Goal: Communication & Community: Answer question/provide support

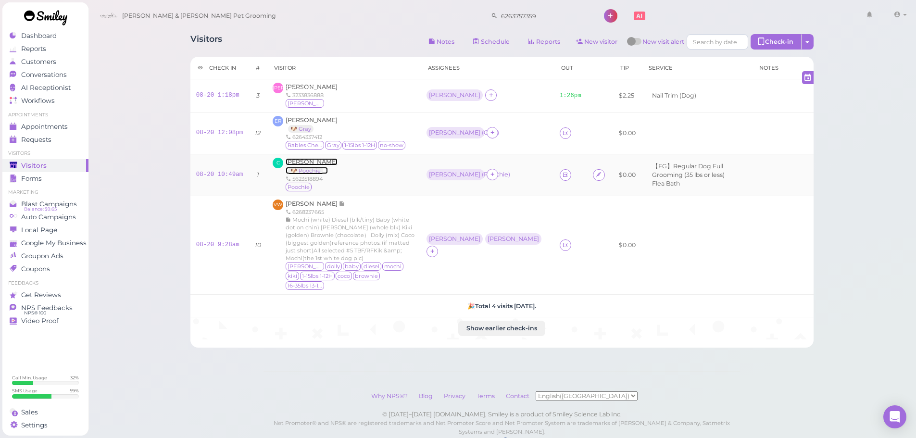
click at [329, 162] on span "[PERSON_NAME]" at bounding box center [312, 161] width 52 height 7
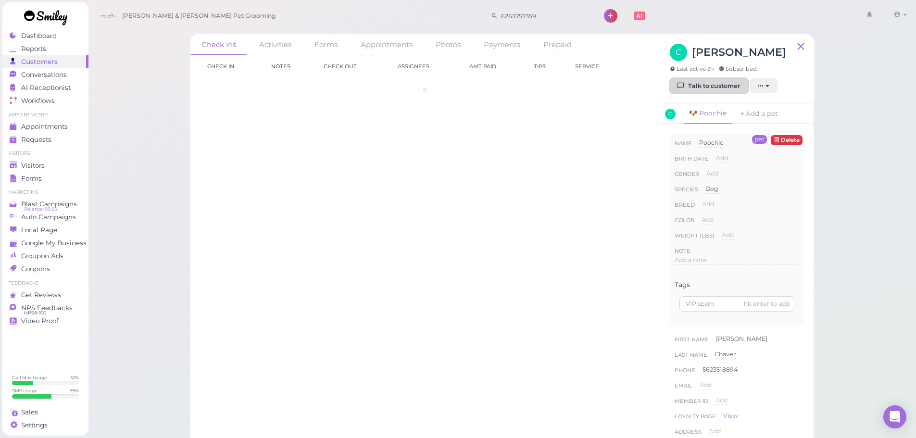
click at [708, 87] on link "Talk to customer" at bounding box center [709, 85] width 78 height 15
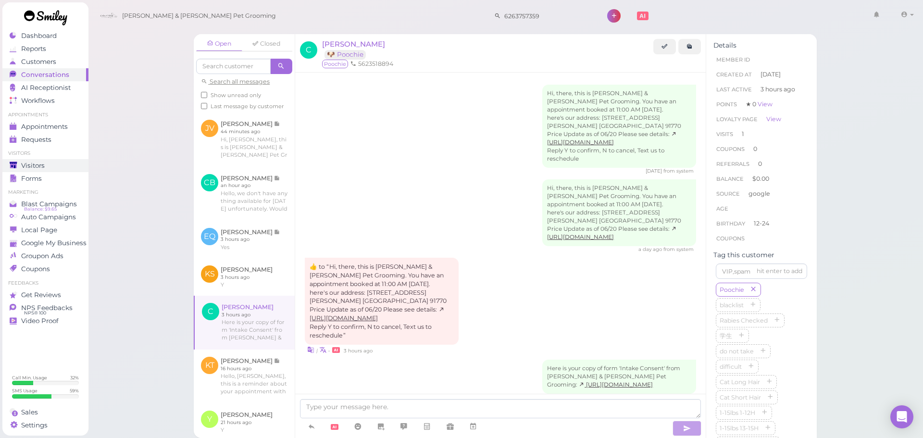
scroll to position [42, 0]
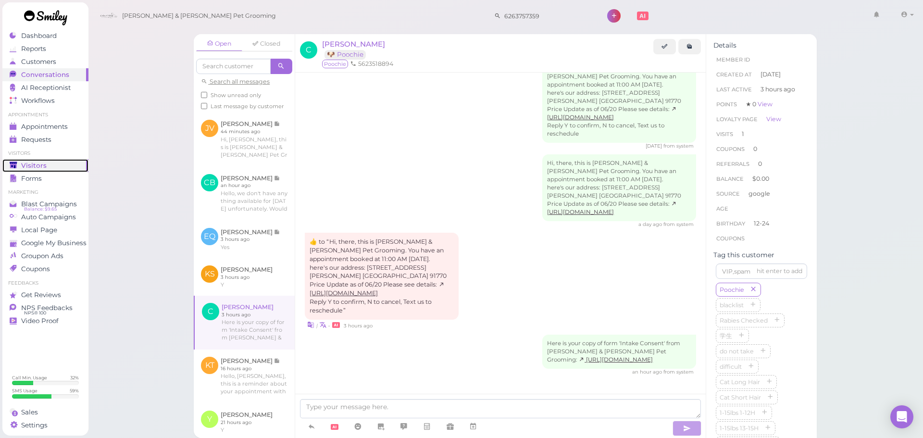
click at [52, 168] on div "Visitors" at bounding box center [44, 166] width 69 height 8
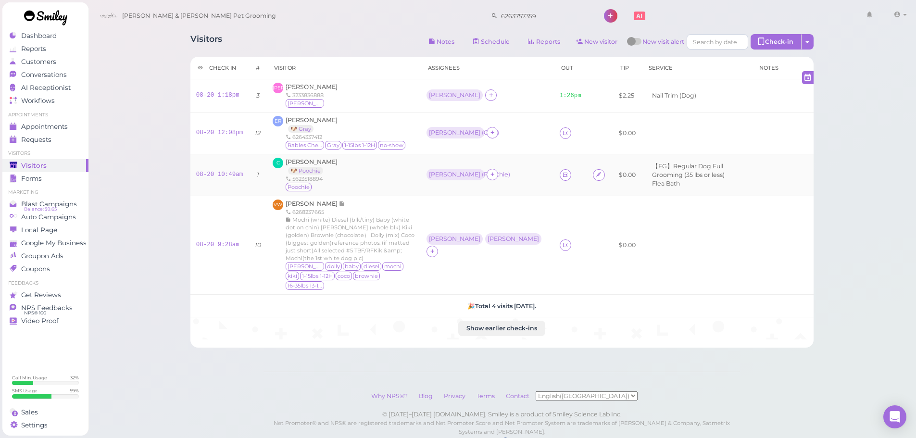
click at [415, 166] on div "C [PERSON_NAME] 🐶 Poochie 5623518894 [GEOGRAPHIC_DATA]" at bounding box center [344, 175] width 142 height 35
click at [415, 139] on div "ER [PERSON_NAME] 🐶 Gray 6264337412 [MEDICAL_DATA] Checked Gray 1-15lbs 1-12H no…" at bounding box center [344, 133] width 142 height 35
click at [79, 73] on span "1" at bounding box center [81, 75] width 9 height 9
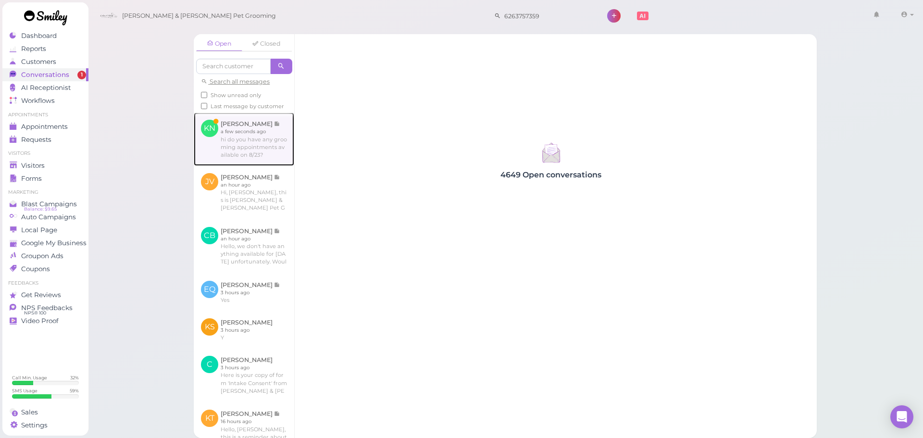
click at [263, 154] on link at bounding box center [244, 139] width 101 height 53
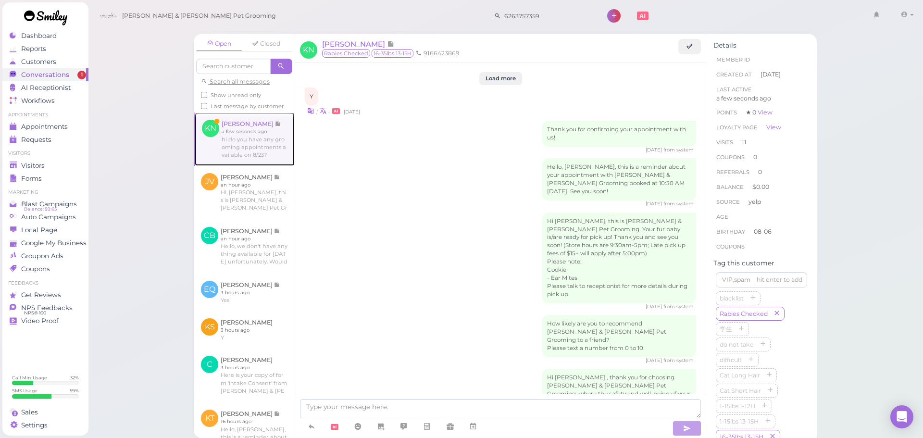
scroll to position [1400, 0]
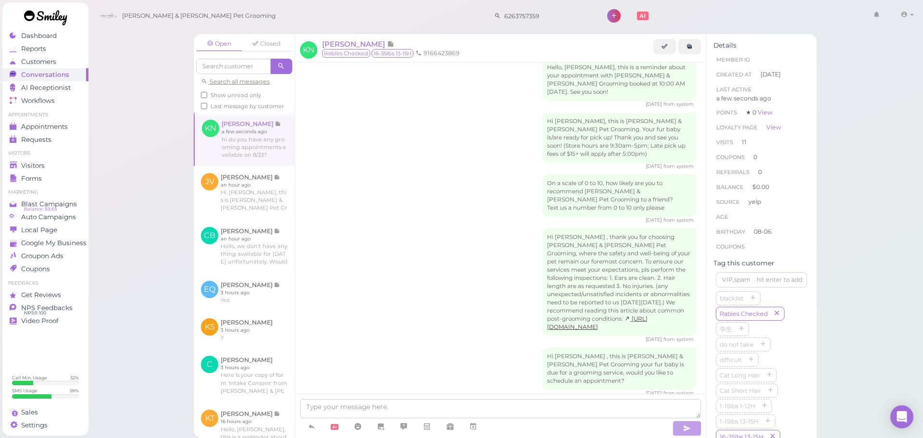
click at [419, 400] on div at bounding box center [500, 416] width 411 height 44
click at [419, 404] on textarea at bounding box center [500, 408] width 401 height 19
type textarea "Hello, we do not have anything available that day"
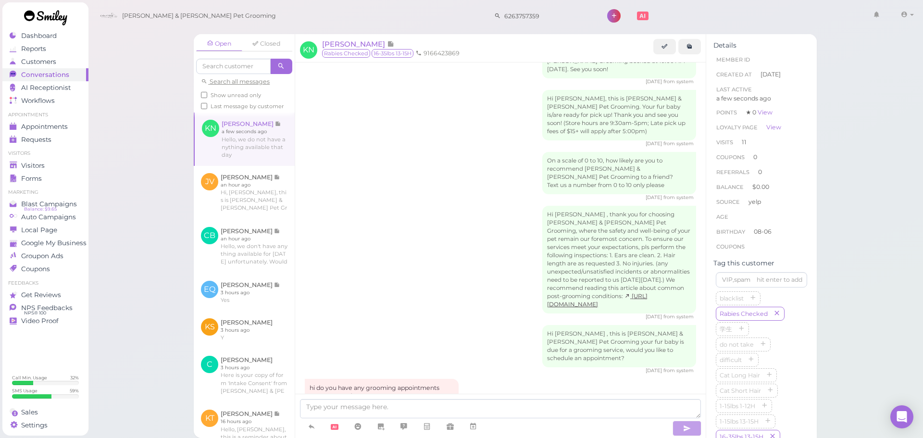
drag, startPoint x: 848, startPoint y: 228, endPoint x: 761, endPoint y: 202, distance: 91.3
click at [848, 228] on div "Open Closed Search all messages Show unread only Last message by customer KN [P…" at bounding box center [506, 219] width 836 height 438
click at [54, 159] on link "Visitors" at bounding box center [45, 165] width 86 height 13
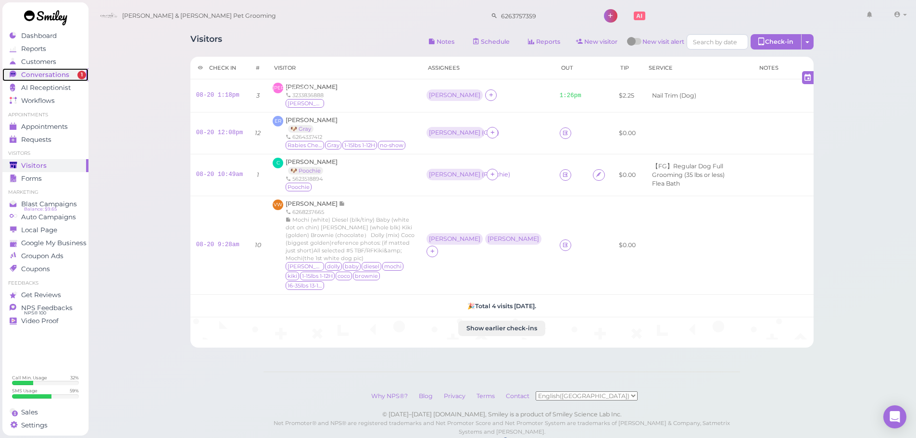
click at [65, 73] on span "Conversations" at bounding box center [45, 75] width 48 height 8
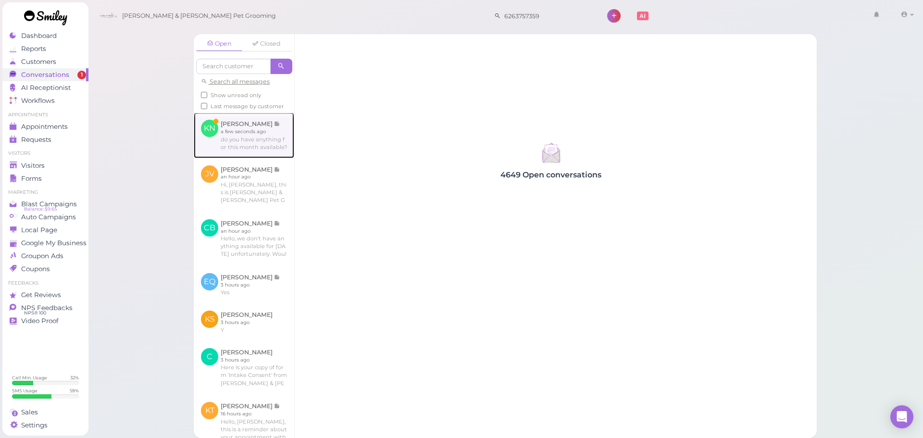
click at [248, 152] on link at bounding box center [244, 135] width 101 height 45
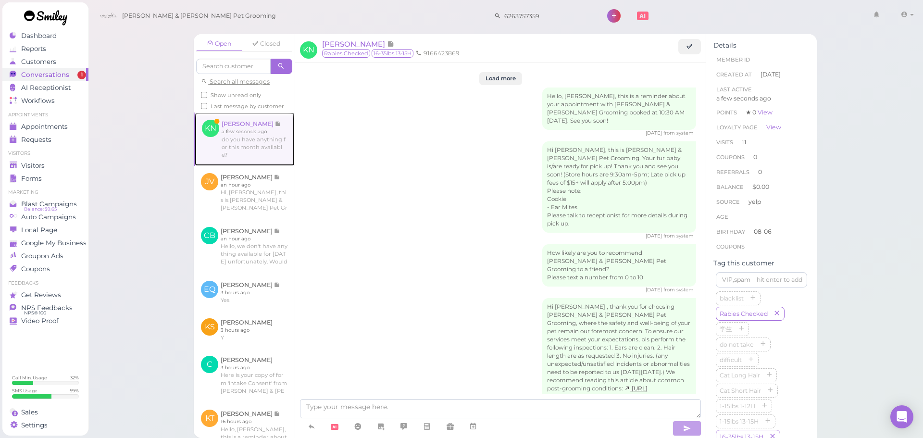
scroll to position [1391, 0]
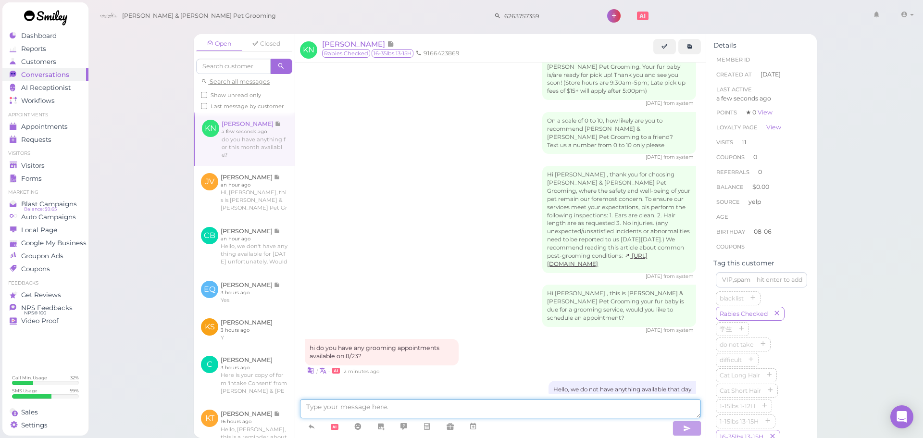
click at [353, 409] on textarea at bounding box center [500, 408] width 401 height 19
type textarea "Yes, we can do [DATE] at 10:30"
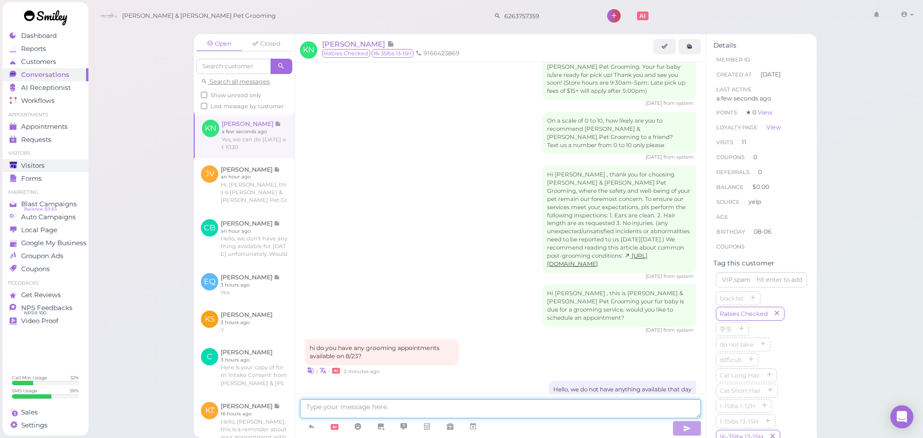
scroll to position [1414, 0]
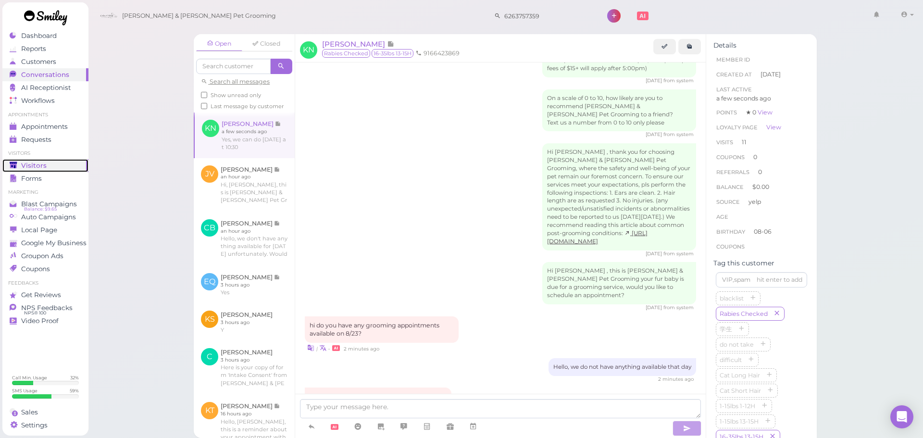
drag, startPoint x: 40, startPoint y: 163, endPoint x: 312, endPoint y: 229, distance: 279.3
click at [40, 163] on span "Visitors" at bounding box center [33, 166] width 25 height 8
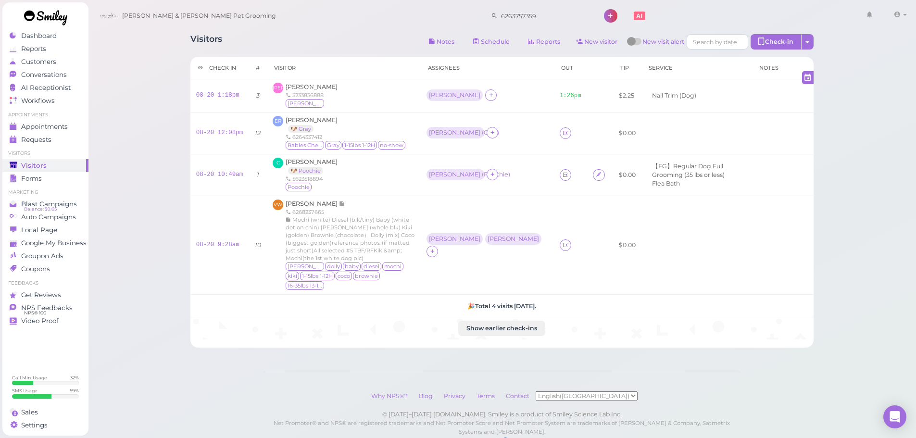
click at [831, 226] on div "Visitors Notes Schedule Reports New visitor New visit alert Check-in Customer c…" at bounding box center [502, 232] width 829 height 464
click at [78, 75] on span "1" at bounding box center [81, 75] width 9 height 9
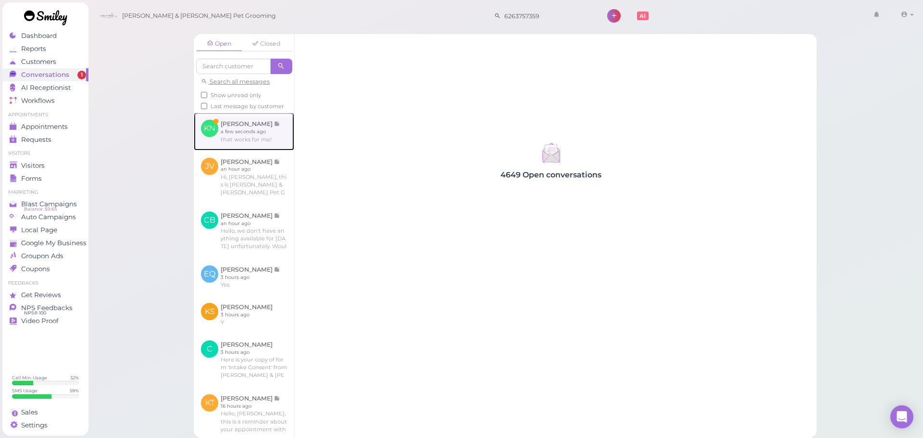
click at [219, 150] on link at bounding box center [244, 132] width 101 height 38
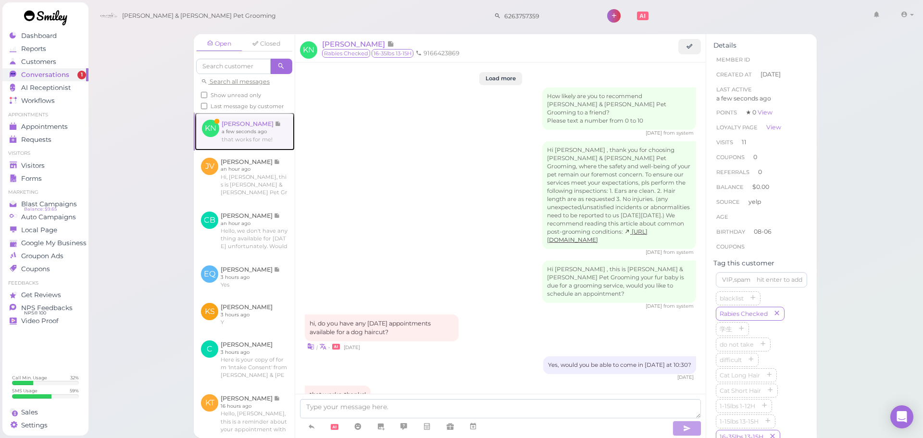
scroll to position [1305, 0]
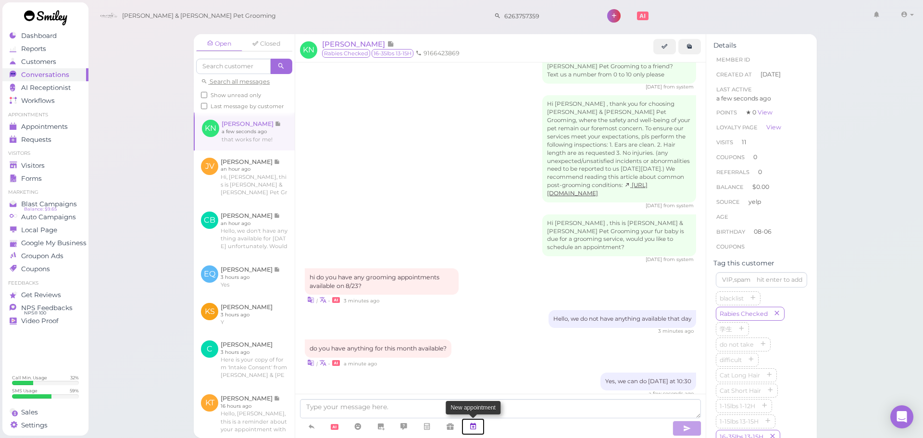
click at [471, 422] on icon at bounding box center [473, 427] width 8 height 10
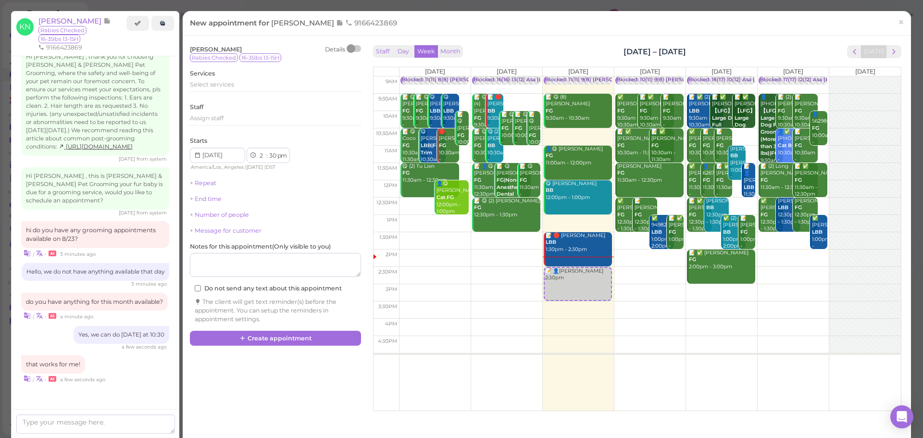
click at [895, 48] on div "Staff Day Week Month [DATE] – [DATE] [DATE] [DATE] [DATE] [DATE] [DATE] [DATE] …" at bounding box center [637, 226] width 533 height 366
click at [890, 51] on span "next" at bounding box center [894, 51] width 9 height 9
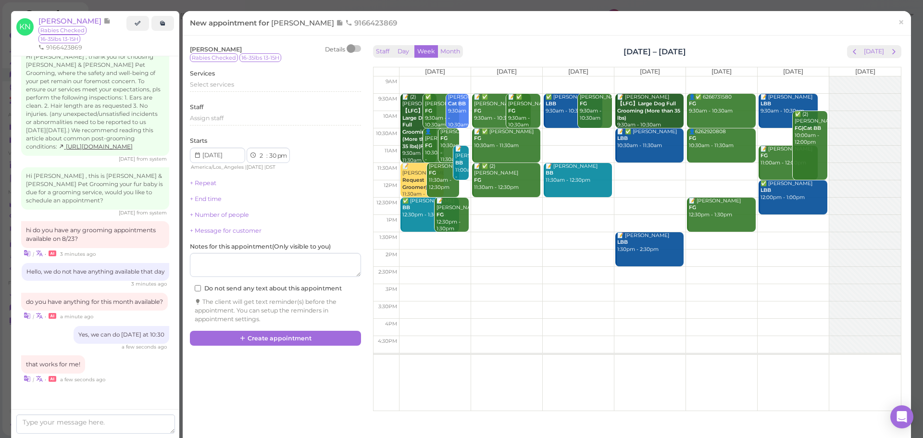
click at [547, 133] on td at bounding box center [650, 136] width 502 height 17
type input "[DATE]"
select select "10"
select select "am"
drag, startPoint x: 547, startPoint y: 133, endPoint x: 498, endPoint y: 143, distance: 49.5
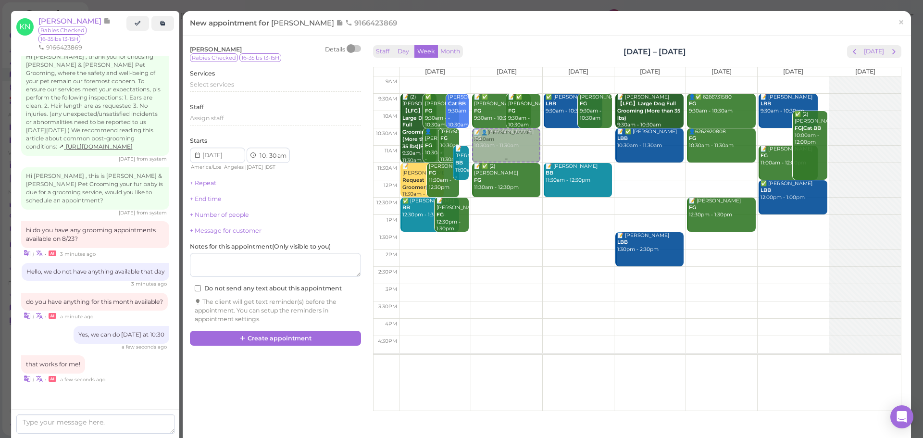
click at [498, 76] on tr "📝 (2) [PERSON_NAME] 【LFG】Large Dog Full Grooming (More than 35 lbs)|FG 9:30am -…" at bounding box center [638, 76] width 528 height 0
type input "[DATE]"
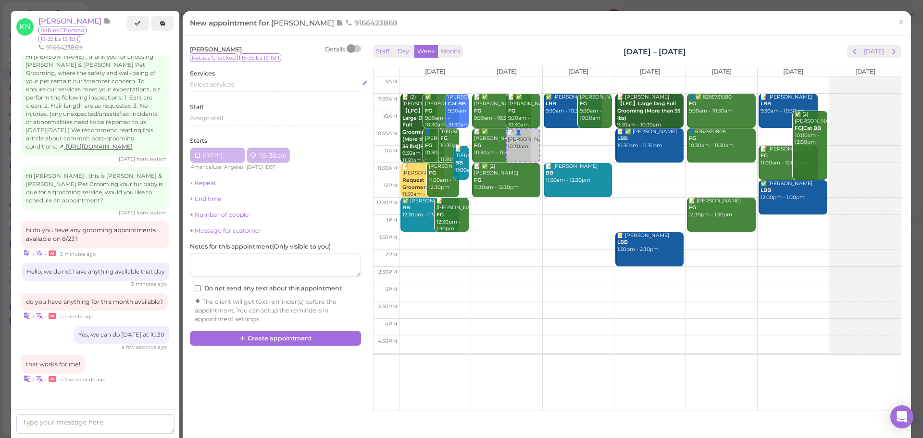
click at [247, 87] on div "Select services" at bounding box center [275, 84] width 171 height 9
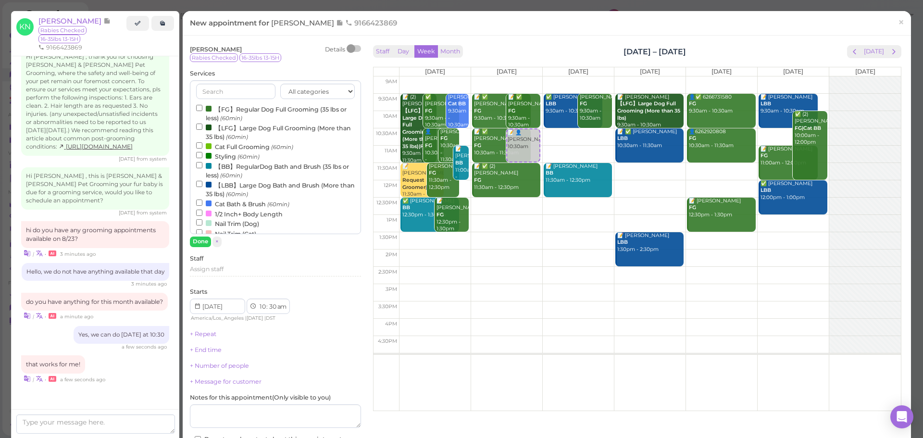
click at [224, 112] on label "【FG】Regular Dog Full Grooming (35 lbs or less) (60min)" at bounding box center [275, 113] width 159 height 19
click at [202, 111] on input "【FG】Regular Dog Full Grooming (35 lbs or less) (60min)" at bounding box center [199, 108] width 6 height 6
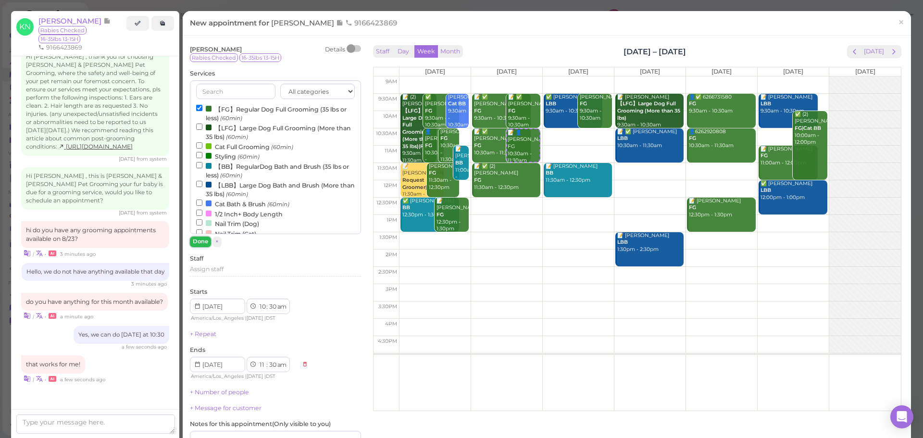
click at [194, 244] on button "Done" at bounding box center [200, 242] width 21 height 10
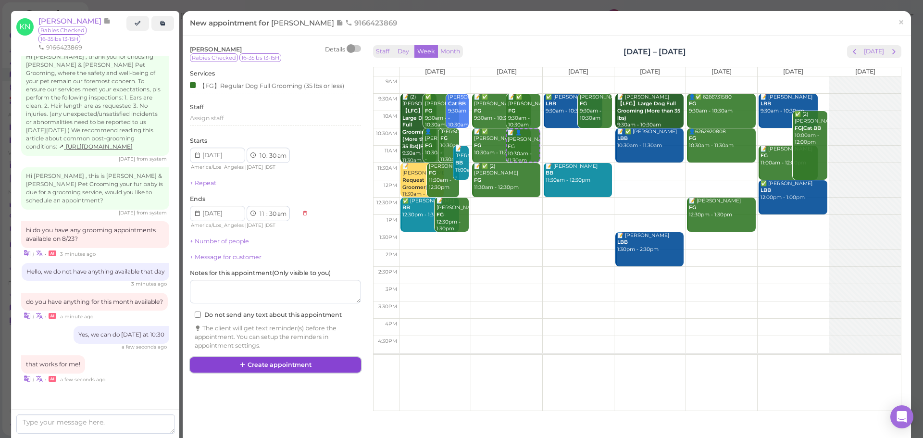
click at [299, 361] on button "Create appointment" at bounding box center [275, 364] width 171 height 15
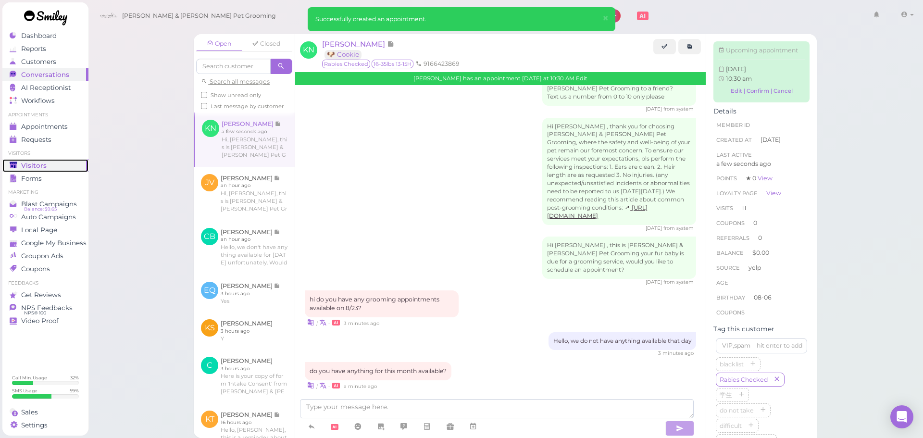
scroll to position [1405, 0]
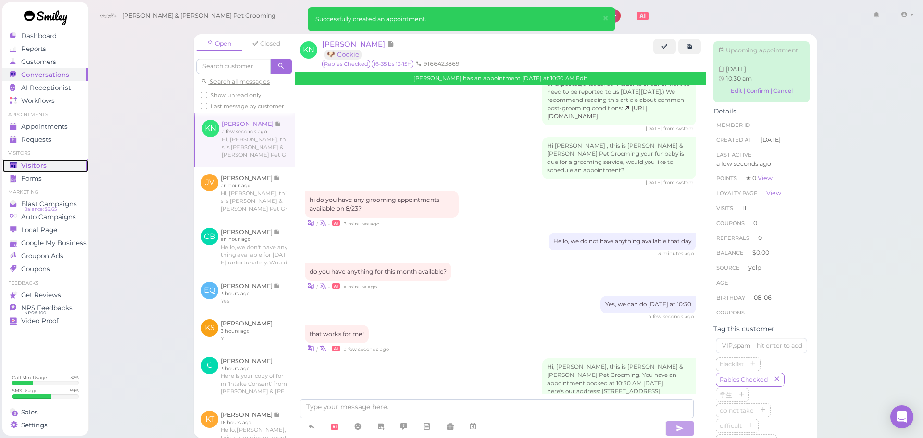
click at [18, 167] on div "Visitors" at bounding box center [44, 166] width 69 height 8
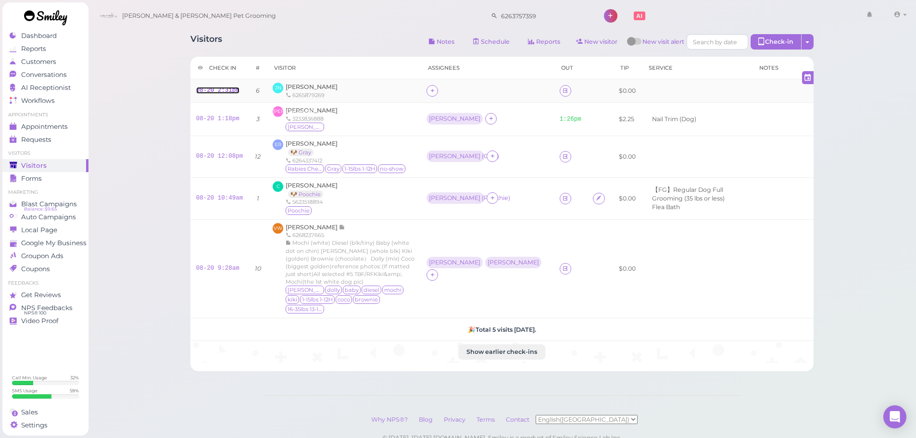
click at [224, 88] on link "08-20 2:31pm" at bounding box center [217, 90] width 43 height 7
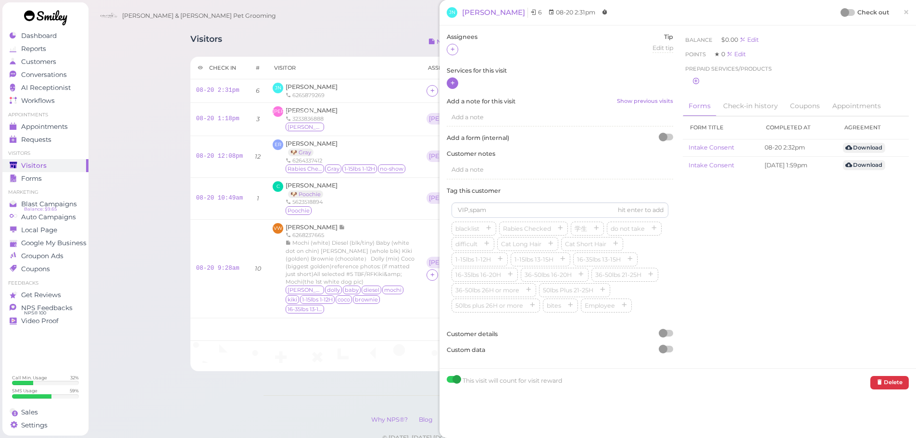
click at [453, 87] on icon at bounding box center [453, 82] width 6 height 7
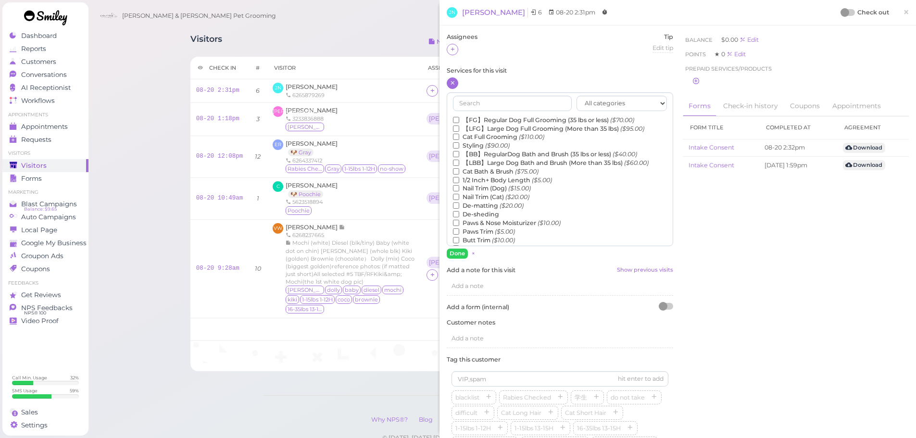
click at [473, 191] on label "Nail Trim (Dog) ($15.00)" at bounding box center [492, 188] width 78 height 9
click at [459, 191] on input "Nail Trim (Dog) ($15.00)" at bounding box center [456, 188] width 6 height 6
click at [458, 250] on button "Done" at bounding box center [457, 254] width 21 height 10
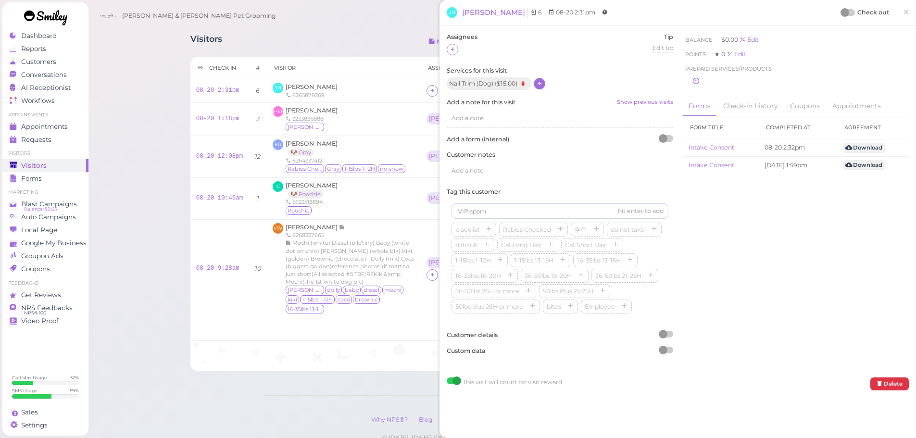
click at [841, 11] on div at bounding box center [845, 12] width 9 height 9
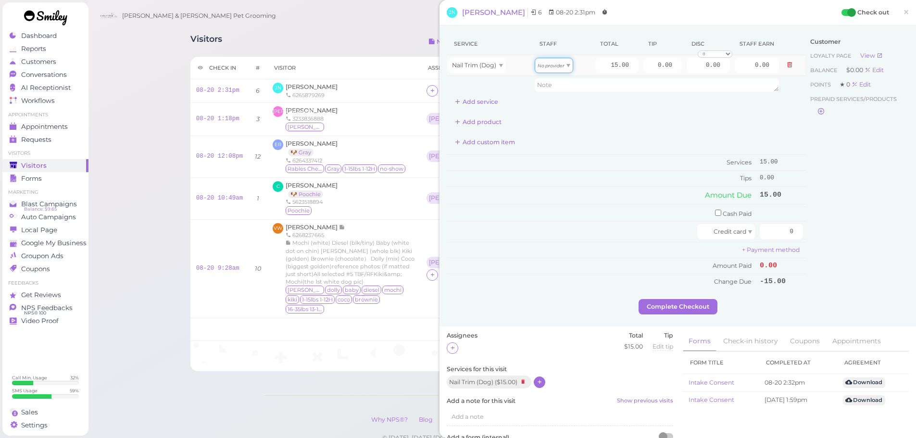
click at [555, 67] on icon "No provider" at bounding box center [551, 65] width 27 height 5
click at [600, 191] on td "Amount Due" at bounding box center [602, 195] width 311 height 17
click at [454, 347] on icon at bounding box center [453, 347] width 6 height 7
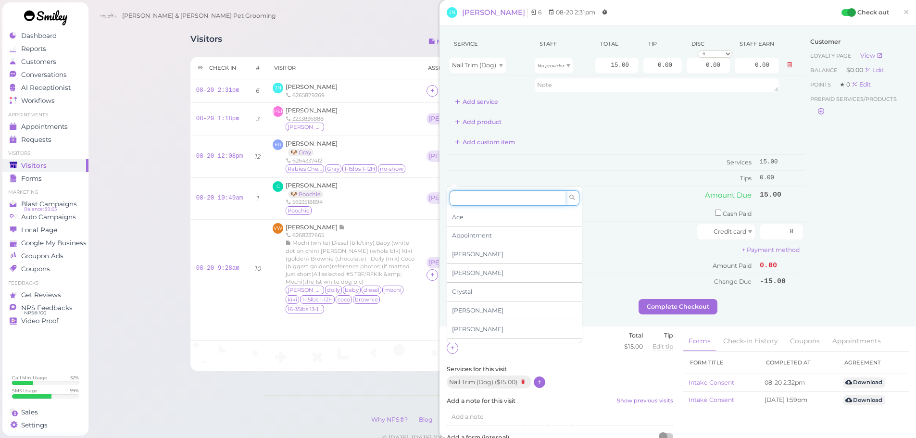
click at [475, 202] on input at bounding box center [508, 197] width 116 height 15
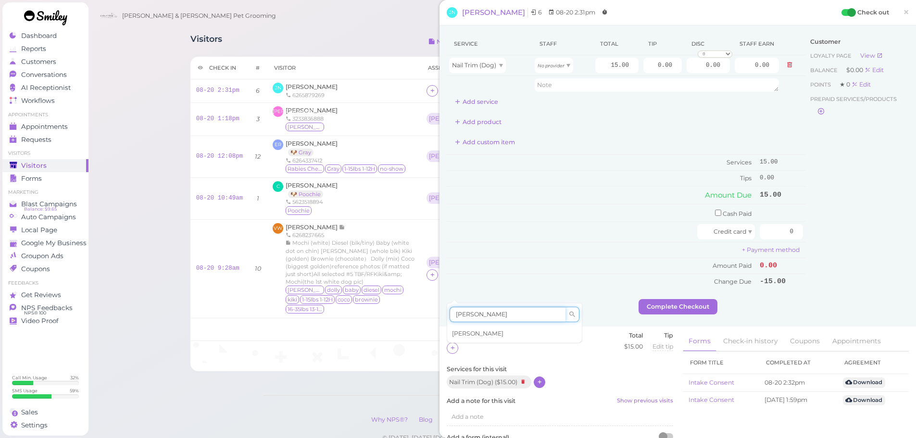
type input "[PERSON_NAME]"
click at [486, 336] on div "[PERSON_NAME]" at bounding box center [514, 334] width 135 height 18
click at [536, 69] on div "No provider" at bounding box center [554, 65] width 38 height 15
type input "7.80"
click at [903, 13] on span "×" at bounding box center [906, 11] width 6 height 13
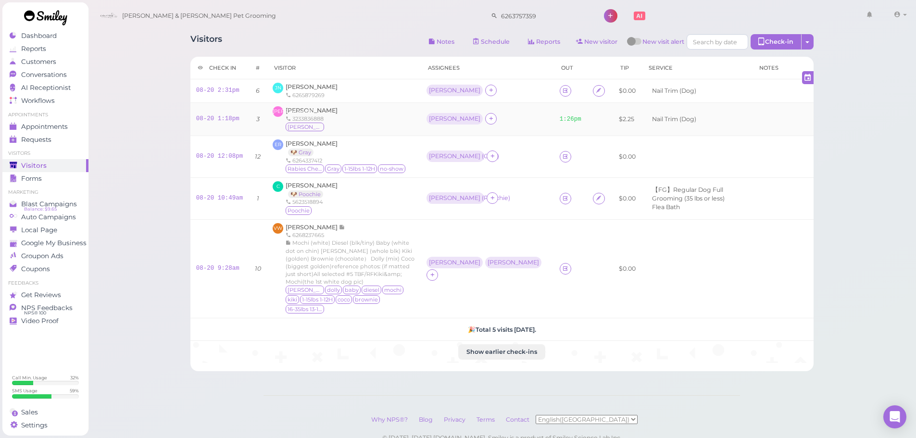
click at [587, 128] on td at bounding box center [600, 118] width 26 height 33
click at [562, 90] on icon at bounding box center [565, 90] width 6 height 7
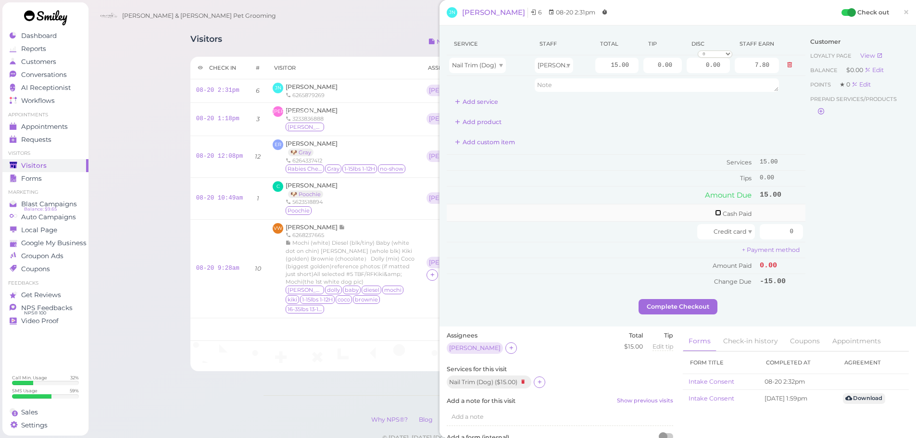
click at [715, 211] on input "checkbox" at bounding box center [718, 213] width 6 height 6
checkbox input "true"
drag, startPoint x: 708, startPoint y: 211, endPoint x: 885, endPoint y: 219, distance: 177.7
click at [885, 219] on div "Service Staff Total Tip Disc Staff earn Nail Trim (Dog) Asa 15.00 0.00 0.00 0 1…" at bounding box center [678, 167] width 462 height 269
type input "15"
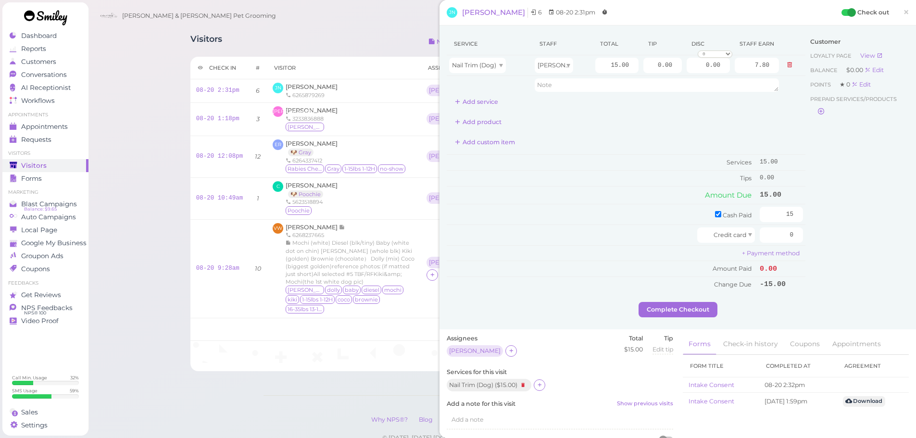
click at [885, 219] on div "Customer Loyalty page View Balance $0.00 Edit Points ★ 0 Edit Prepaid services/…" at bounding box center [857, 167] width 103 height 269
click at [669, 309] on button "Complete Checkout" at bounding box center [678, 309] width 79 height 15
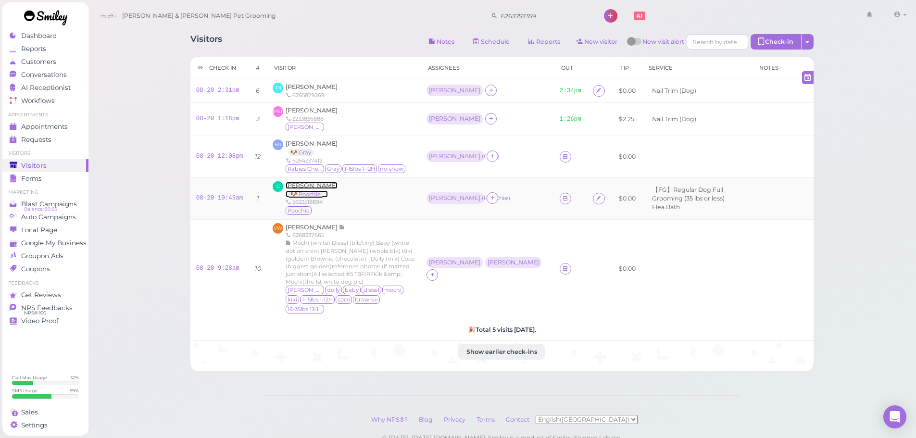
click at [313, 183] on span "[PERSON_NAME]" at bounding box center [312, 185] width 52 height 7
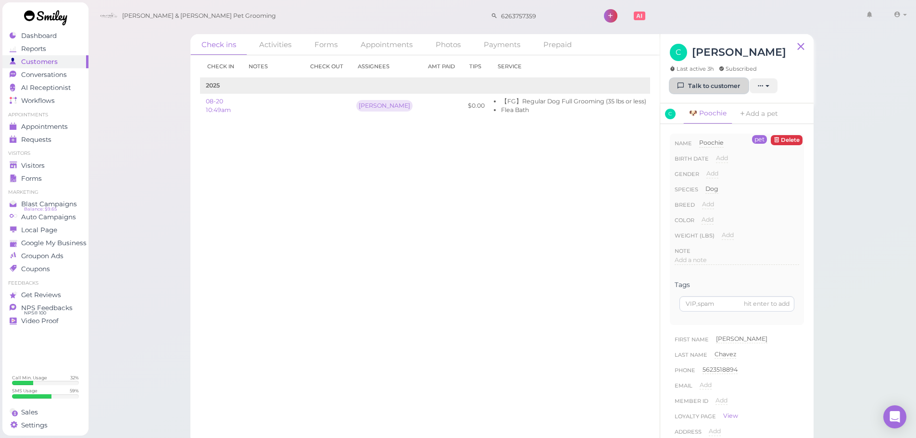
click at [733, 81] on link "Talk to customer" at bounding box center [709, 85] width 78 height 15
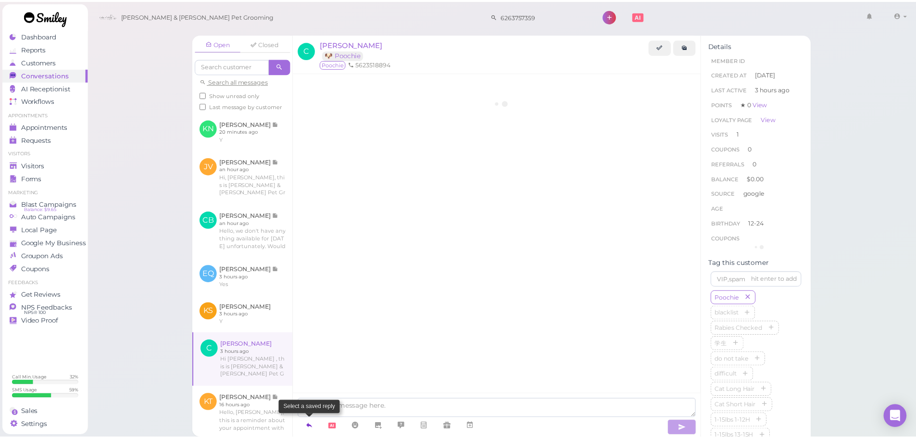
scroll to position [96, 0]
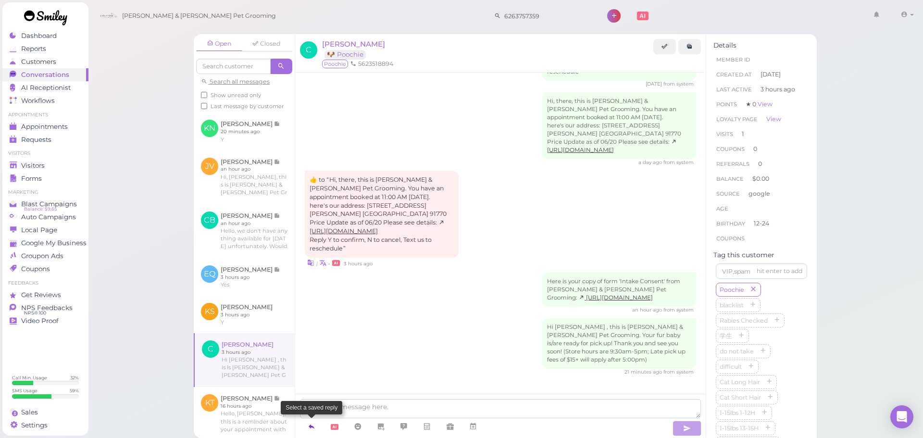
click at [312, 423] on icon at bounding box center [312, 427] width 8 height 10
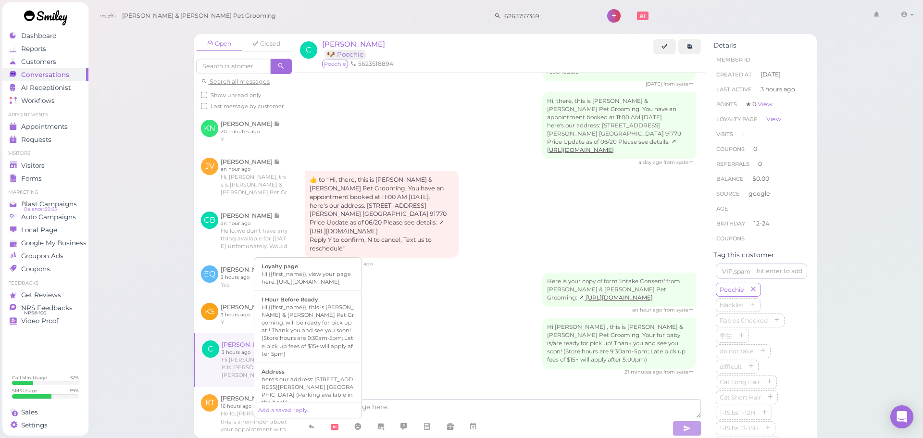
click at [493, 336] on div "Hi [PERSON_NAME] , this is [PERSON_NAME] & [PERSON_NAME] Pet Grooming. Your fur…" at bounding box center [501, 346] width 392 height 57
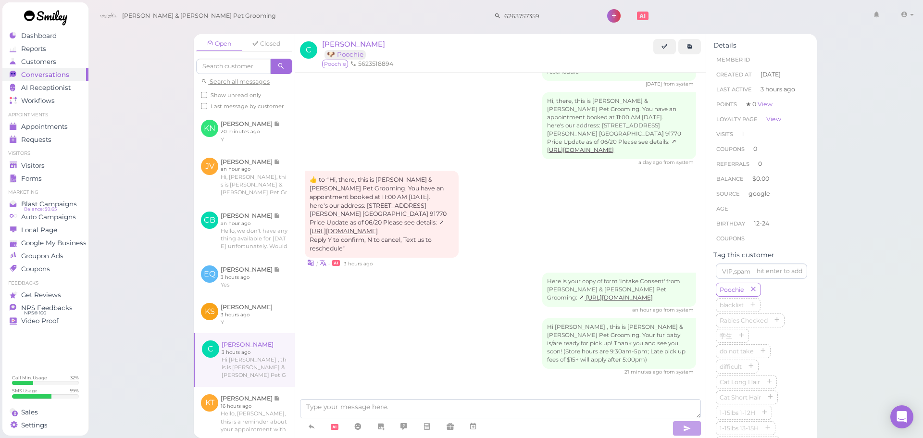
click at [335, 38] on div "C [PERSON_NAME] 🐶 Poochie [GEOGRAPHIC_DATA] 5623518894" at bounding box center [500, 53] width 411 height 38
click at [337, 43] on span "[PERSON_NAME]" at bounding box center [353, 43] width 63 height 9
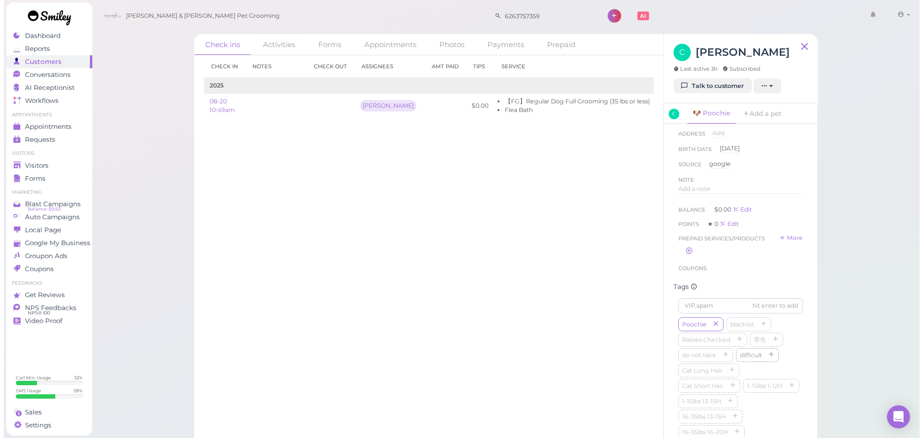
scroll to position [385, 0]
click at [785, 303] on icon "button" at bounding box center [788, 299] width 6 height 7
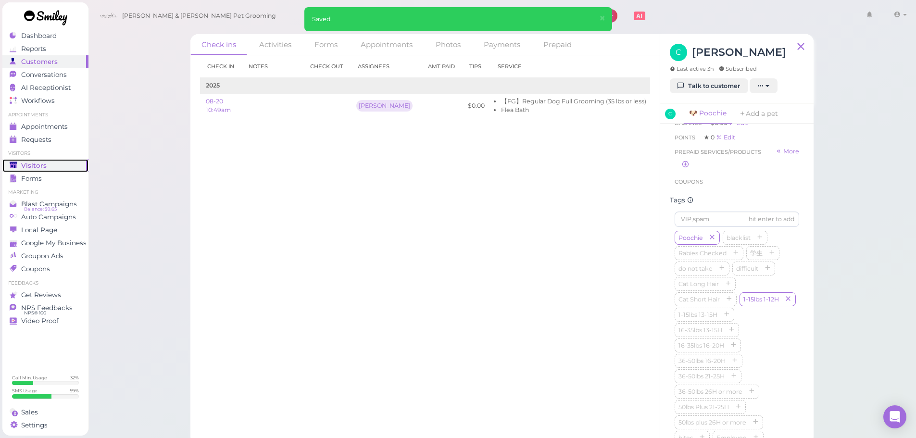
click at [73, 164] on div "Visitors" at bounding box center [44, 166] width 69 height 8
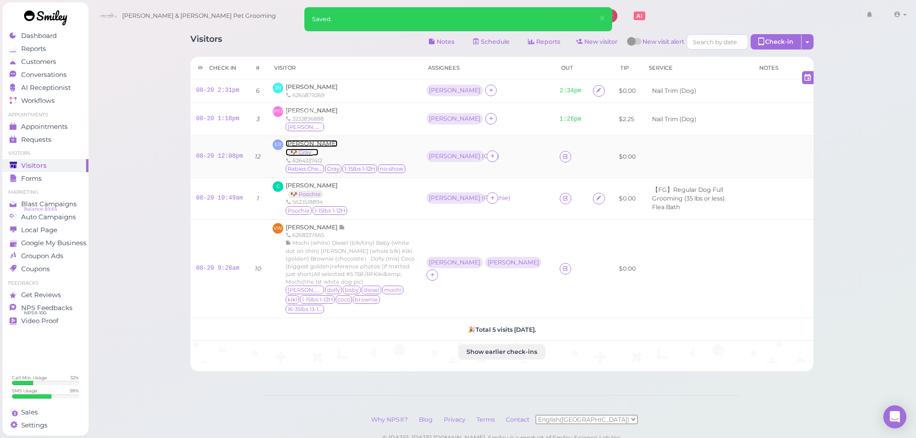
click at [293, 140] on span "[PERSON_NAME]" at bounding box center [312, 143] width 52 height 7
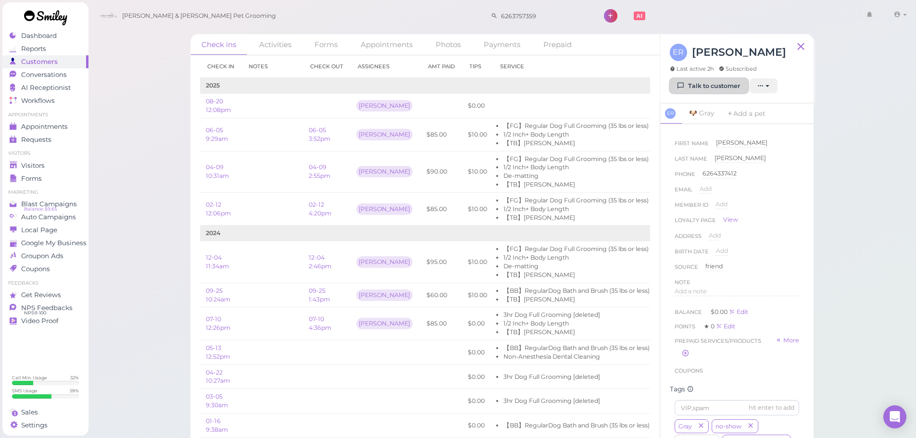
click at [707, 82] on link "Talk to customer" at bounding box center [709, 85] width 78 height 15
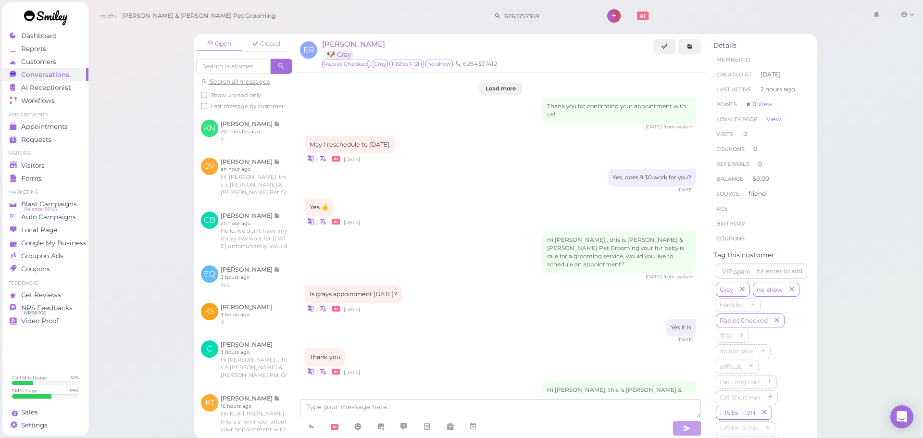
scroll to position [1035, 0]
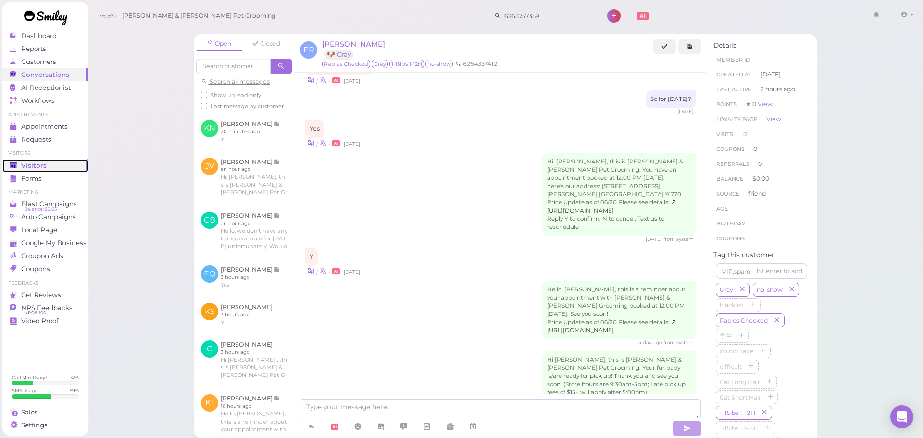
click at [16, 164] on polygon at bounding box center [13, 165] width 7 height 7
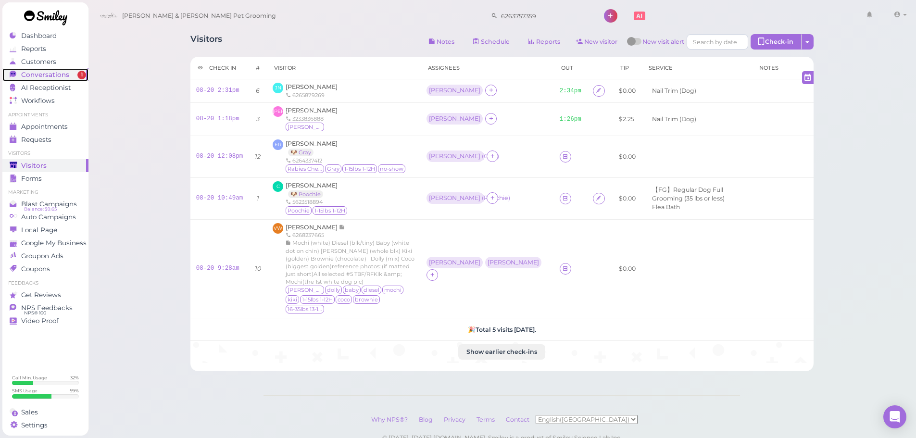
click at [76, 79] on link "Conversations 1" at bounding box center [45, 74] width 86 height 13
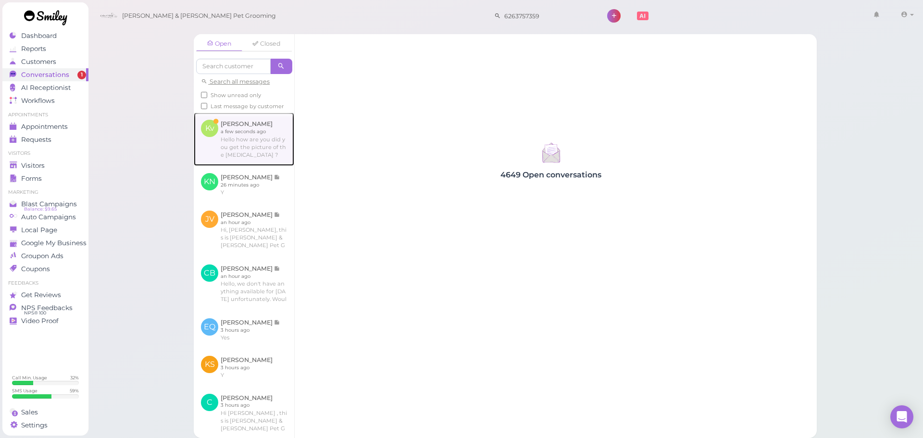
click at [266, 151] on link at bounding box center [244, 139] width 101 height 53
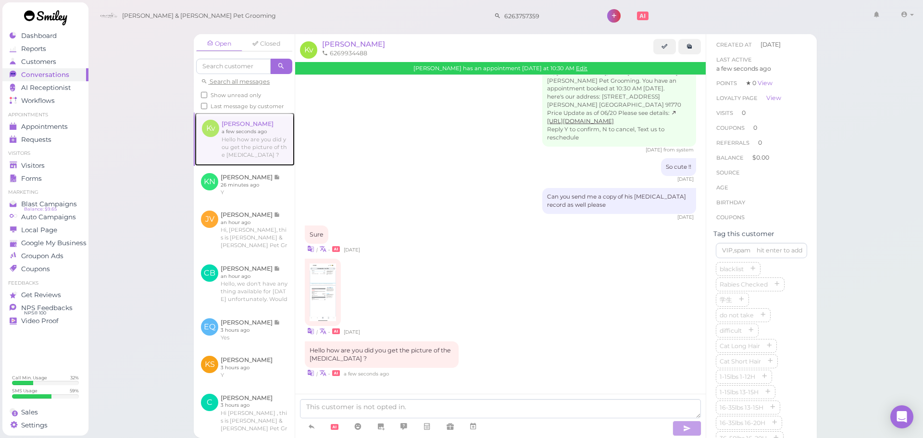
scroll to position [96, 0]
click at [774, 287] on icon "button" at bounding box center [777, 283] width 6 height 7
click at [324, 281] on img at bounding box center [323, 293] width 26 height 58
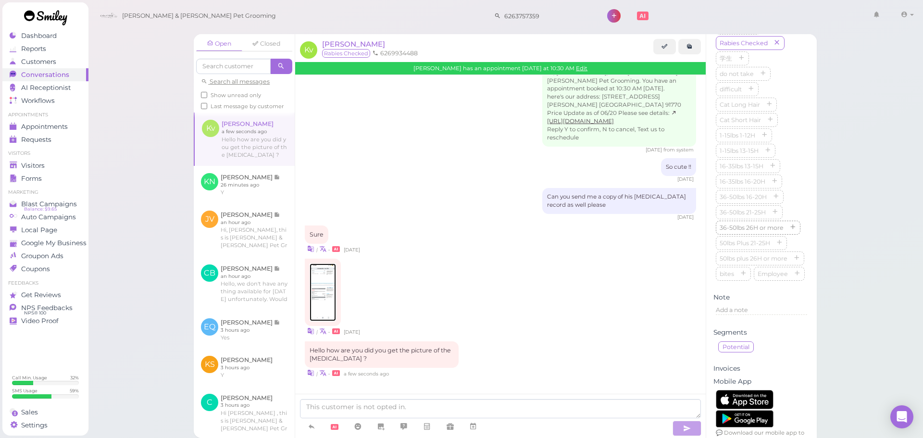
scroll to position [428, 0]
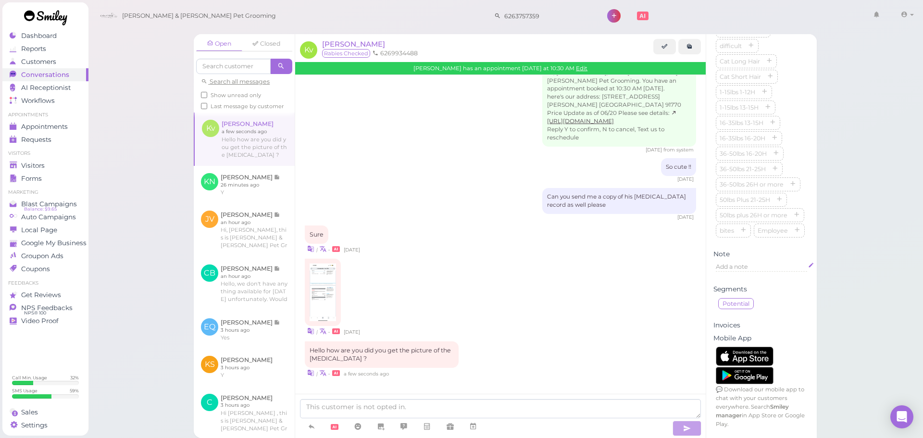
click at [741, 265] on span "Add a note" at bounding box center [732, 266] width 32 height 7
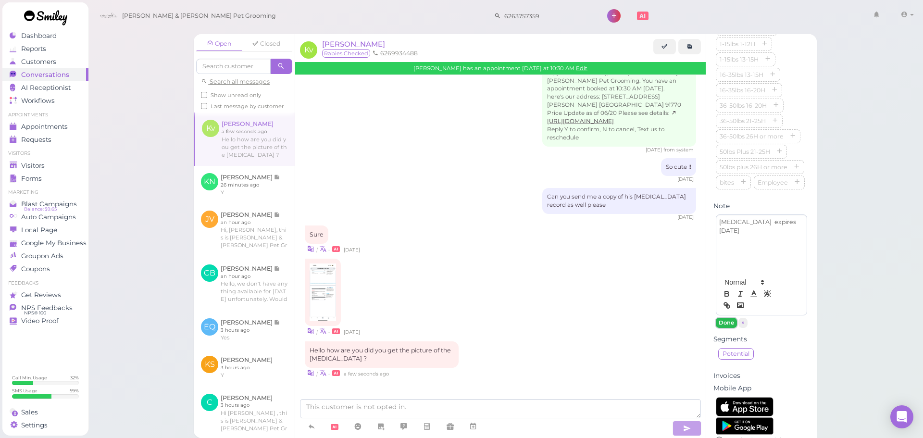
click at [723, 328] on button "Done" at bounding box center [726, 323] width 21 height 10
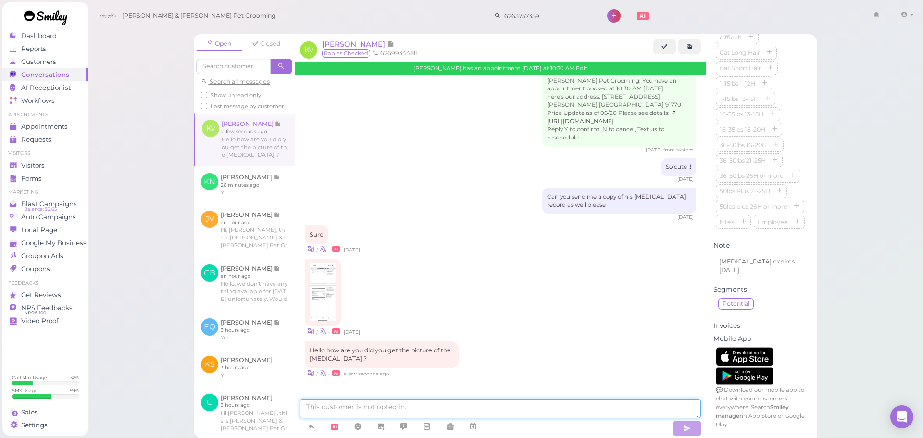
click at [442, 406] on textarea at bounding box center [500, 408] width 401 height 19
type textarea "Yes, we did . Thank you"
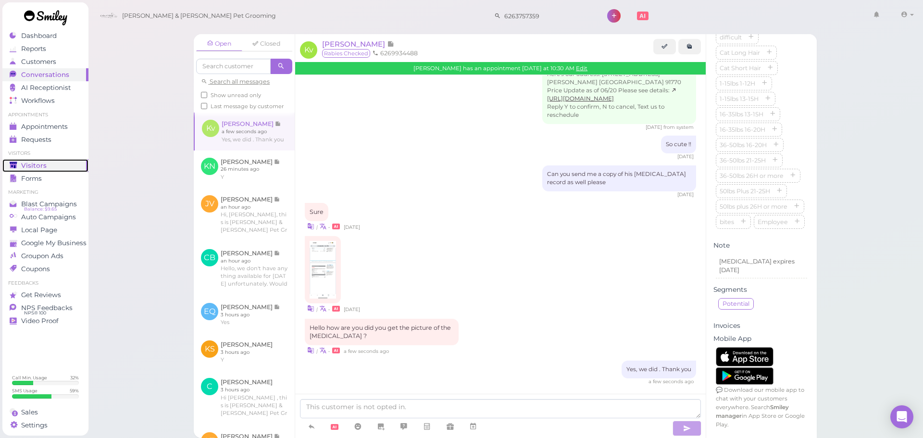
click at [23, 165] on span "Visitors" at bounding box center [33, 166] width 25 height 8
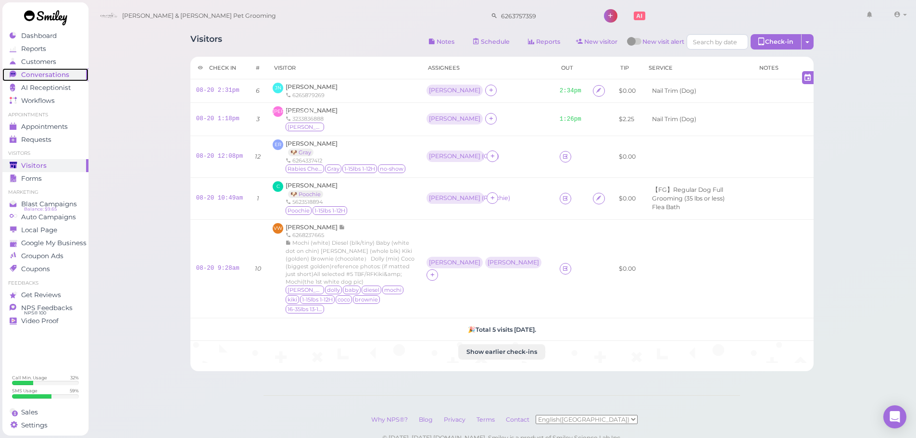
click at [50, 74] on span "Conversations" at bounding box center [45, 75] width 48 height 8
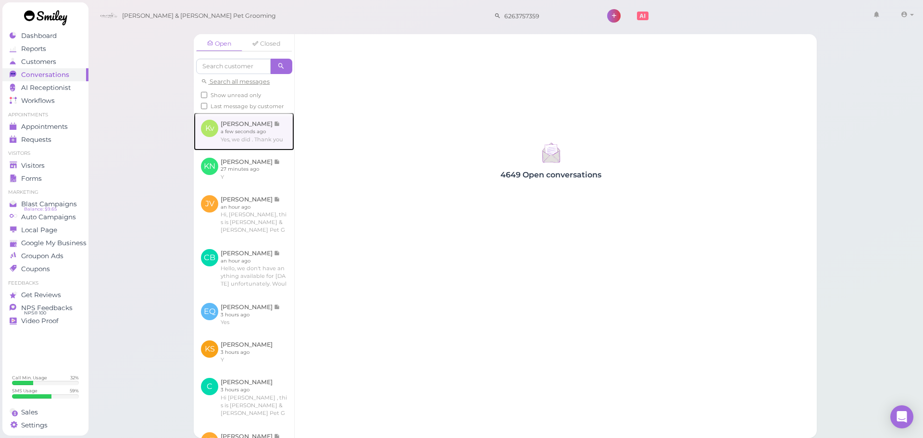
click at [264, 129] on link at bounding box center [244, 132] width 101 height 38
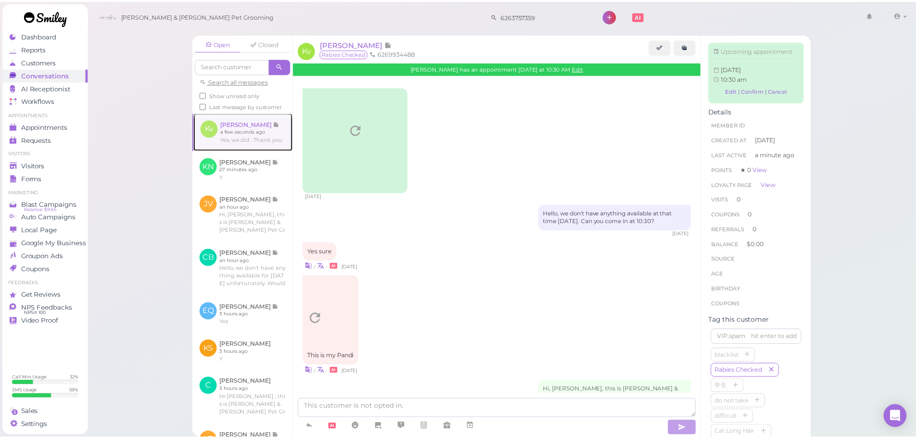
scroll to position [347, 0]
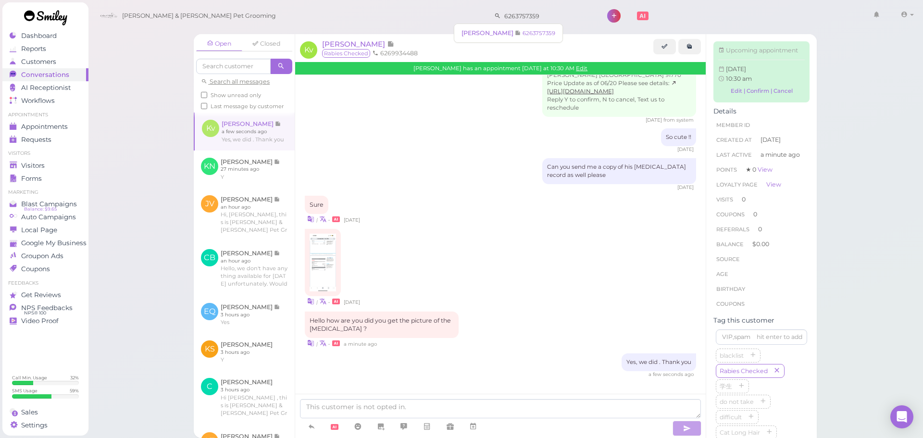
drag, startPoint x: 510, startPoint y: 12, endPoint x: 288, endPoint y: 35, distance: 222.9
click at [288, 35] on div "[PERSON_NAME] & [PERSON_NAME] Pet Grooming 6263757359 1 Account" at bounding box center [506, 219] width 836 height 438
type input "6262300158"
click at [500, 35] on span "[PERSON_NAME]" at bounding box center [491, 32] width 53 height 7
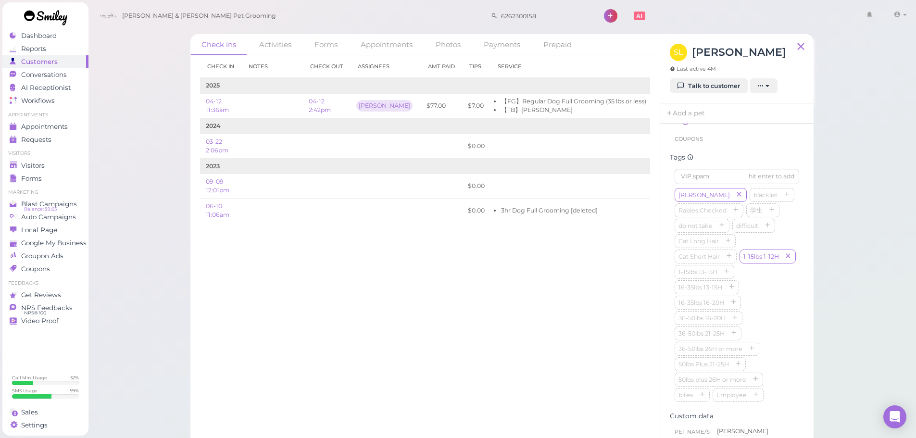
scroll to position [240, 0]
click at [771, 302] on div "[PERSON_NAME] blacklist [MEDICAL_DATA] Checked 学生 do not take difficult Cat Lon…" at bounding box center [737, 295] width 125 height 215
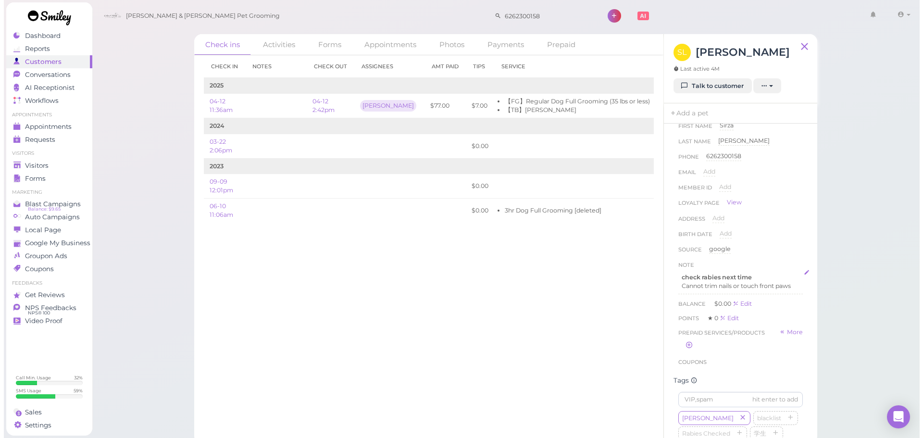
scroll to position [0, 0]
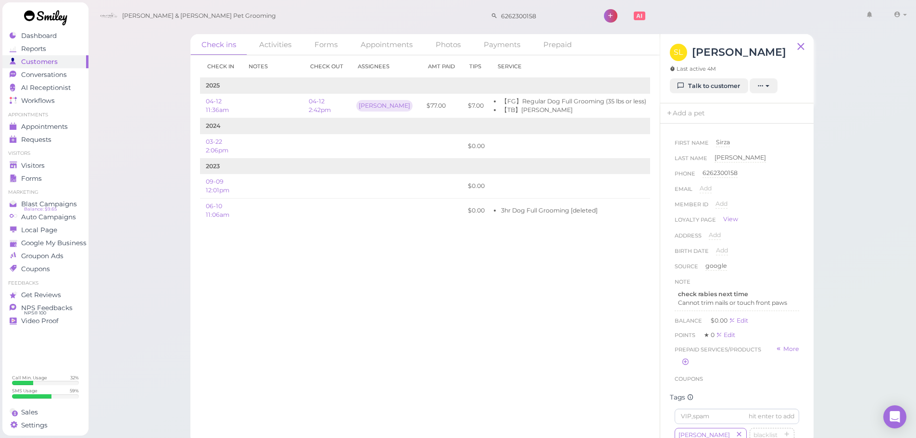
click at [378, 300] on div "Check in Notes Check out Assignees Amt Paid Tips Service 2025 04-12 11:36am 04-…" at bounding box center [424, 246] width 469 height 383
click at [72, 76] on div "Conversations" at bounding box center [44, 75] width 69 height 8
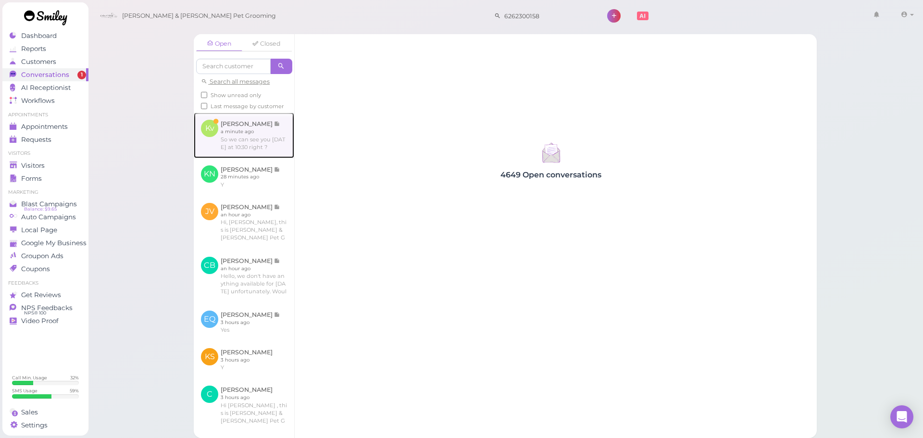
click at [258, 140] on link at bounding box center [244, 135] width 101 height 45
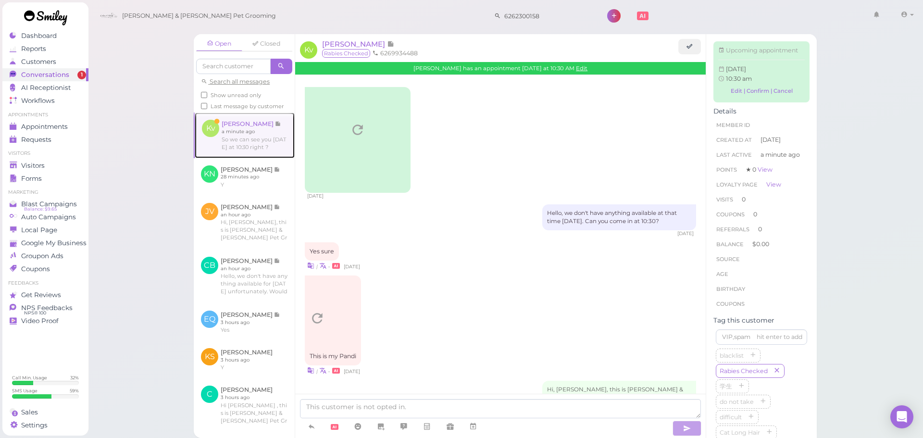
scroll to position [380, 0]
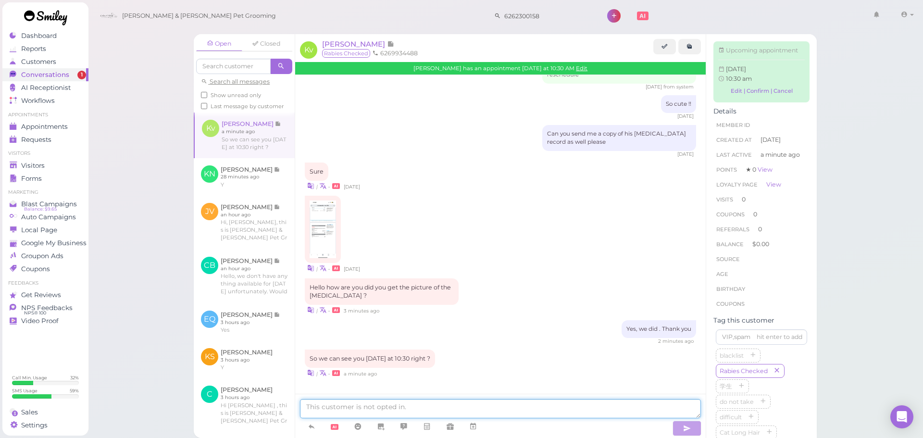
click at [452, 415] on textarea at bounding box center [500, 408] width 401 height 19
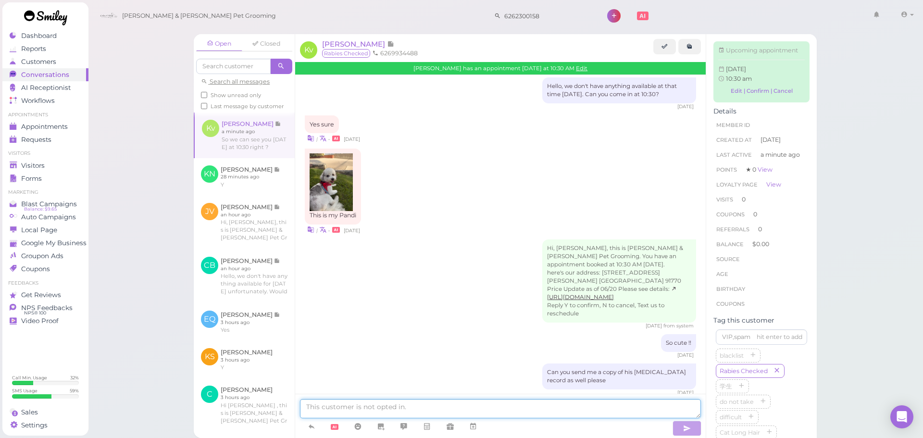
scroll to position [368, 0]
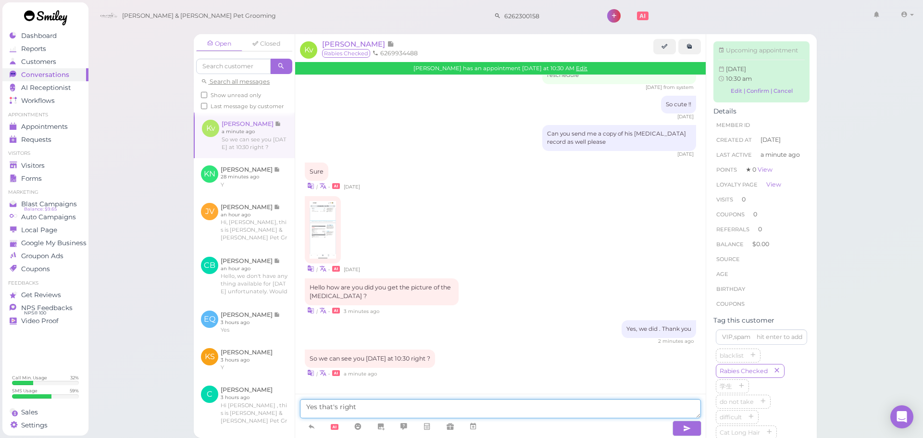
type textarea "Yes that's right"
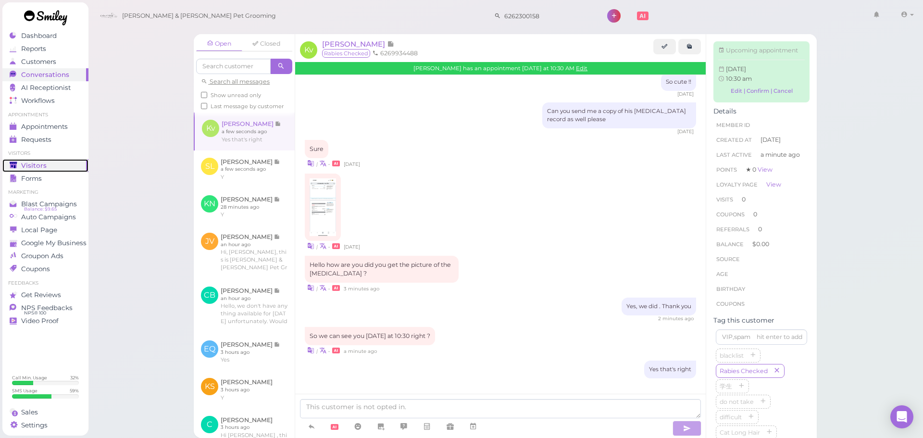
click at [76, 168] on div "Visitors" at bounding box center [44, 166] width 69 height 8
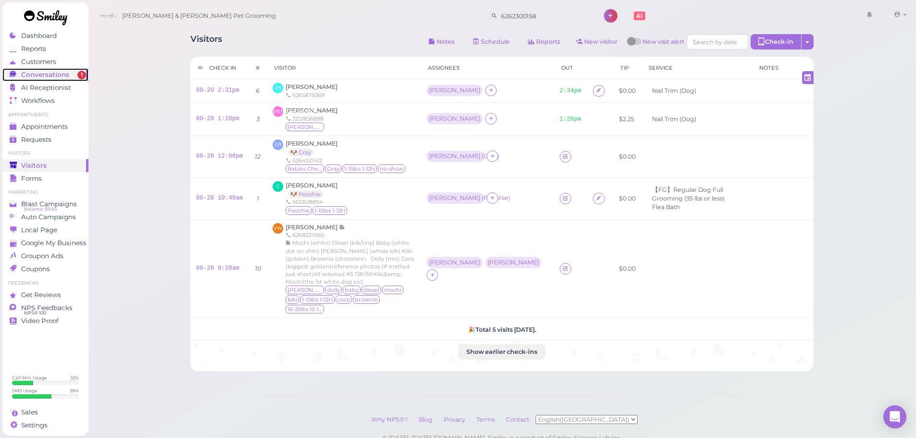
click at [47, 76] on span "Conversations" at bounding box center [45, 75] width 48 height 8
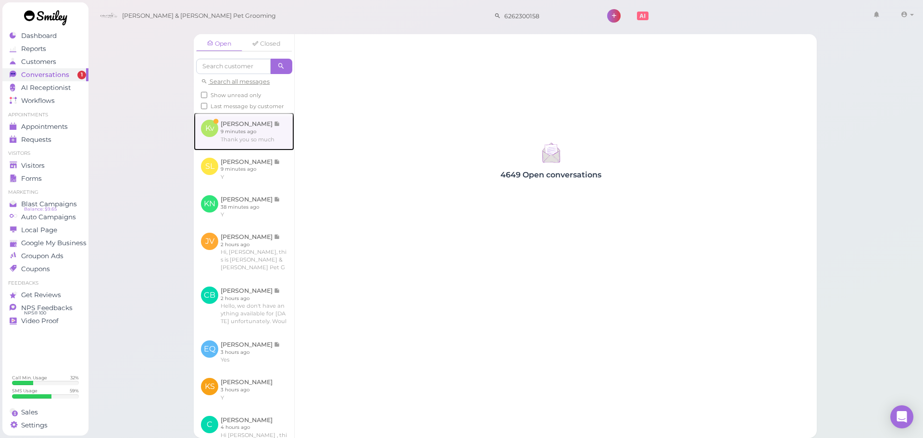
click at [213, 139] on link at bounding box center [244, 132] width 101 height 38
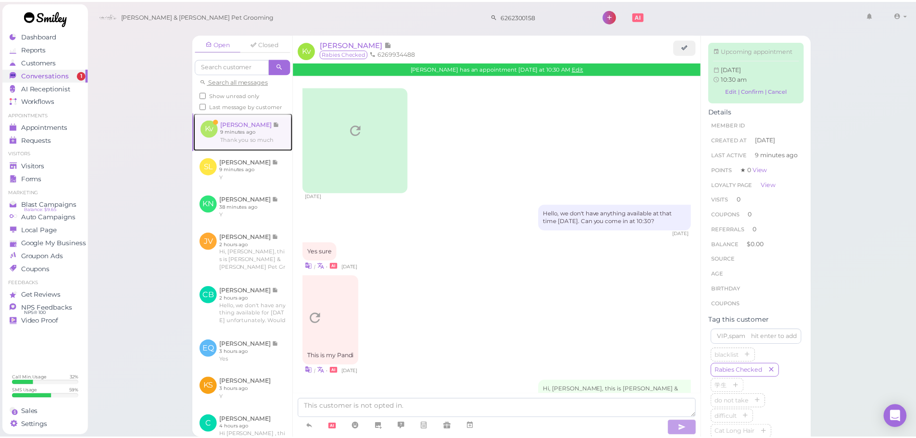
scroll to position [442, 0]
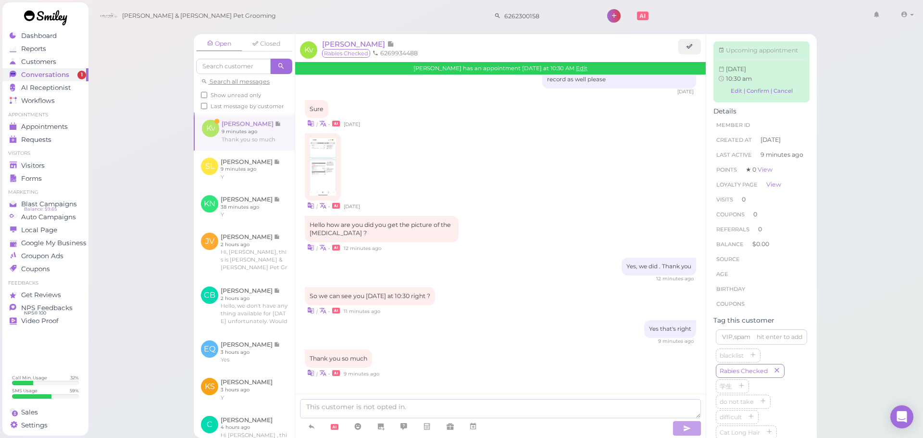
click at [126, 193] on div "Open Closed Search all messages Show unread only Last message by customer Kv [P…" at bounding box center [506, 219] width 836 height 438
click at [74, 164] on div "Visitors" at bounding box center [44, 166] width 69 height 8
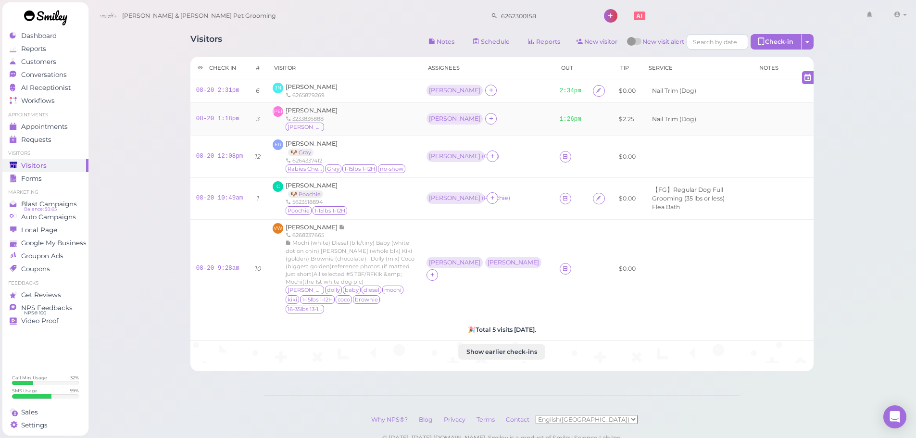
click at [357, 126] on div "[PERSON_NAME] [PERSON_NAME] 3233836888 [PERSON_NAME]" at bounding box center [344, 119] width 142 height 26
click at [221, 157] on link "08-20 12:08pm" at bounding box center [219, 156] width 47 height 7
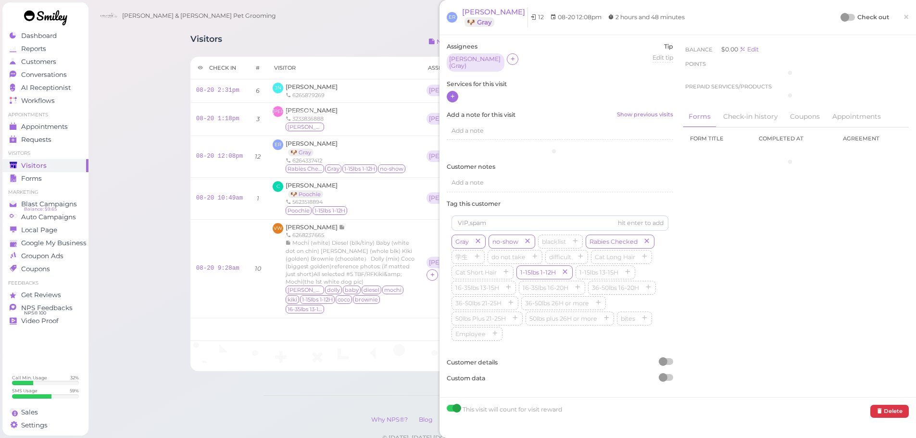
click at [455, 93] on icon at bounding box center [453, 96] width 6 height 7
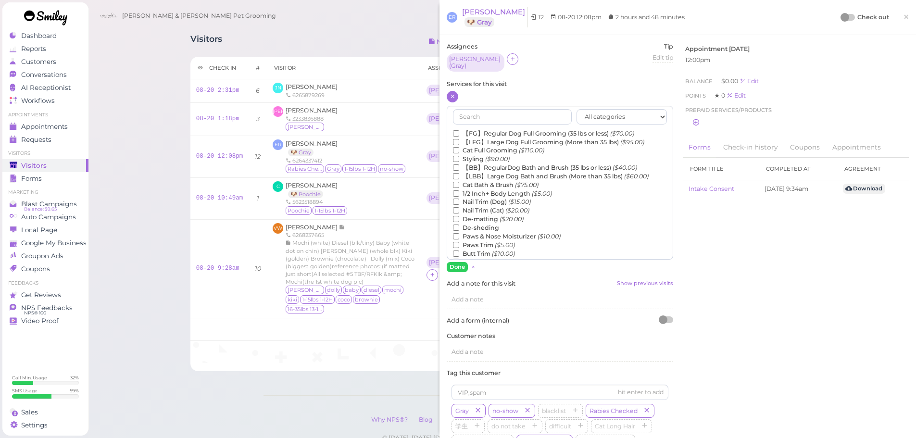
click at [485, 164] on label "【BB】RegularDog Bath and Brush (35 lbs or less) ($40.00)" at bounding box center [545, 168] width 184 height 9
click at [459, 164] on input "【BB】RegularDog Bath and Brush (35 lbs or less) ($40.00)" at bounding box center [456, 167] width 6 height 6
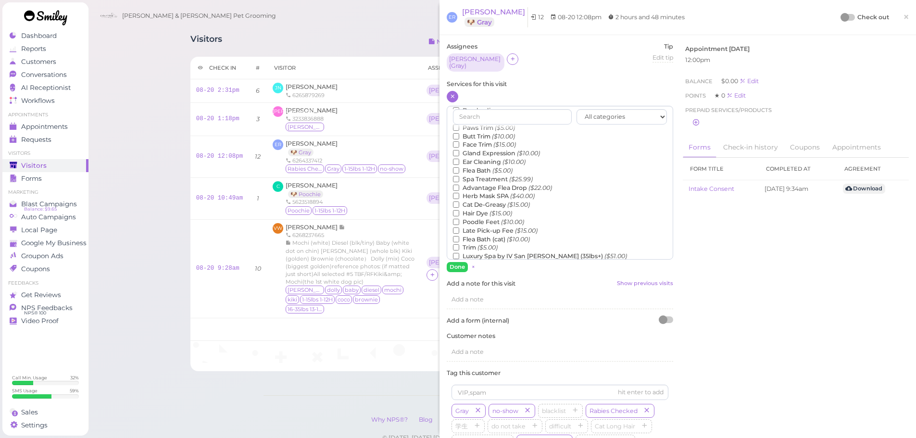
scroll to position [218, 0]
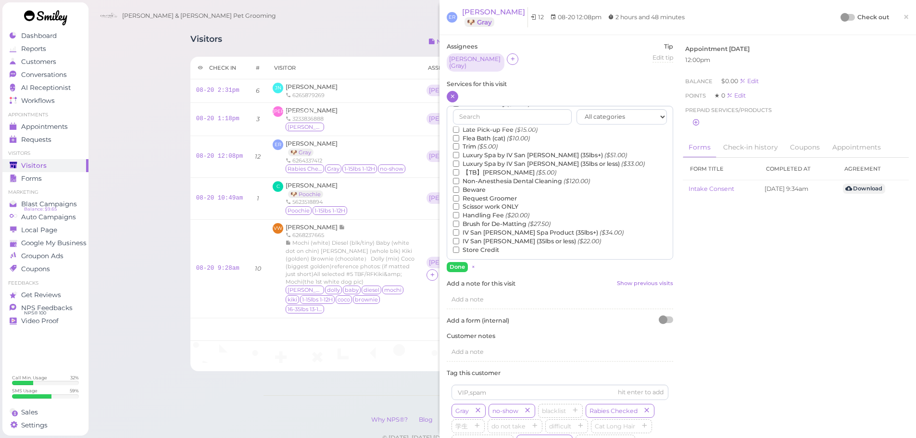
click at [493, 169] on label "【TB】Teeth Brushing ($5.00)" at bounding box center [504, 172] width 103 height 9
click at [459, 169] on input "【TB】Teeth Brushing ($5.00)" at bounding box center [456, 172] width 6 height 6
click at [460, 262] on button "Done" at bounding box center [457, 267] width 21 height 10
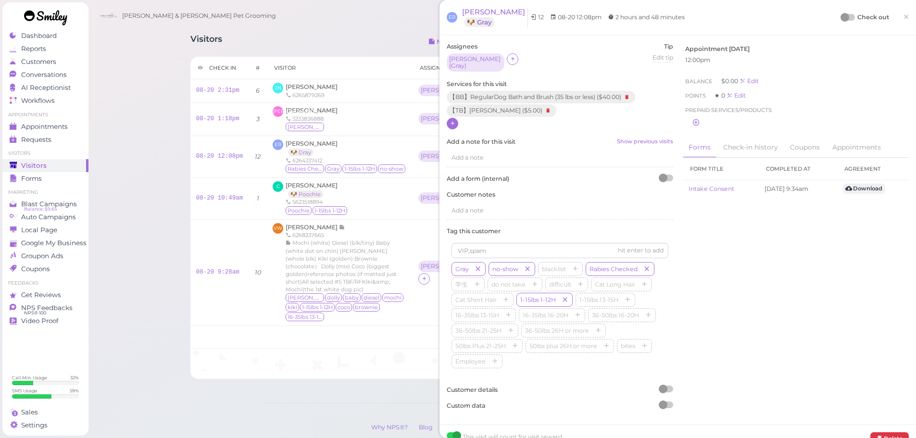
click at [841, 20] on div at bounding box center [845, 17] width 9 height 9
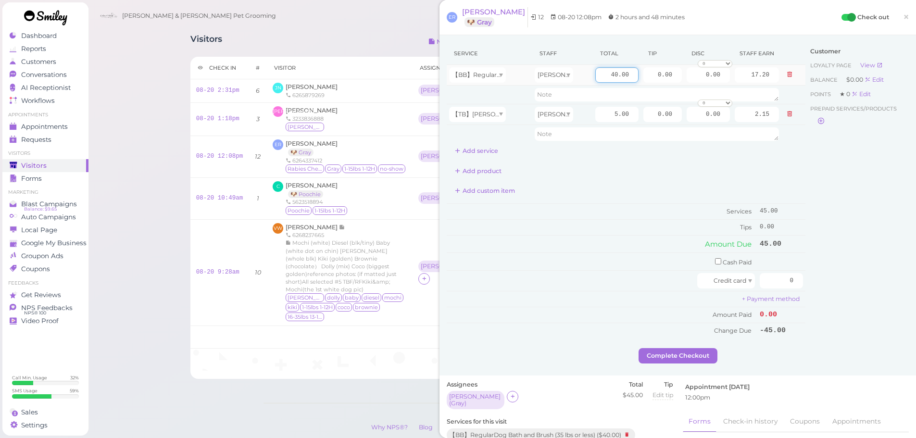
click at [599, 79] on input "40.00" at bounding box center [616, 74] width 43 height 15
type input "50.00"
type input "21.50"
click at [600, 220] on td "Tips" at bounding box center [602, 227] width 311 height 15
click at [715, 259] on input "checkbox" at bounding box center [718, 261] width 6 height 6
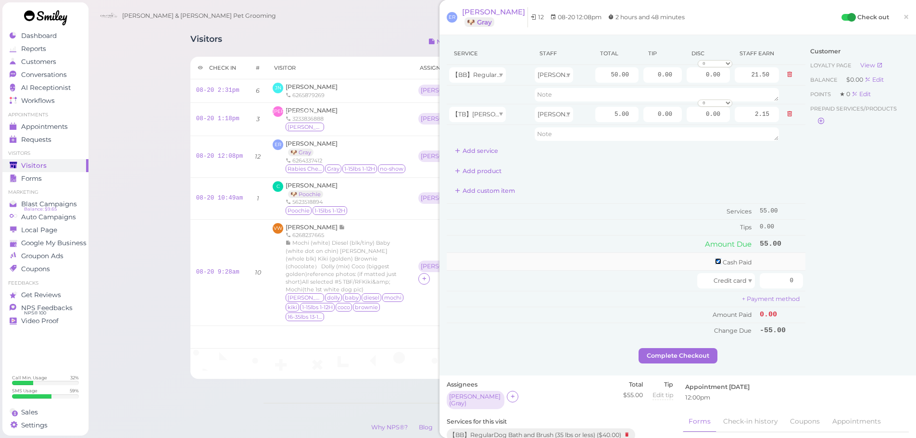
checkbox input "true"
click at [760, 261] on input "0" at bounding box center [781, 262] width 43 height 15
type input "60"
drag, startPoint x: 644, startPoint y: 111, endPoint x: 841, endPoint y: 127, distance: 197.8
click at [841, 127] on div "Service Staff Total Tip Disc Staff earn 【BB】RegularDog Bath and Brush (35 lbs o…" at bounding box center [678, 196] width 462 height 309
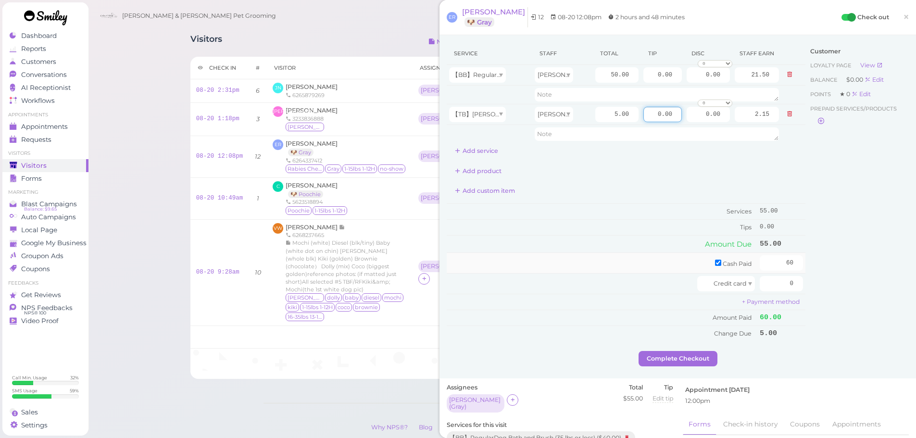
type input "5"
type input "0"
drag, startPoint x: 643, startPoint y: 76, endPoint x: 665, endPoint y: 77, distance: 22.1
click at [665, 77] on input "0.00" at bounding box center [663, 74] width 38 height 15
type input "5"
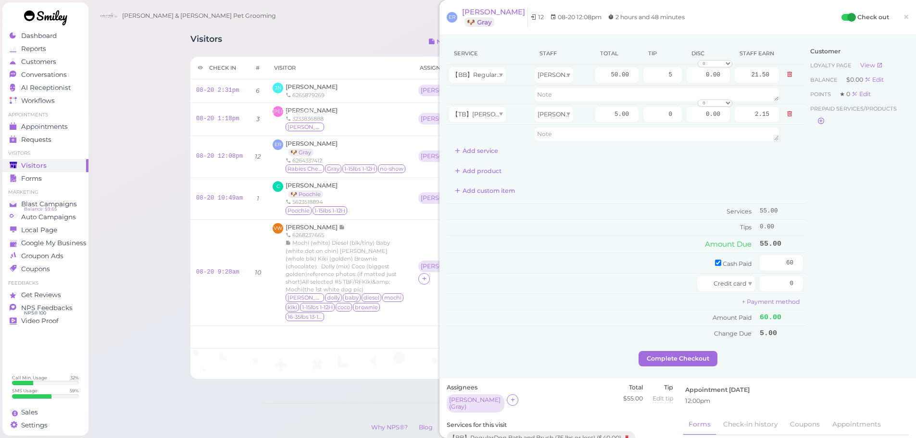
click at [655, 232] on td "Tips" at bounding box center [602, 227] width 311 height 15
click at [687, 354] on button "Complete Checkout" at bounding box center [678, 358] width 79 height 15
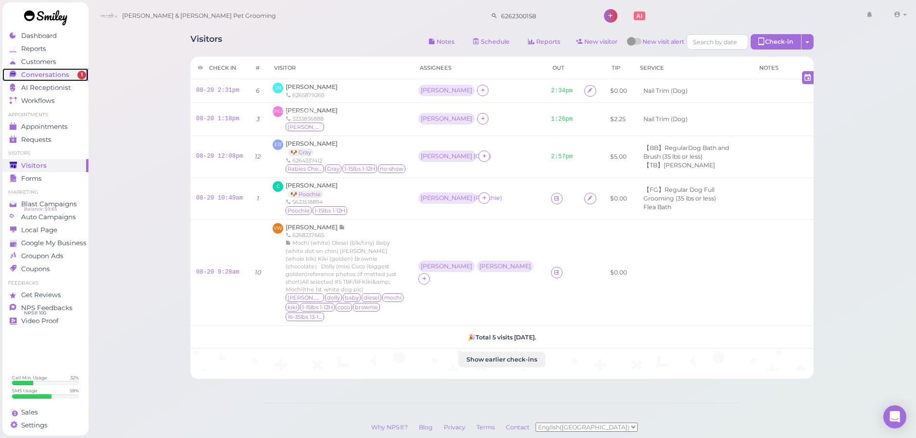
click at [82, 75] on span "1" at bounding box center [81, 75] width 9 height 9
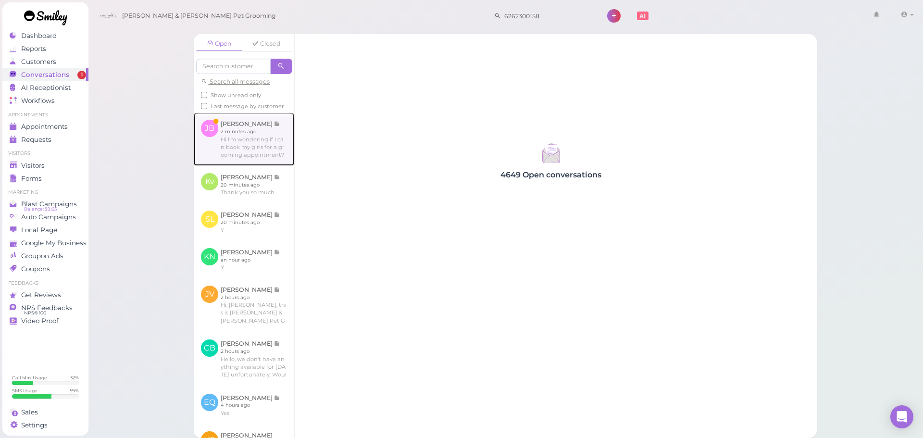
click at [261, 146] on link at bounding box center [244, 139] width 101 height 53
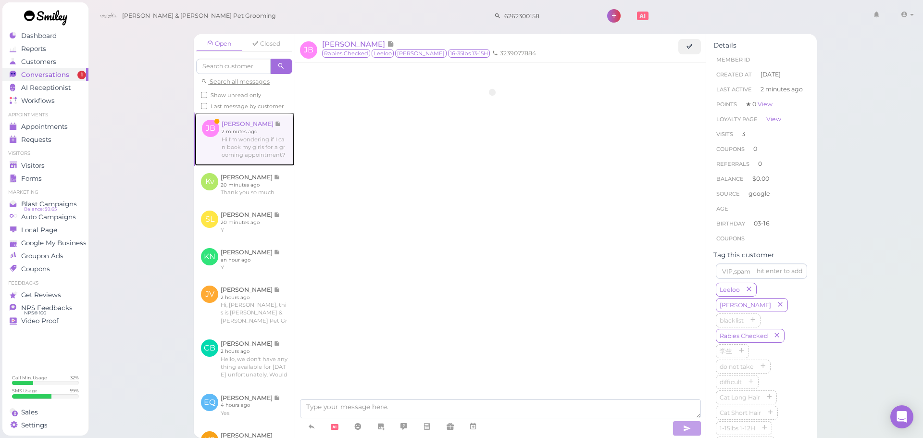
scroll to position [1076, 0]
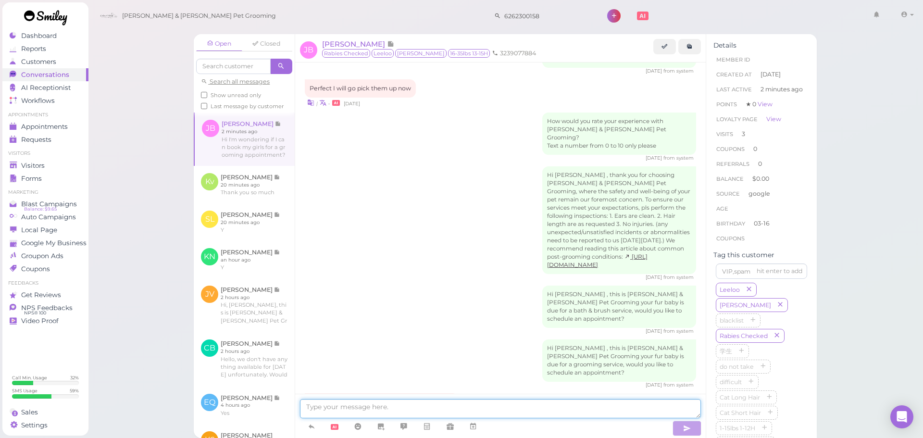
click at [442, 406] on textarea at bounding box center [500, 408] width 401 height 19
type textarea "Yes, of course. Our earliest is going to be [DATE] at 10:30"
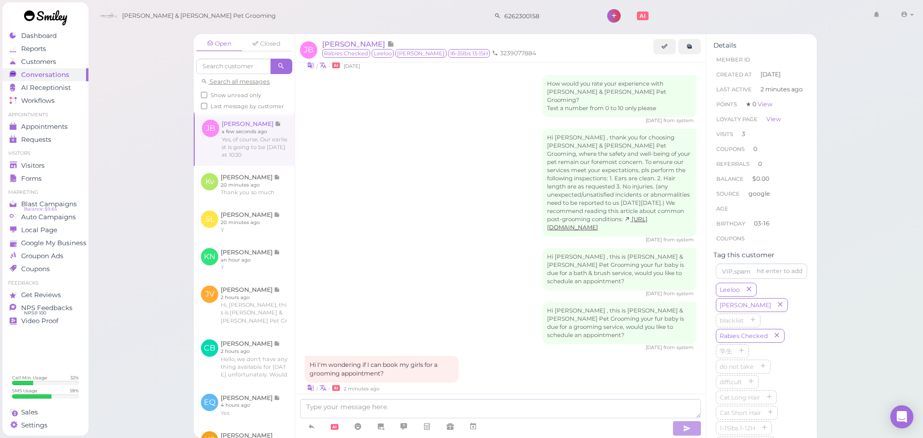
click at [93, 170] on div "Open Closed Search all messages Show unread only Last message by customer [PERS…" at bounding box center [506, 219] width 836 height 438
click at [63, 165] on div "Visitors" at bounding box center [44, 166] width 69 height 8
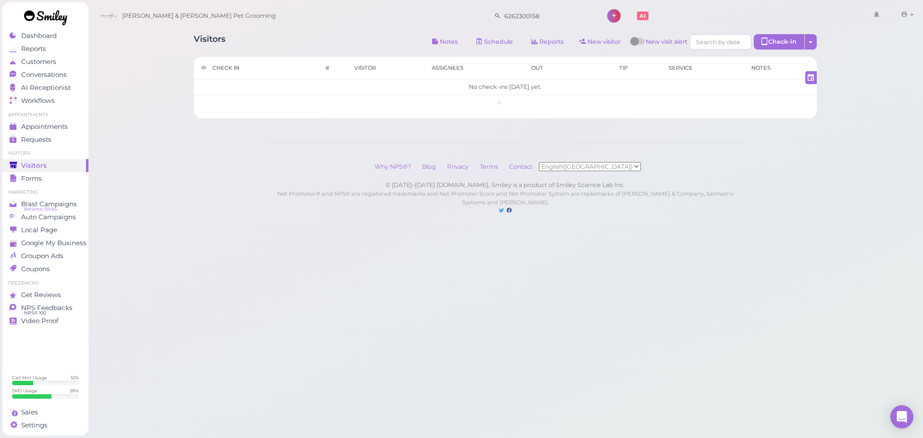
click at [847, 234] on div "Visitors Notes Schedule Reports New visitor New visit alert Check-in Customer c…" at bounding box center [506, 117] width 836 height 234
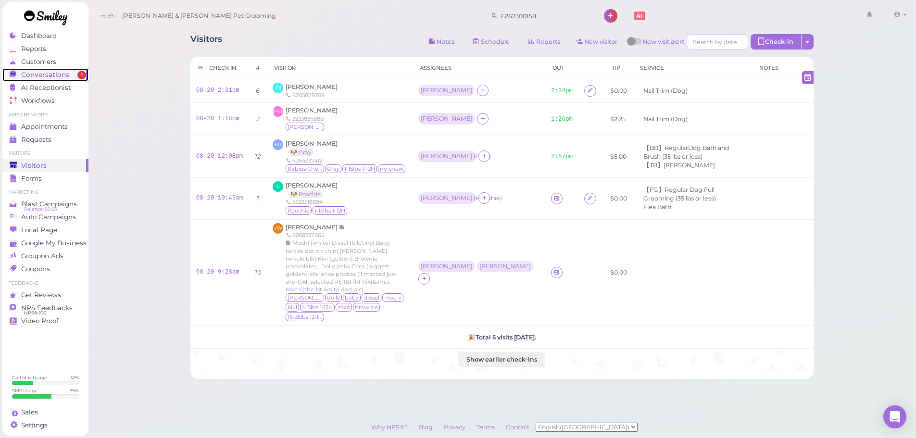
click at [38, 69] on link "Conversations 1" at bounding box center [45, 74] width 86 height 13
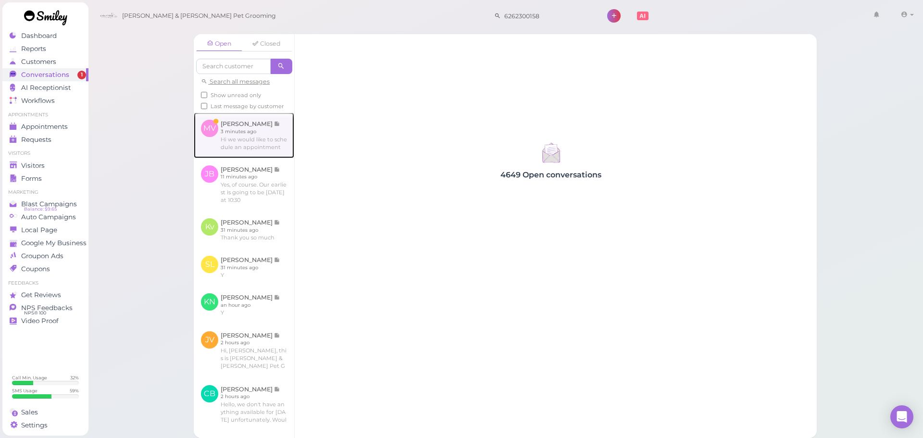
click at [278, 134] on link at bounding box center [244, 135] width 101 height 45
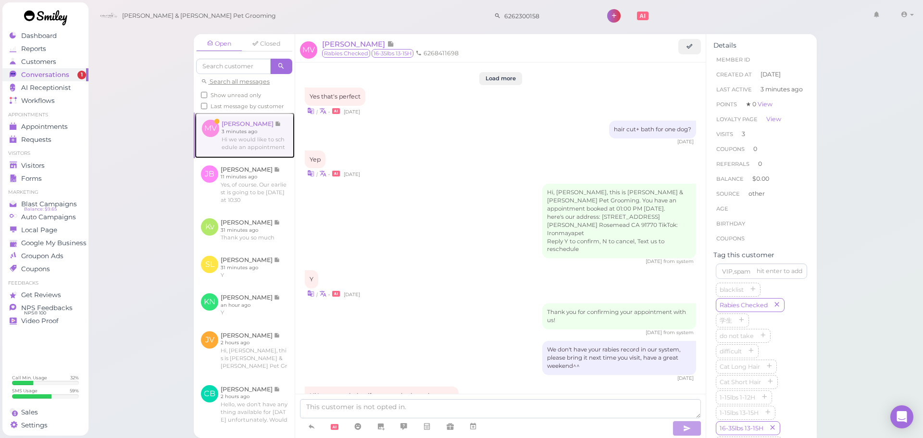
scroll to position [1195, 0]
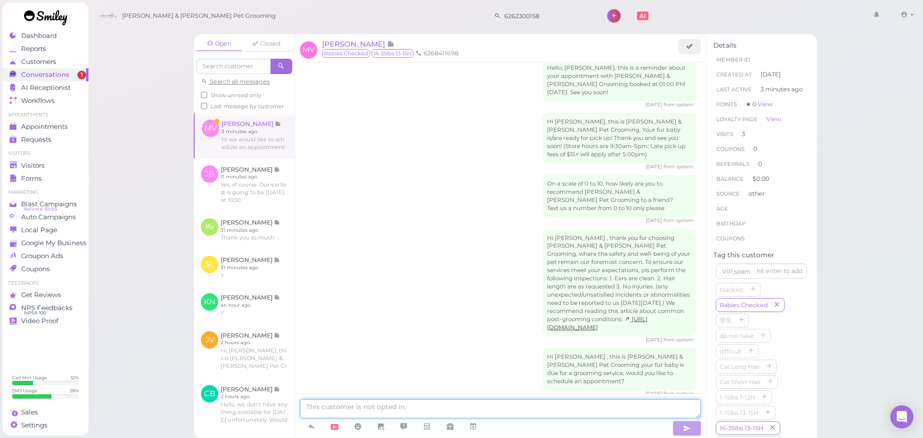
click at [396, 411] on textarea at bounding box center [500, 408] width 401 height 19
type textarea "Sure, would this be for a bath or for a full grooming"
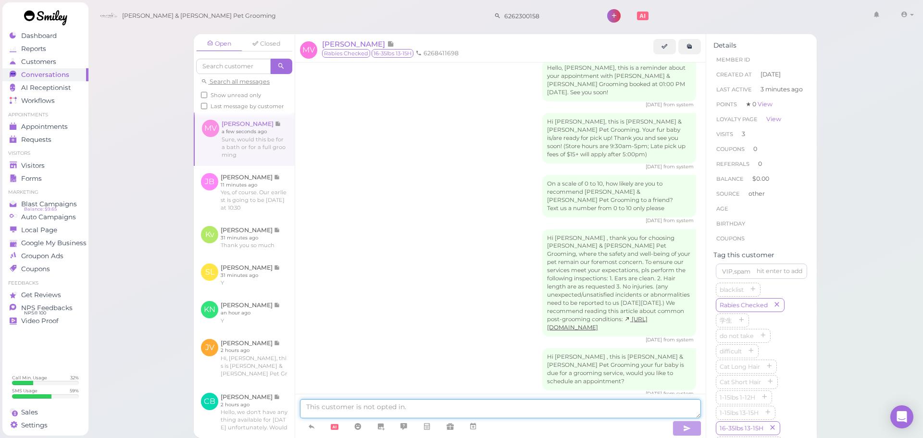
scroll to position [1226, 0]
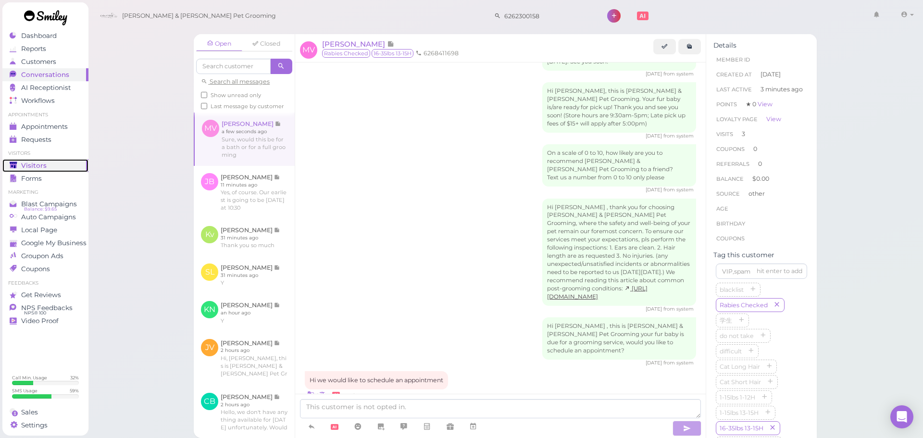
click at [4, 169] on link "Visitors" at bounding box center [45, 165] width 86 height 13
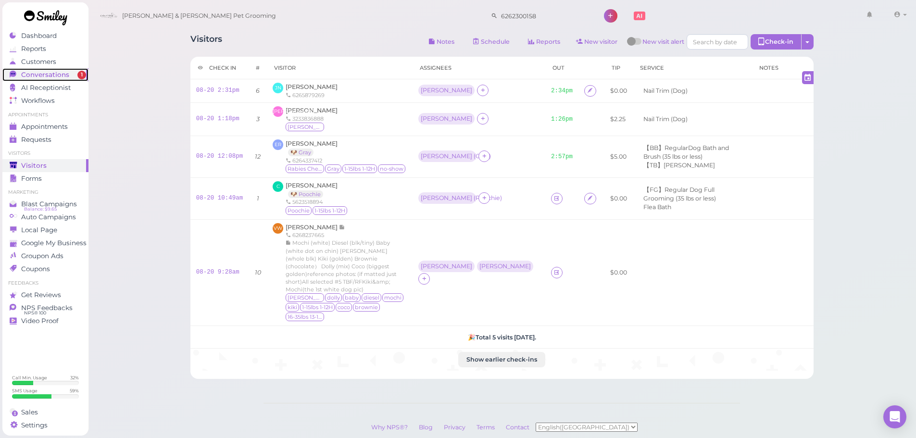
click at [54, 74] on span "Conversations" at bounding box center [45, 75] width 48 height 8
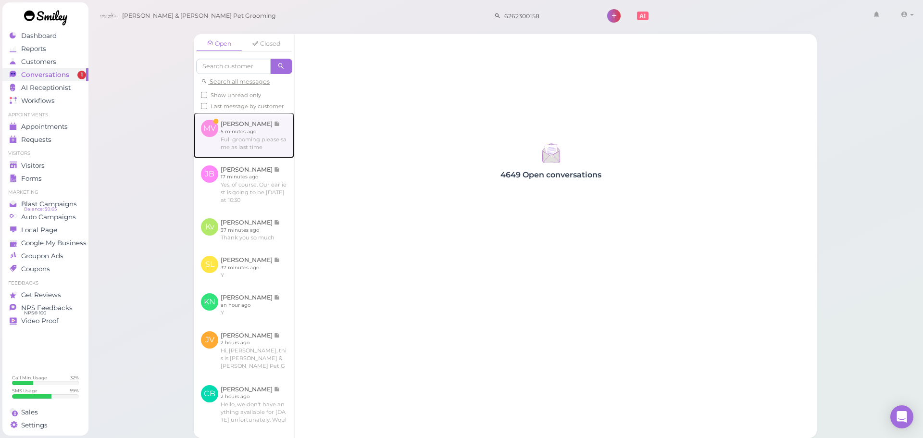
click at [231, 135] on link at bounding box center [244, 135] width 101 height 45
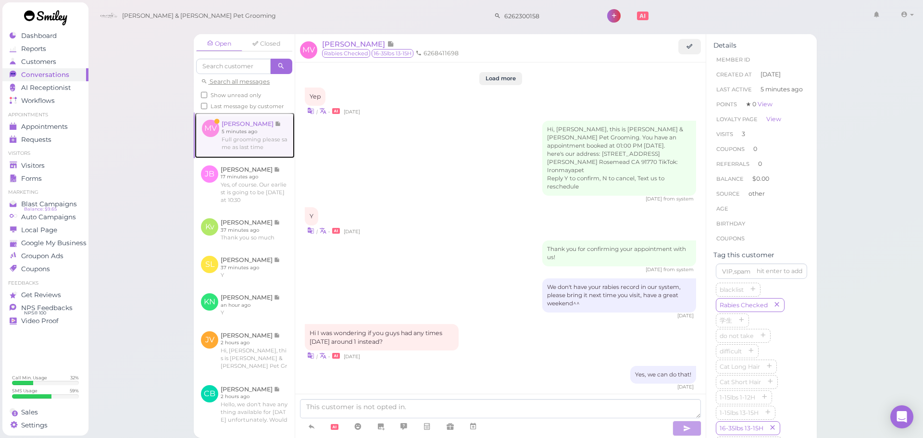
scroll to position [1203, 0]
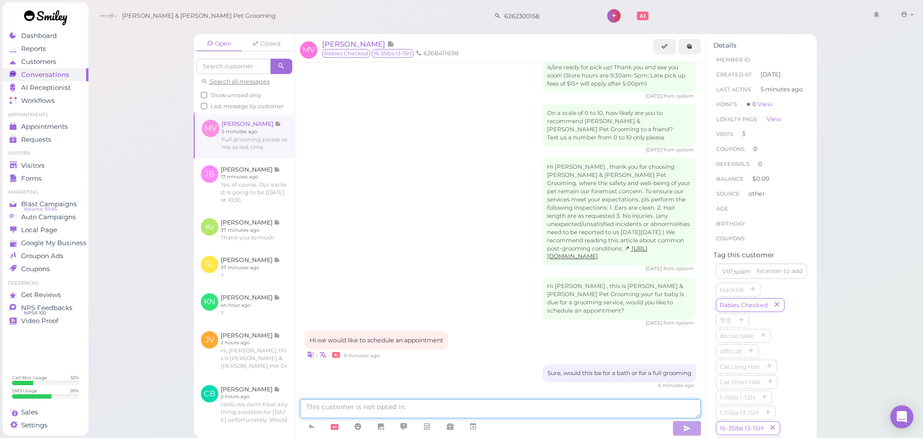
click at [431, 404] on textarea at bounding box center [500, 408] width 401 height 19
type textarea "Sounds good. Would you like to come in [DATE] at 10:30"
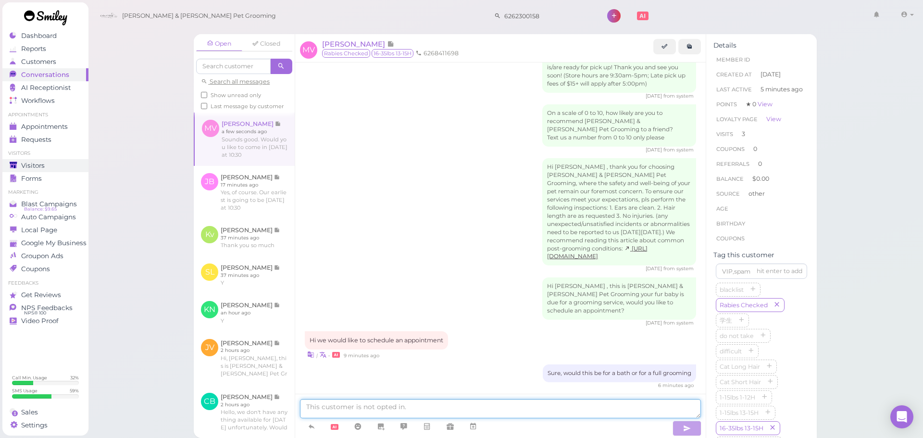
scroll to position [1234, 0]
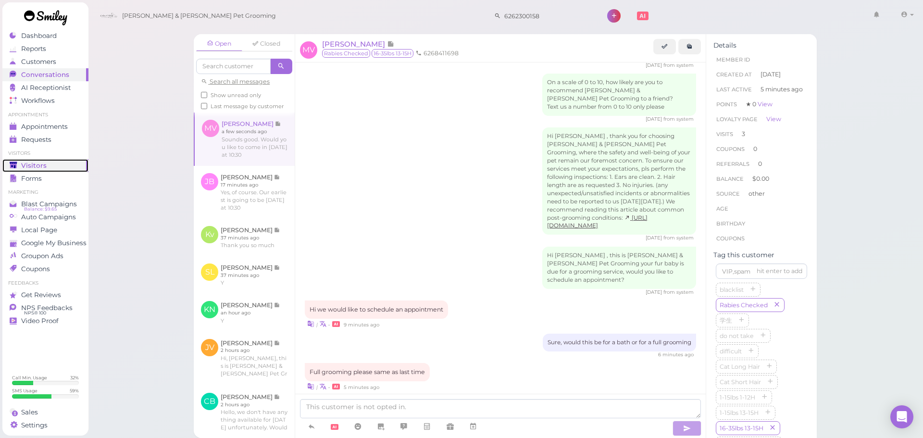
click at [68, 161] on link "Visitors" at bounding box center [45, 165] width 86 height 13
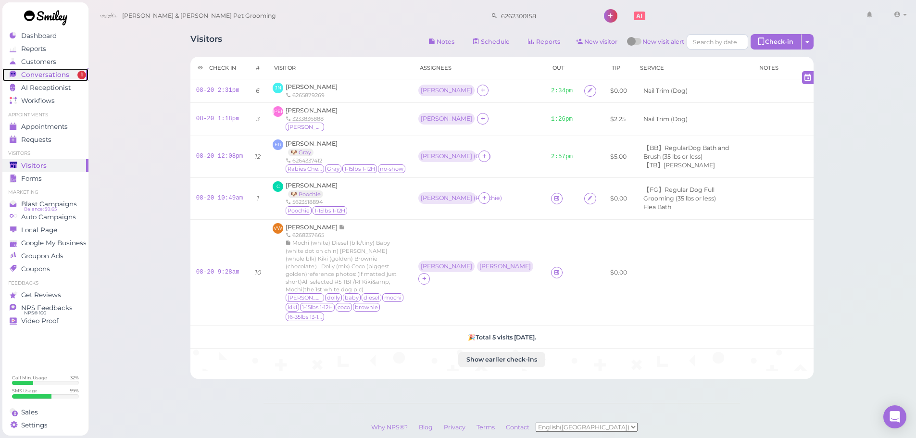
click at [54, 75] on span "Conversations" at bounding box center [45, 75] width 48 height 8
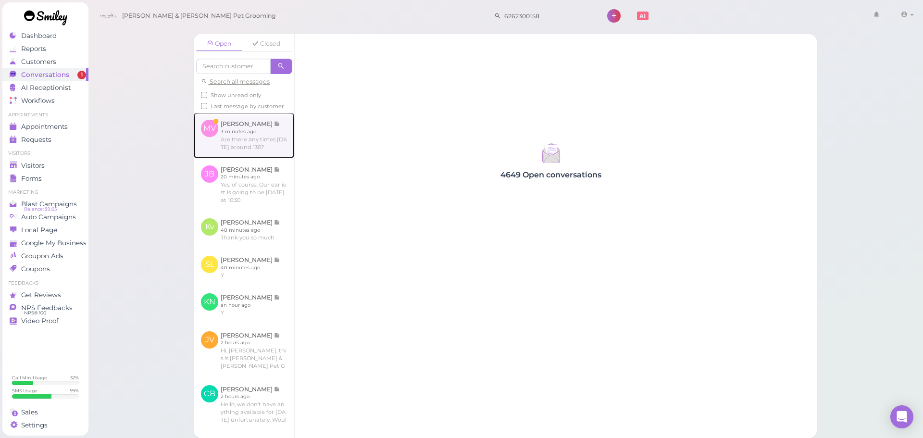
click at [231, 140] on link at bounding box center [244, 135] width 101 height 45
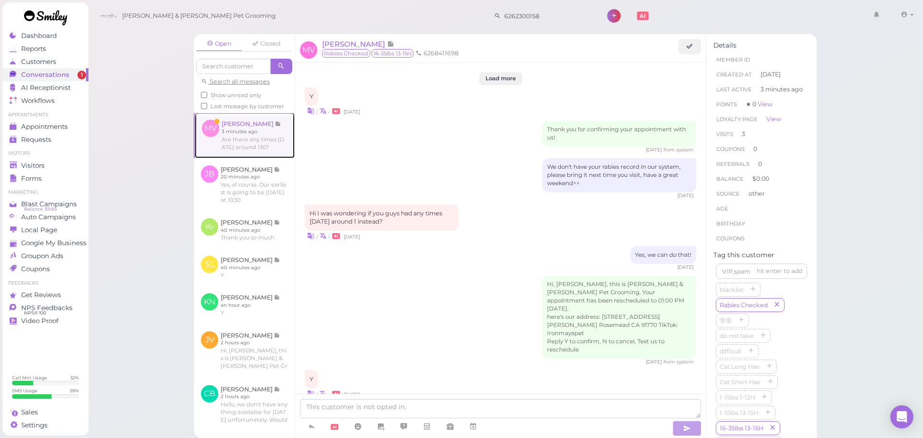
scroll to position [1162, 0]
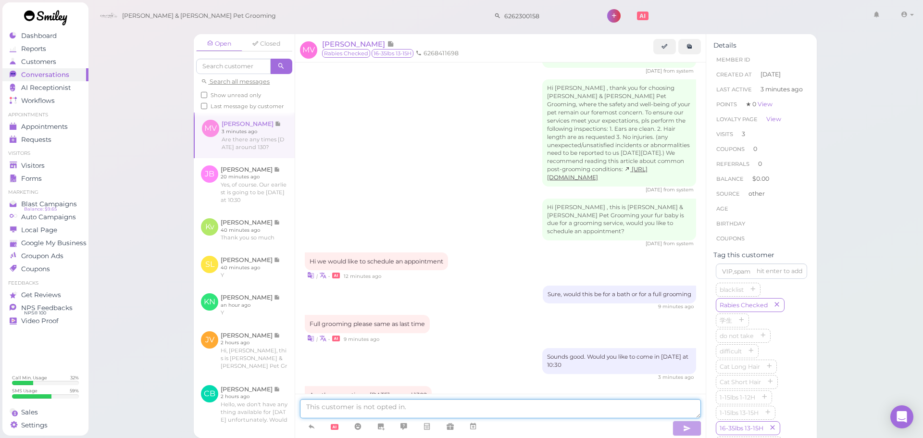
click at [473, 409] on textarea at bounding box center [500, 408] width 401 height 19
type textarea "T"
type textarea "Yes, we can do 1:30"
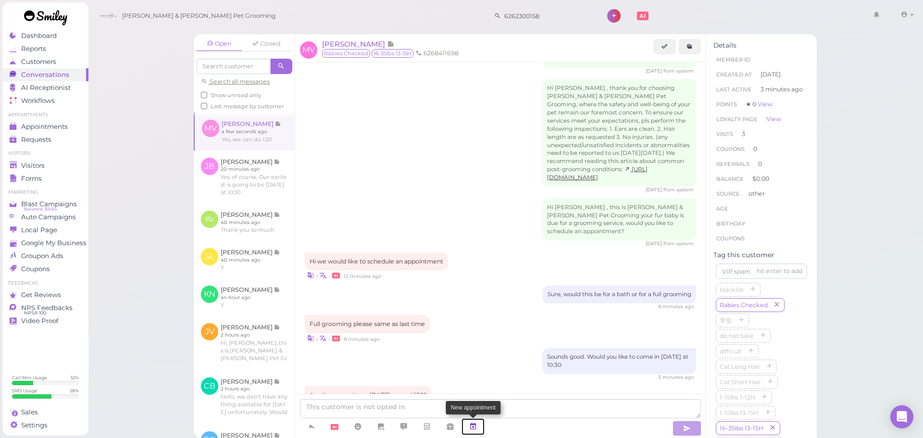
click at [480, 430] on link at bounding box center [473, 426] width 23 height 17
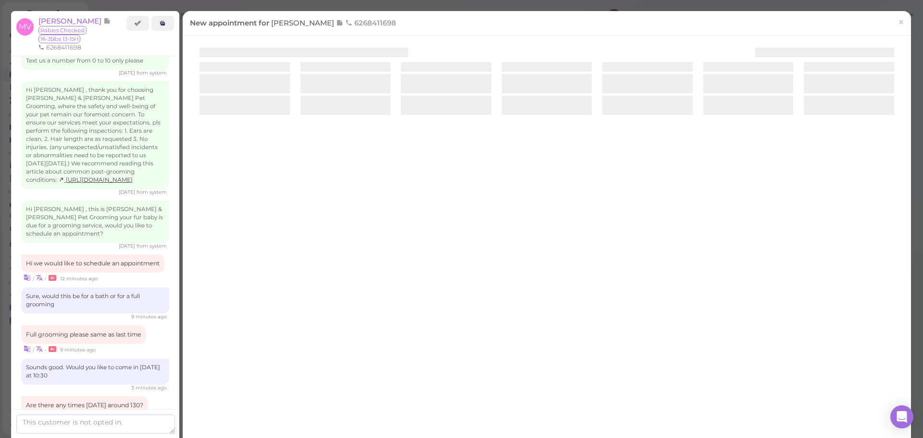
scroll to position [1226, 0]
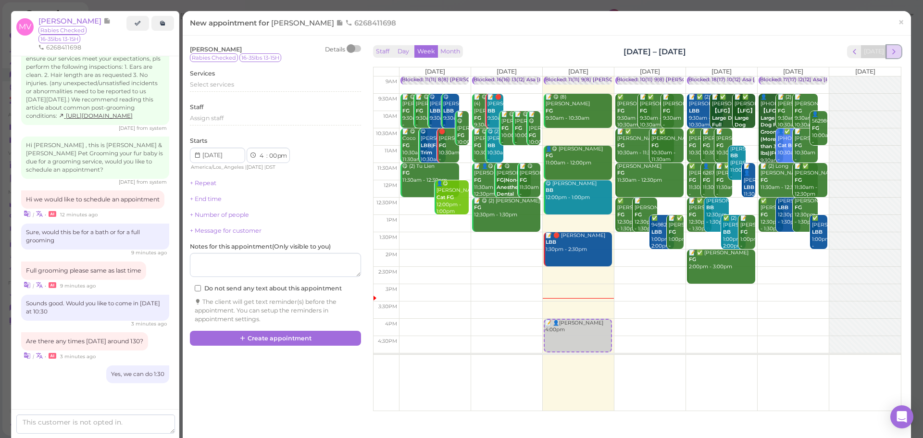
click at [890, 51] on span "next" at bounding box center [894, 51] width 9 height 9
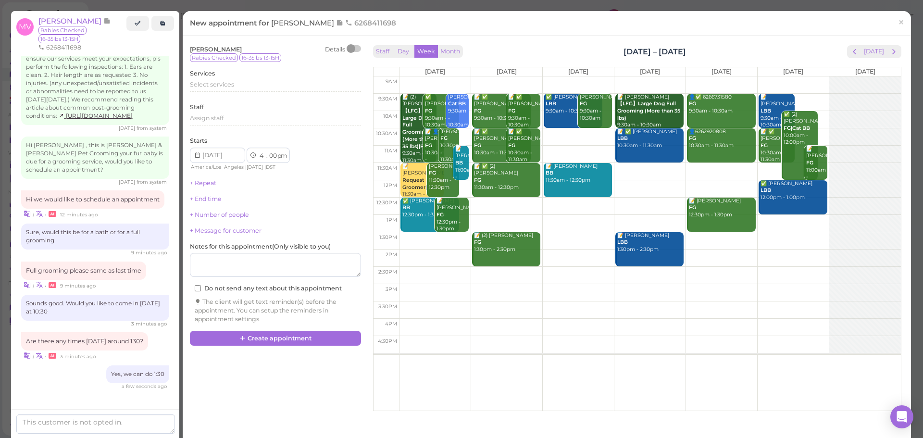
click at [770, 236] on td at bounding box center [650, 240] width 502 height 17
type input "[DATE]"
select select "1"
select select "30"
click at [251, 93] on div "Select services" at bounding box center [275, 87] width 171 height 15
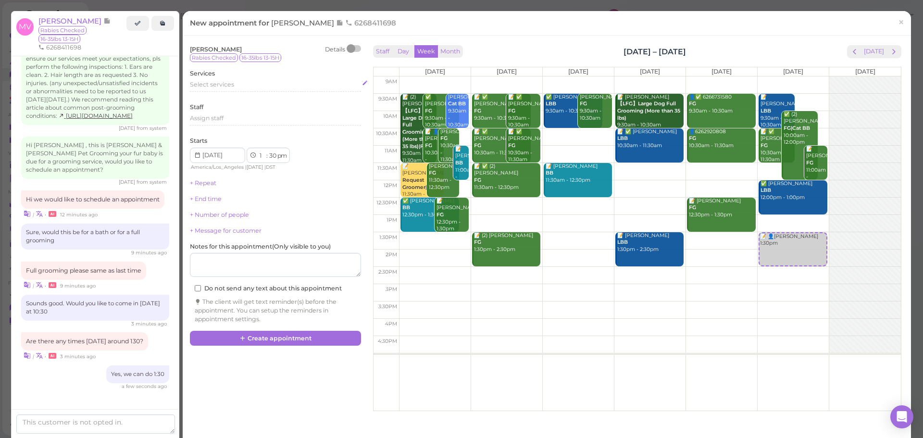
click at [253, 86] on div "Select services" at bounding box center [275, 84] width 171 height 9
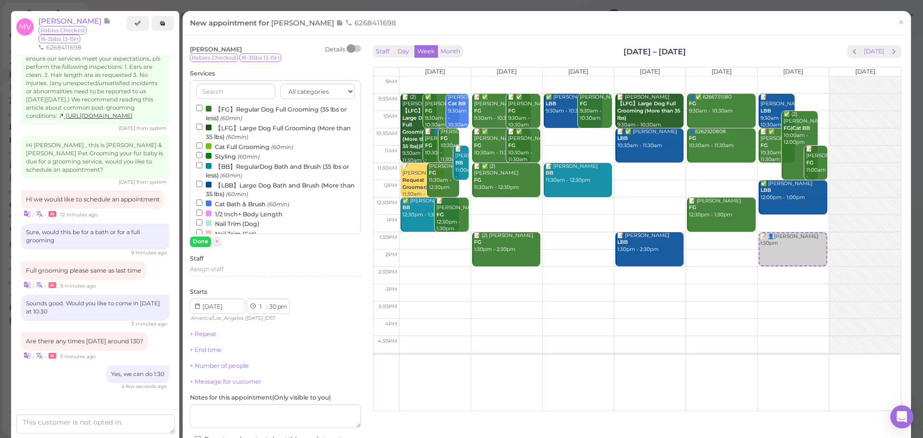
click at [237, 113] on label "【FG】Regular Dog Full Grooming (35 lbs or less) (60min)" at bounding box center [275, 113] width 159 height 19
click at [202, 111] on input "【FG】Regular Dog Full Grooming (35 lbs or less) (60min)" at bounding box center [199, 108] width 6 height 6
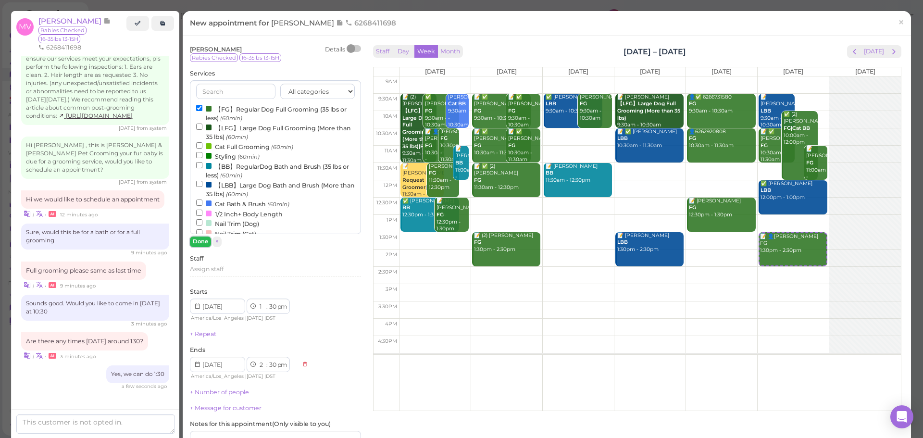
click at [205, 242] on button "Done" at bounding box center [200, 242] width 21 height 10
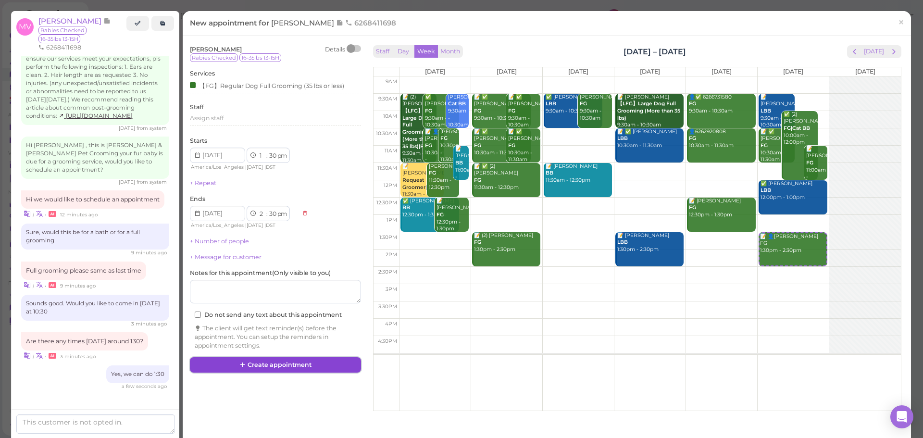
click at [232, 358] on button "Create appointment" at bounding box center [275, 364] width 171 height 15
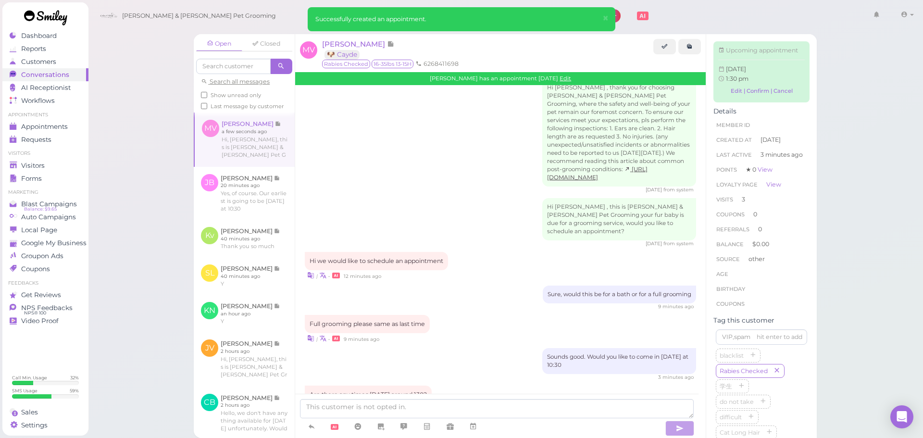
scroll to position [1291, 0]
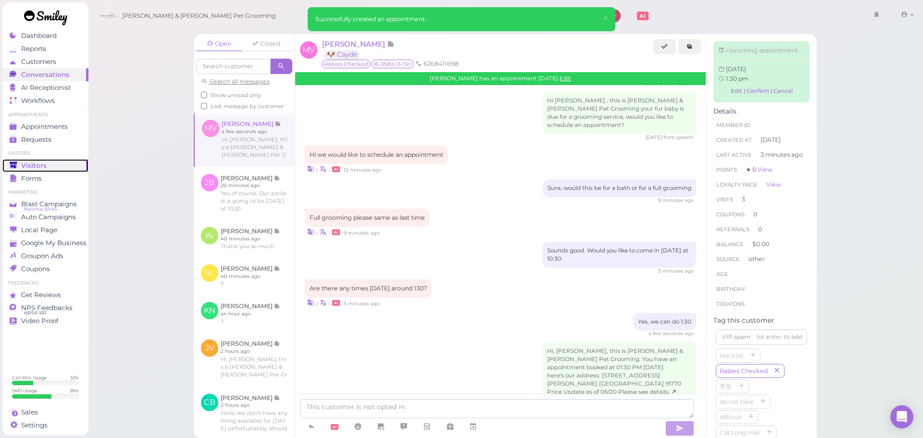
click at [52, 170] on link "Visitors" at bounding box center [45, 165] width 86 height 13
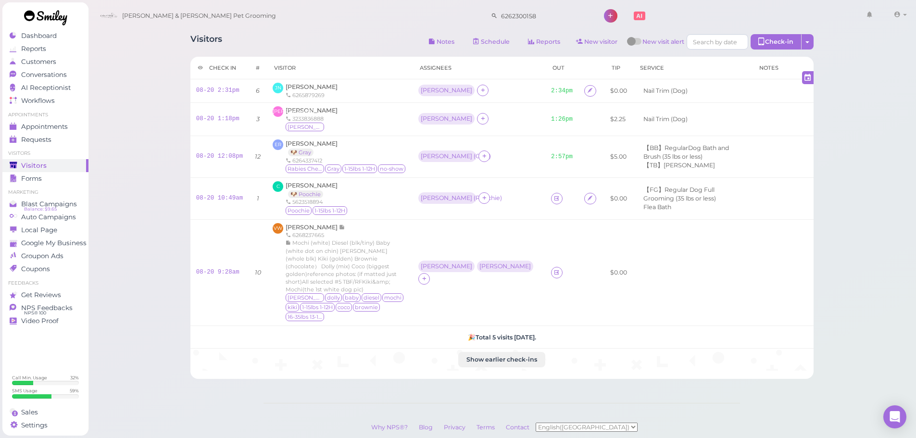
click at [139, 125] on div "Visitors Notes Schedule Reports New visitor New visit alert Check-in Customer c…" at bounding box center [502, 247] width 829 height 495
click at [59, 71] on span "Conversations" at bounding box center [45, 75] width 48 height 8
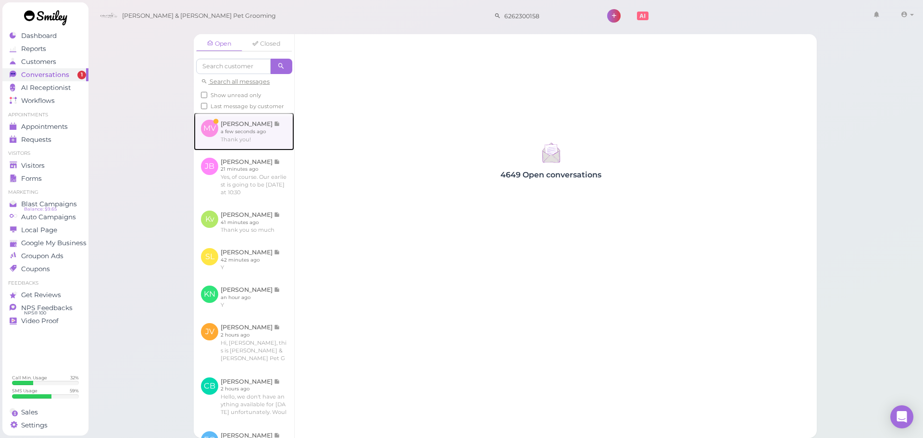
click at [208, 135] on link at bounding box center [244, 132] width 101 height 38
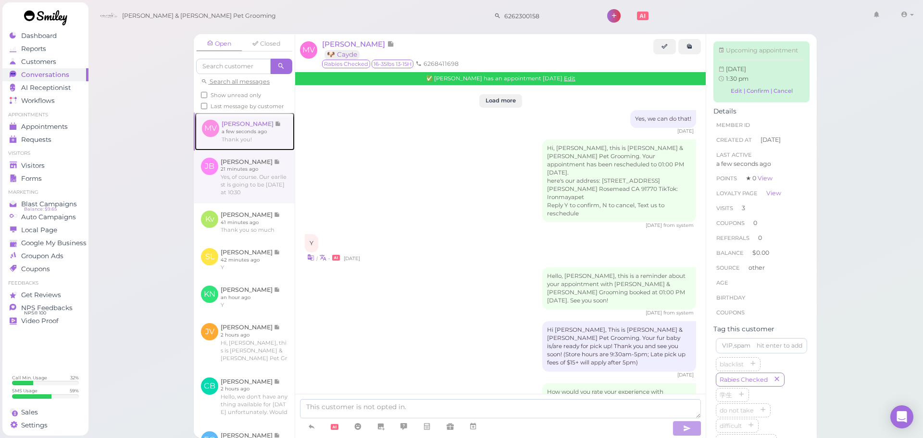
scroll to position [1199, 0]
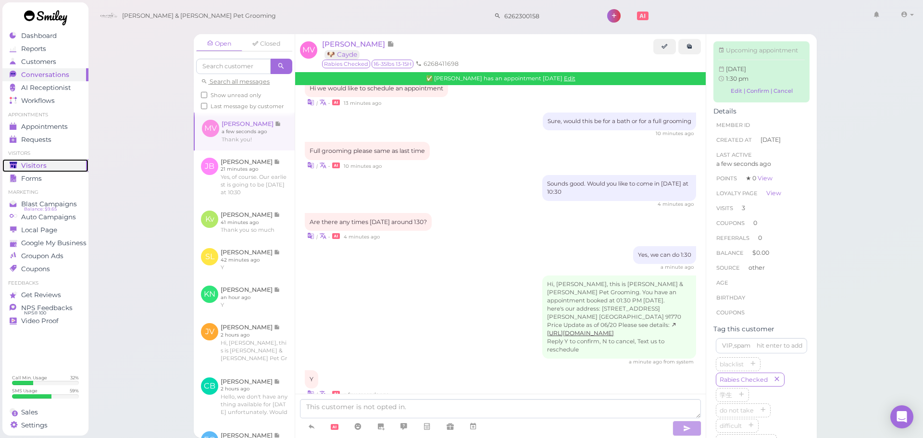
drag, startPoint x: 35, startPoint y: 168, endPoint x: 110, endPoint y: 76, distance: 117.9
click at [35, 168] on span "Visitors" at bounding box center [33, 166] width 25 height 8
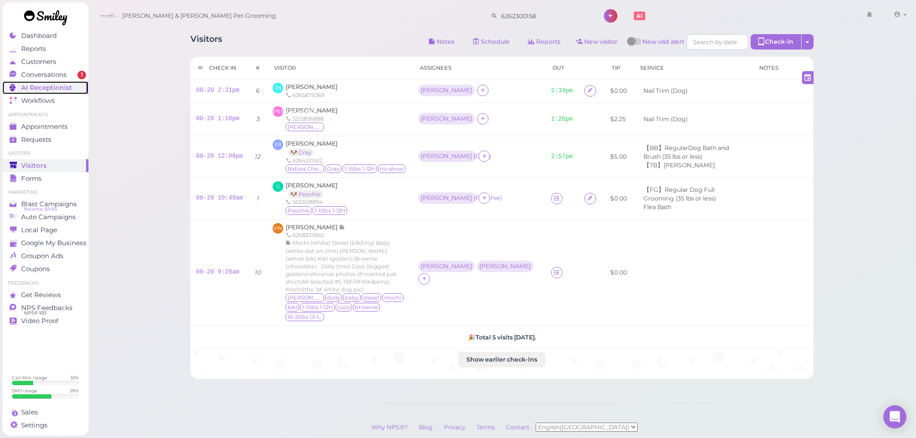
click at [63, 83] on link "AI Receptionist" at bounding box center [45, 87] width 86 height 13
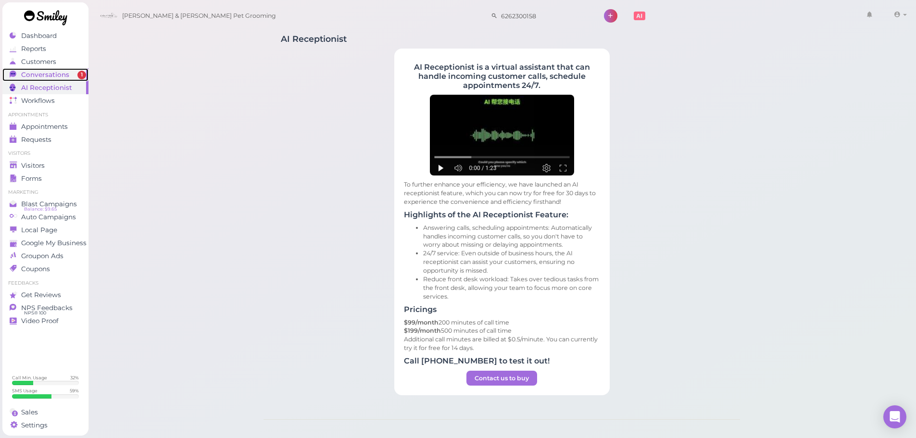
click at [75, 76] on div "Conversations" at bounding box center [44, 75] width 69 height 8
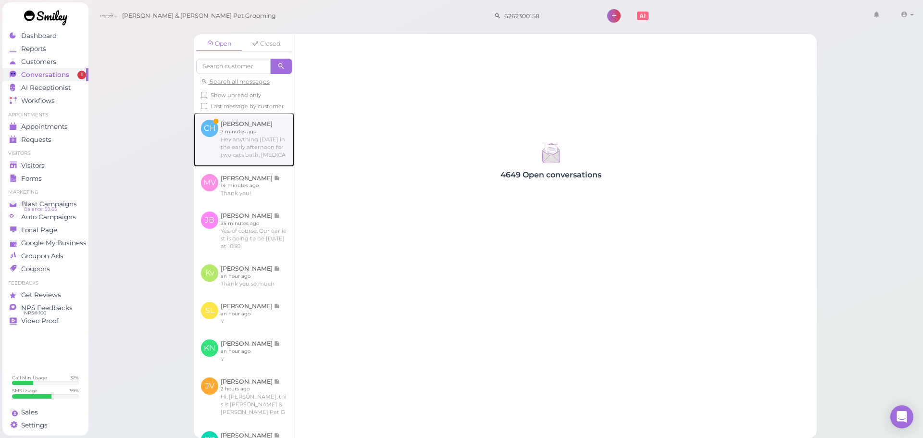
click at [242, 152] on link at bounding box center [244, 140] width 101 height 54
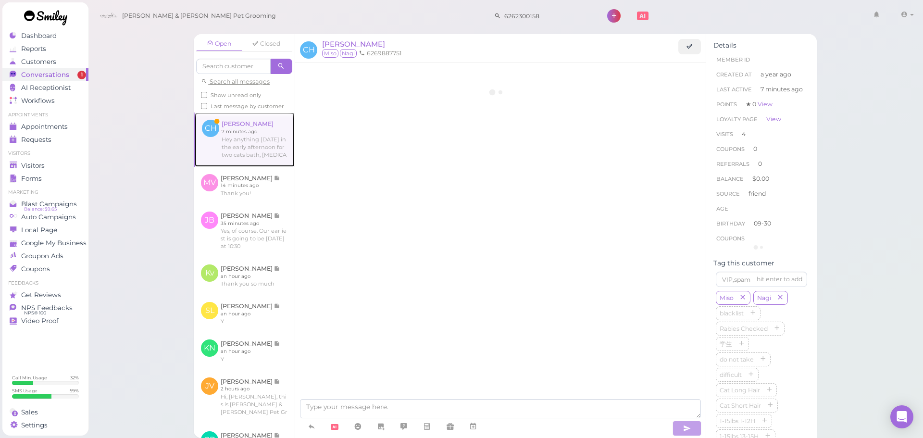
scroll to position [1340, 0]
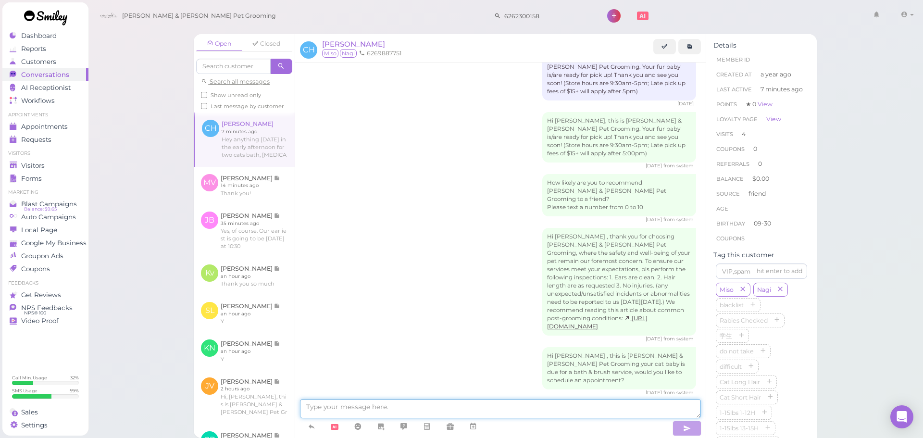
click at [383, 410] on textarea at bounding box center [500, 408] width 401 height 19
type textarea "Hello, our only availability [DATE] would be at 10:30"
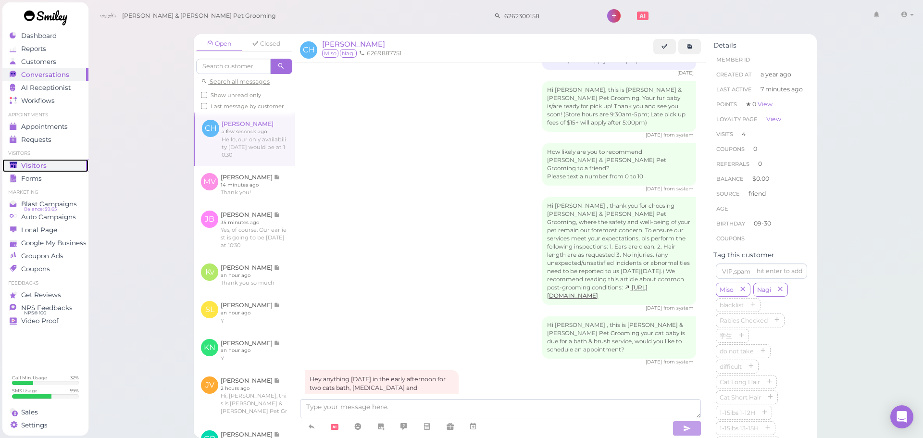
click at [71, 164] on div "Visitors" at bounding box center [44, 166] width 69 height 8
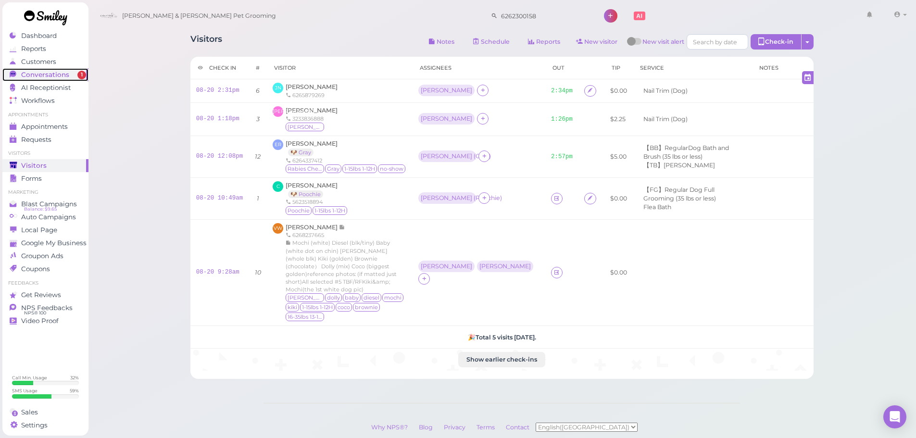
click at [45, 77] on span "Conversations" at bounding box center [45, 75] width 48 height 8
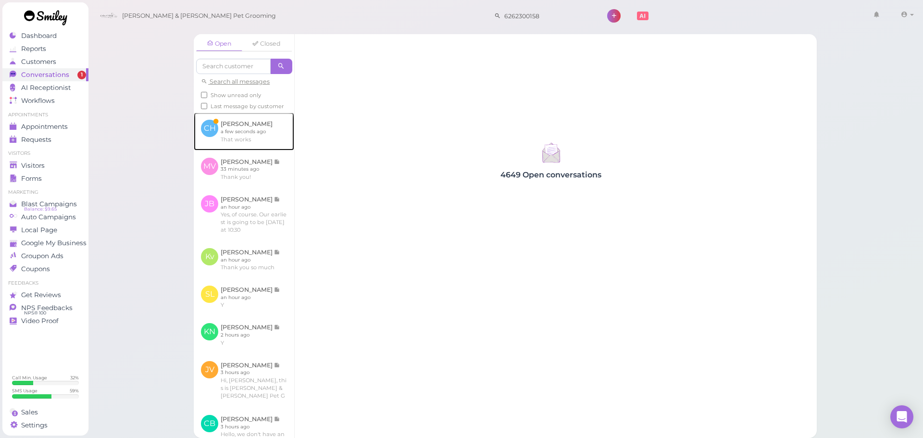
click at [265, 140] on link at bounding box center [244, 132] width 101 height 38
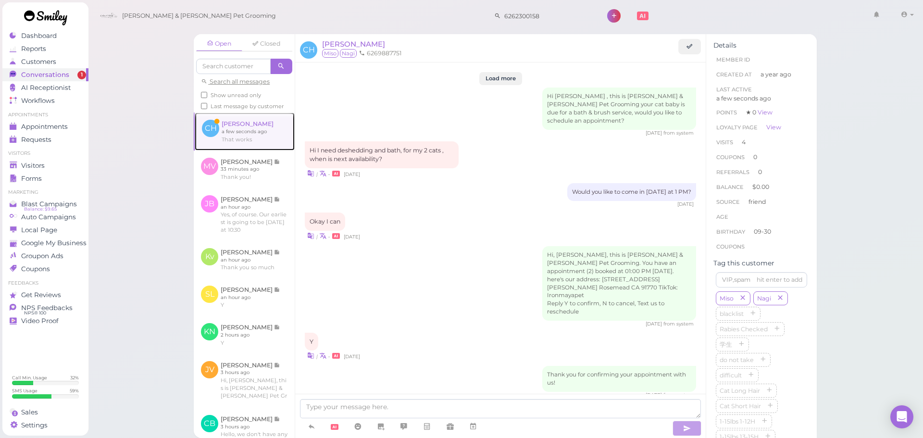
scroll to position [1238, 0]
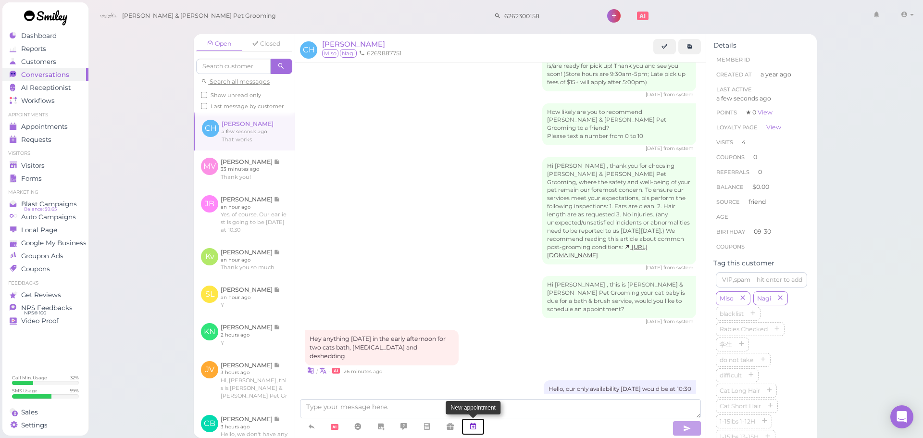
click at [480, 433] on link at bounding box center [473, 426] width 23 height 17
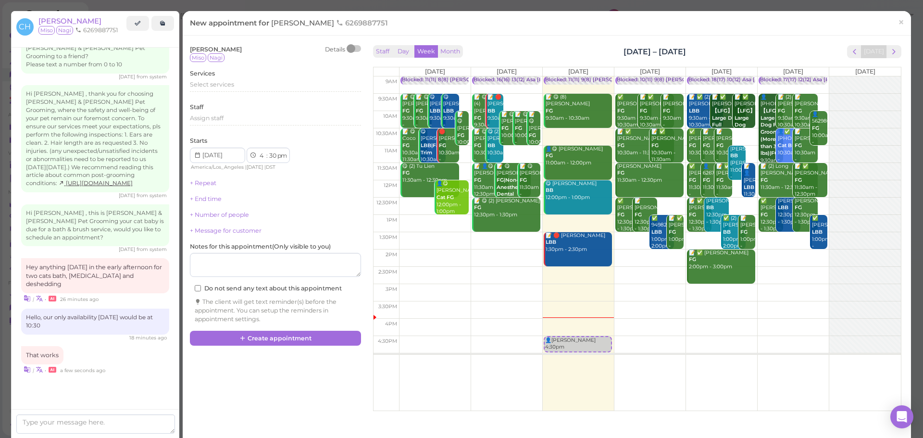
click at [670, 203] on td at bounding box center [650, 206] width 502 height 17
type input "[DATE]"
drag, startPoint x: 634, startPoint y: 213, endPoint x: 633, endPoint y: 150, distance: 63.0
click at [633, 76] on div "👤[PERSON_NAME] 12:30pm Blocked: 10(11) 9(8) [PERSON_NAME] • Appointment ✅ [PERS…" at bounding box center [650, 76] width 71 height 0
select select "10"
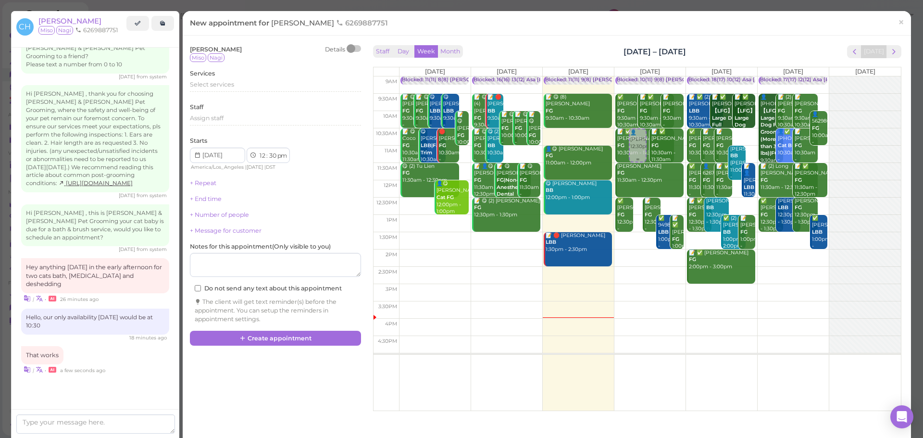
select select "am"
click at [239, 92] on div "Select services" at bounding box center [275, 86] width 171 height 12
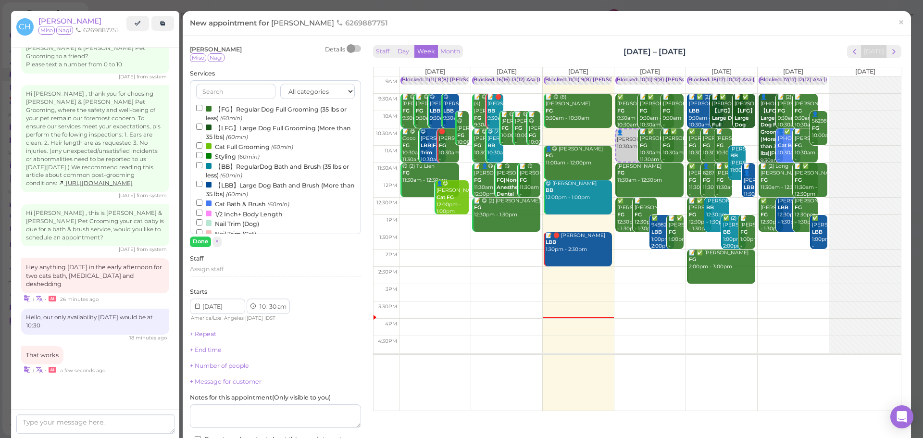
click at [225, 200] on label "Cat Bath & Brush (60min)" at bounding box center [242, 204] width 93 height 10
click at [202, 200] on input "Cat Bath & Brush (60min)" at bounding box center [199, 203] width 6 height 6
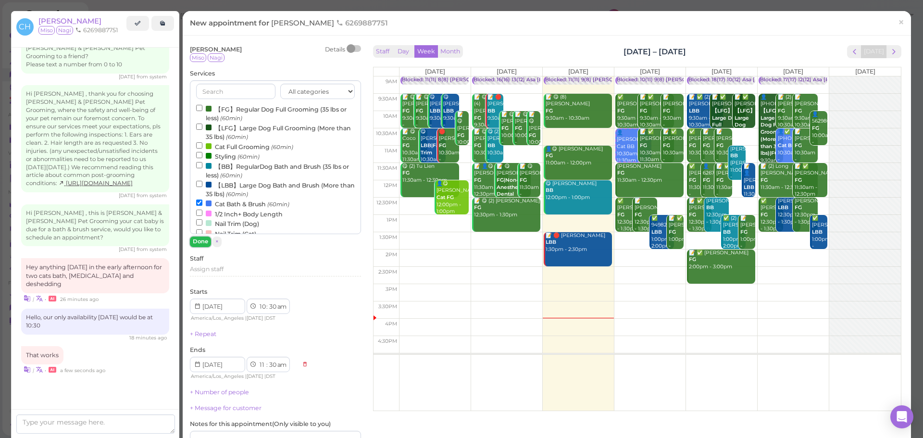
click at [199, 244] on button "Done" at bounding box center [200, 242] width 21 height 10
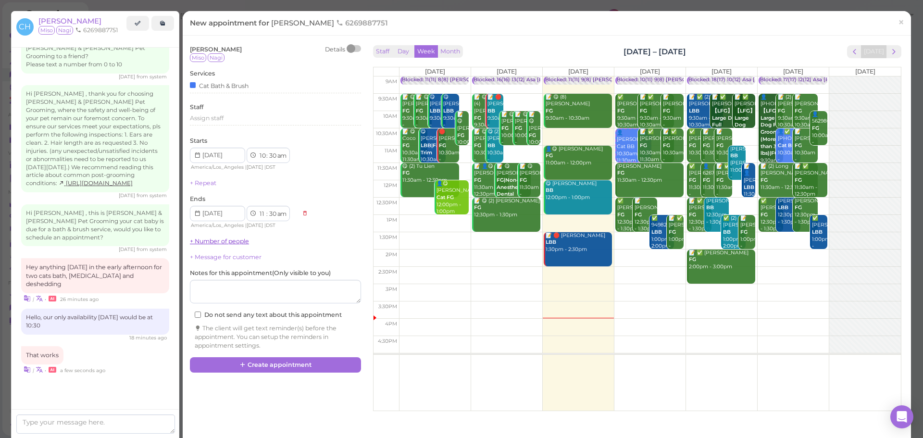
click at [211, 240] on link "+ Number of people" at bounding box center [219, 241] width 59 height 7
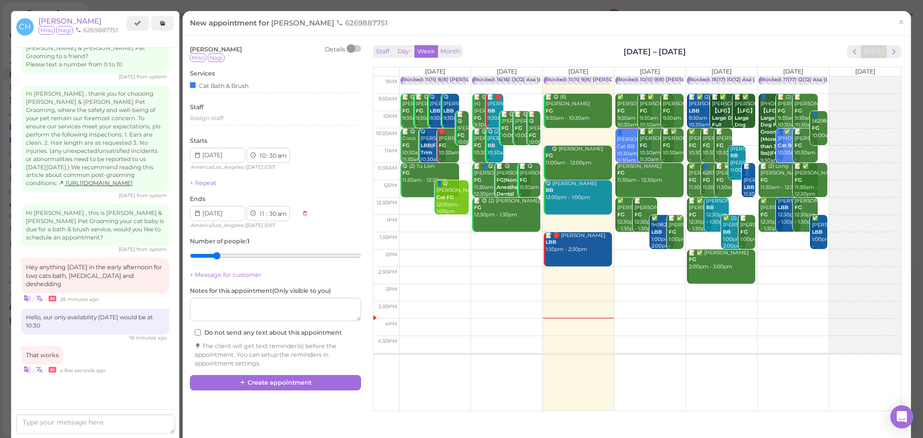
type input "2"
click at [211, 260] on input "range" at bounding box center [275, 255] width 171 height 15
click at [286, 376] on button "Create appointment" at bounding box center [275, 382] width 171 height 15
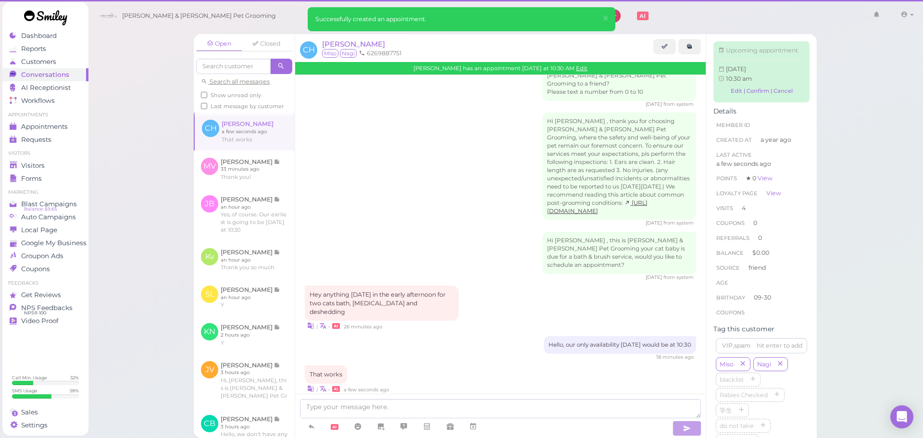
scroll to position [1238, 0]
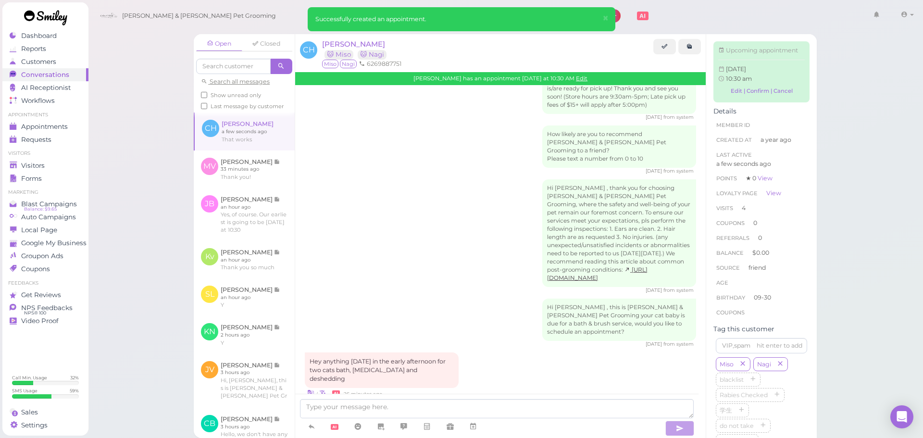
scroll to position [1337, 0]
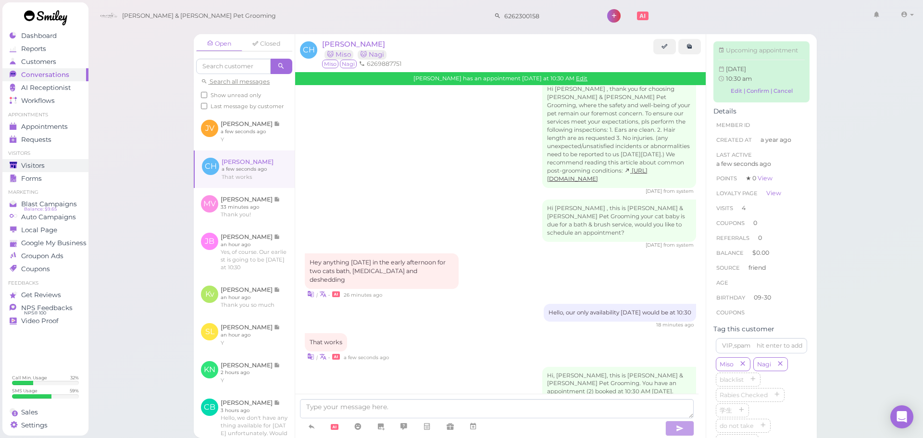
click at [22, 165] on span "Visitors" at bounding box center [33, 166] width 24 height 8
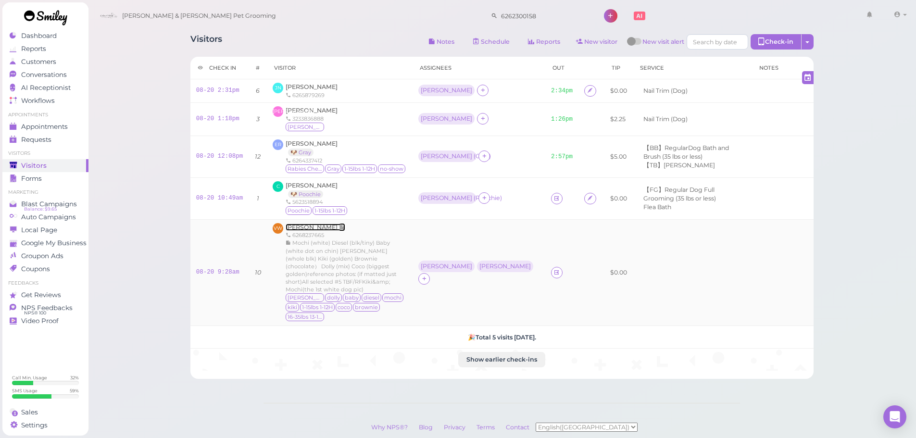
click at [296, 226] on span "[PERSON_NAME]" at bounding box center [312, 227] width 53 height 7
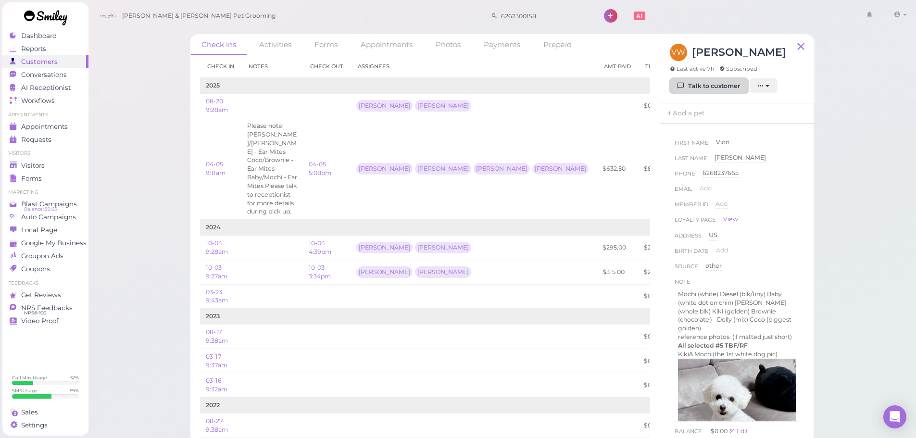
click at [726, 88] on link "Talk to customer" at bounding box center [709, 85] width 78 height 15
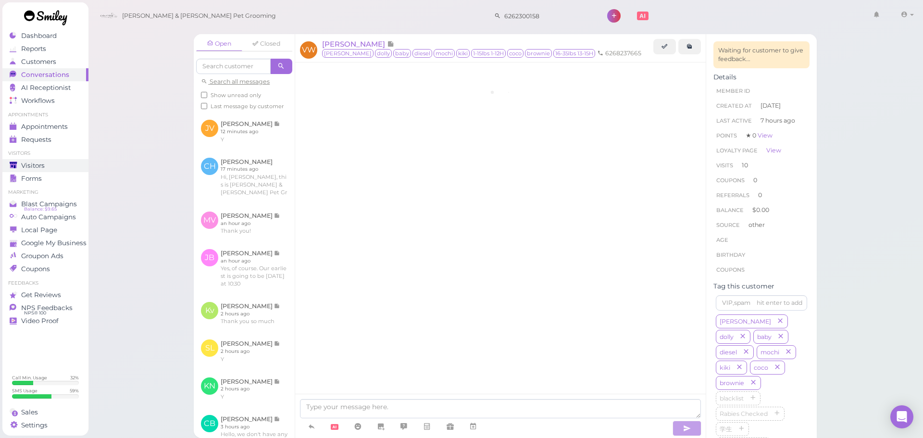
scroll to position [1428, 0]
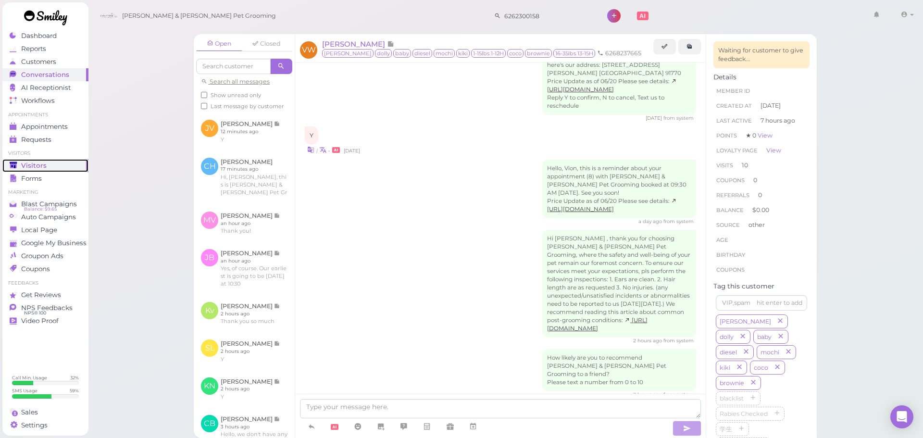
click at [39, 162] on span "Visitors" at bounding box center [33, 166] width 25 height 8
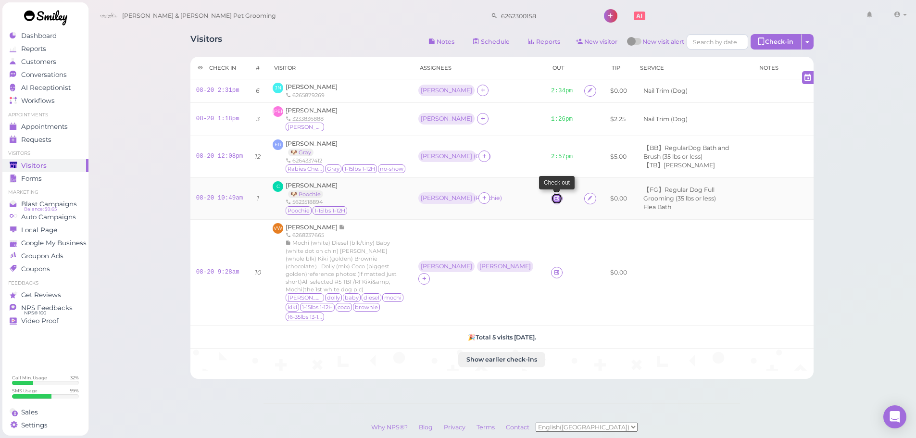
click at [554, 202] on icon at bounding box center [557, 198] width 6 height 7
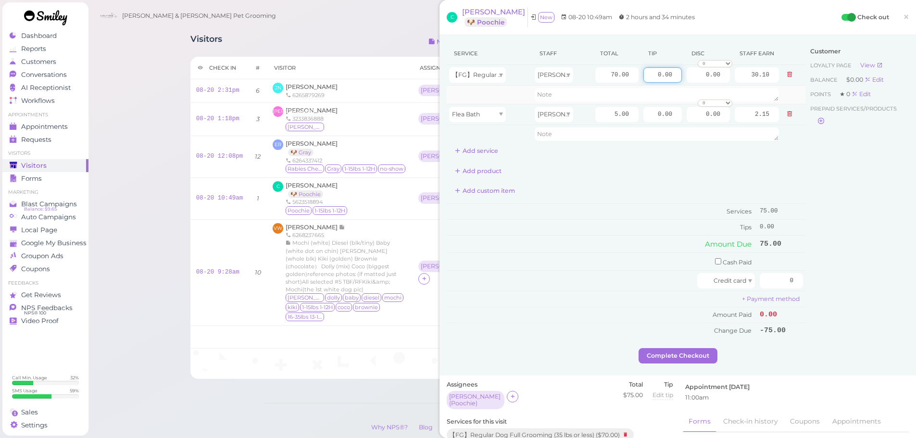
drag, startPoint x: 644, startPoint y: 81, endPoint x: 681, endPoint y: 86, distance: 37.3
click at [674, 81] on td "0.00" at bounding box center [662, 75] width 43 height 21
type input "5"
click at [715, 262] on input "checkbox" at bounding box center [718, 261] width 6 height 6
checkbox input "true"
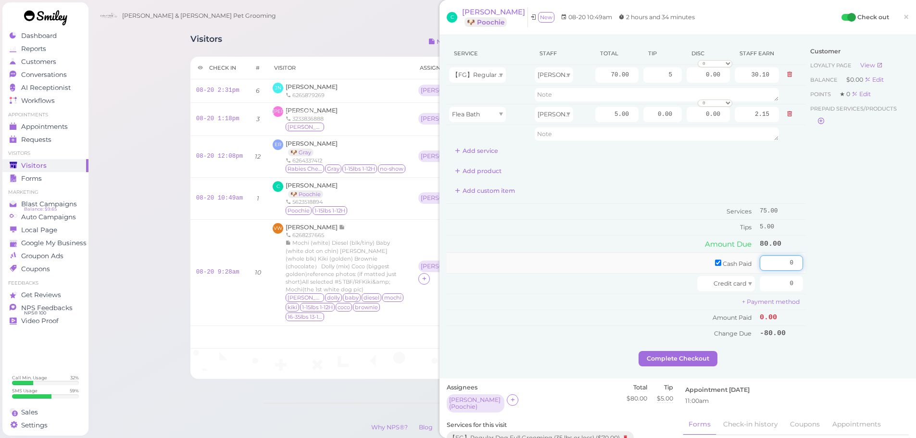
click at [773, 264] on input "0" at bounding box center [781, 262] width 43 height 15
type input "80"
click at [825, 278] on div "Customer Loyalty page View Balance $0.00 Edit Points ★ 0 Edit Prepaid services/…" at bounding box center [857, 196] width 103 height 309
click at [692, 363] on button "Complete Checkout" at bounding box center [678, 358] width 79 height 15
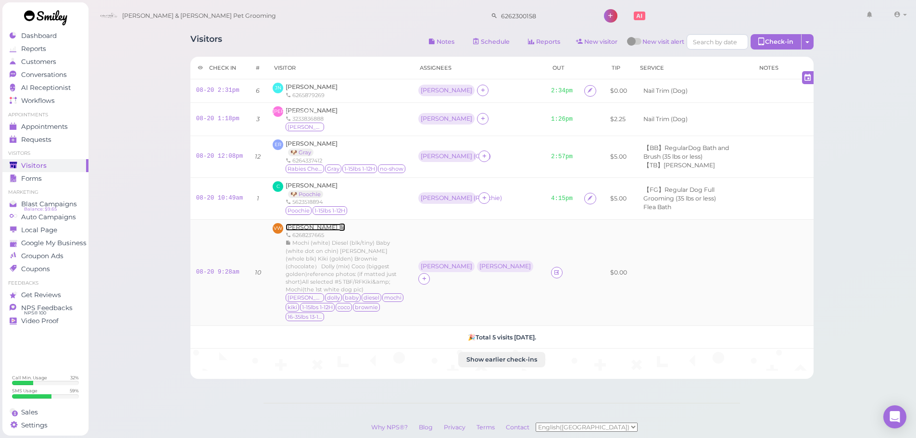
click at [298, 224] on span "[PERSON_NAME]" at bounding box center [312, 227] width 53 height 7
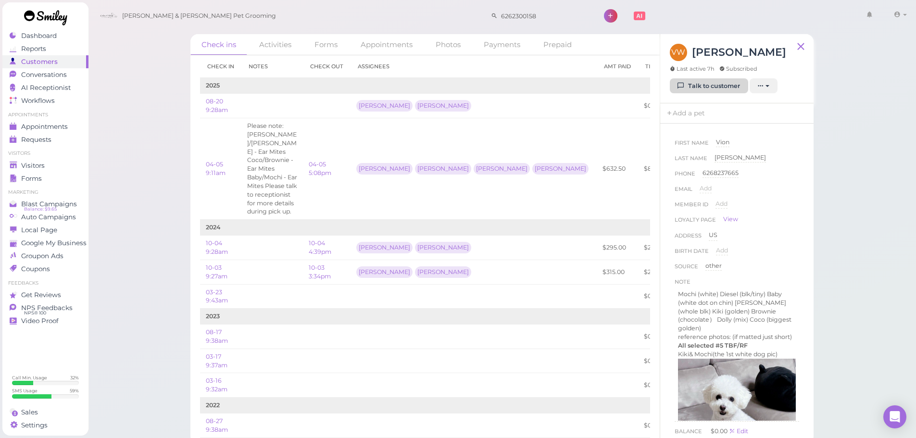
drag, startPoint x: 717, startPoint y: 77, endPoint x: 714, endPoint y: 89, distance: 12.8
click at [714, 86] on div "VW [PERSON_NAME] Last active 7h Subscribed Talk to customer New appointment Add…" at bounding box center [736, 68] width 153 height 69
click at [714, 89] on link "Talk to customer" at bounding box center [709, 85] width 78 height 15
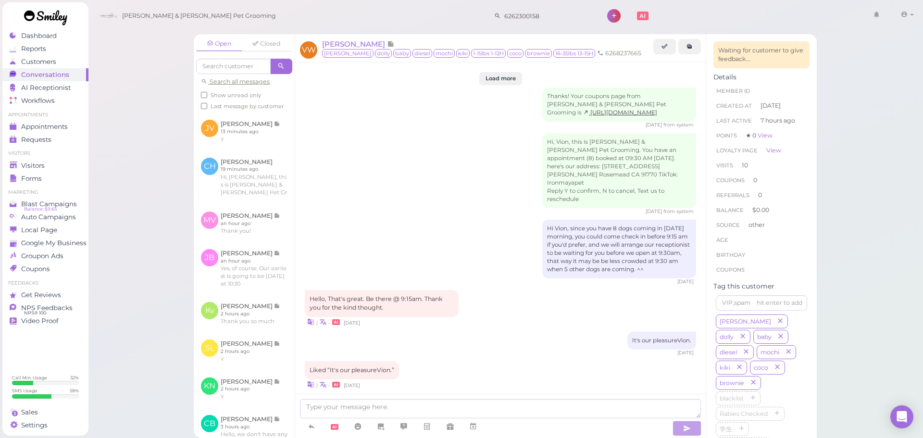
scroll to position [1428, 0]
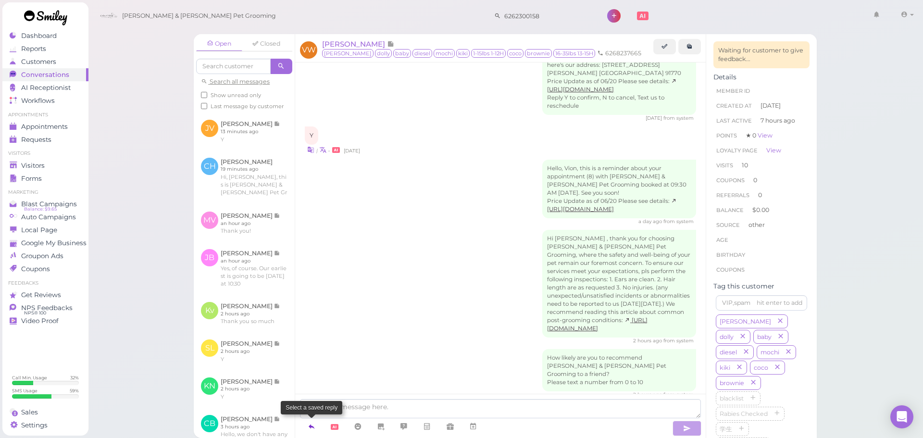
click at [309, 425] on icon at bounding box center [312, 427] width 8 height 10
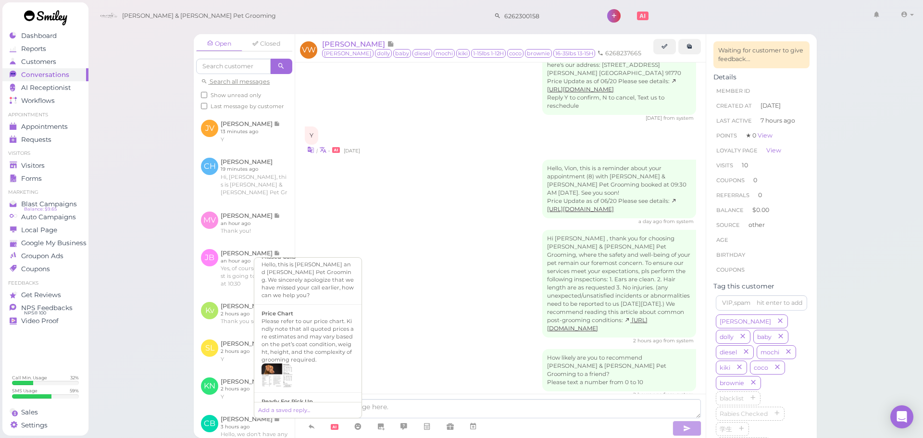
scroll to position [667, 0]
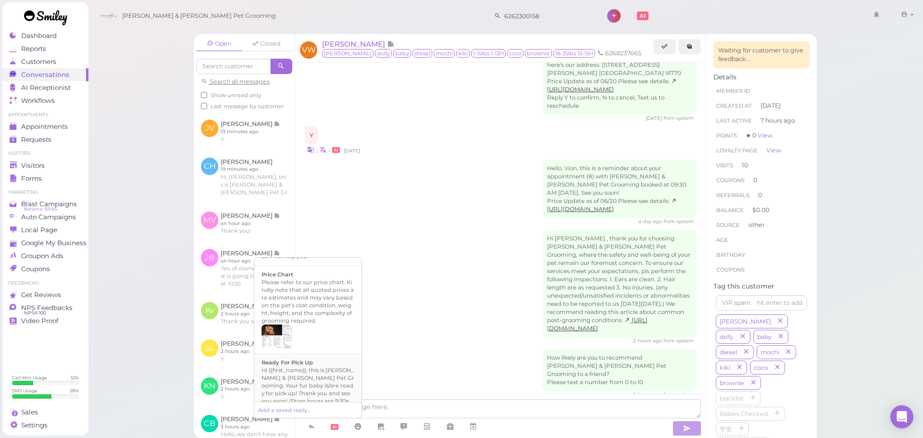
click at [307, 379] on div "Hi {{first_name}}, this is [PERSON_NAME] & [PERSON_NAME] Pet Grooming. Your fur…" at bounding box center [308, 394] width 93 height 54
type textarea "Hi {{first_name}}, this is [PERSON_NAME] & [PERSON_NAME] Pet Grooming. Your fur…"
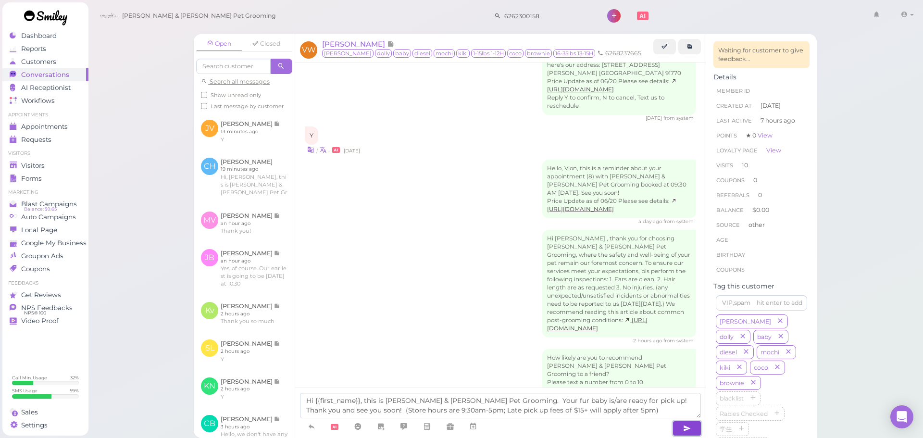
click at [683, 424] on button "button" at bounding box center [687, 428] width 29 height 15
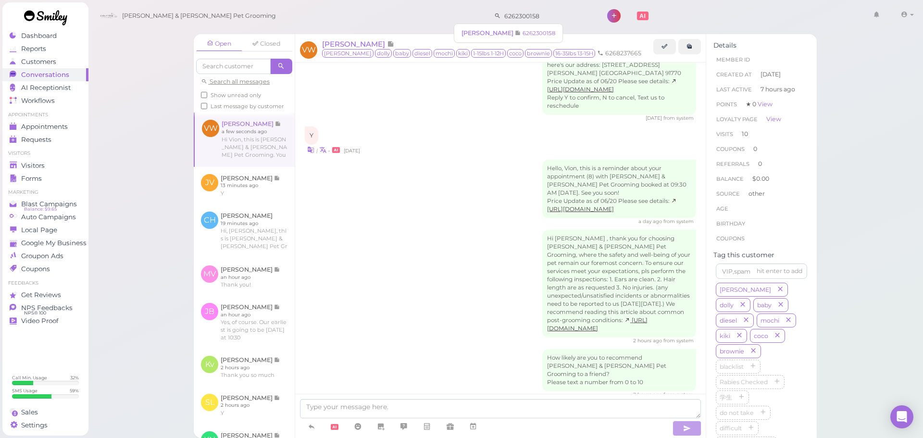
drag, startPoint x: 527, startPoint y: 15, endPoint x: 319, endPoint y: 16, distance: 207.3
click at [319, 16] on div "[PERSON_NAME] & [PERSON_NAME] Pet Grooming 6262300158 1 Account Logout" at bounding box center [506, 15] width 822 height 27
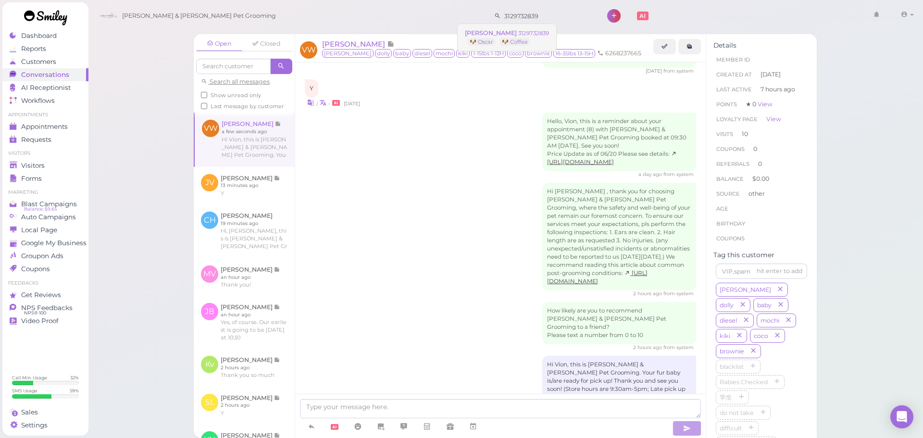
type input "3129732839"
click at [493, 33] on span "[PERSON_NAME]" at bounding box center [491, 32] width 53 height 7
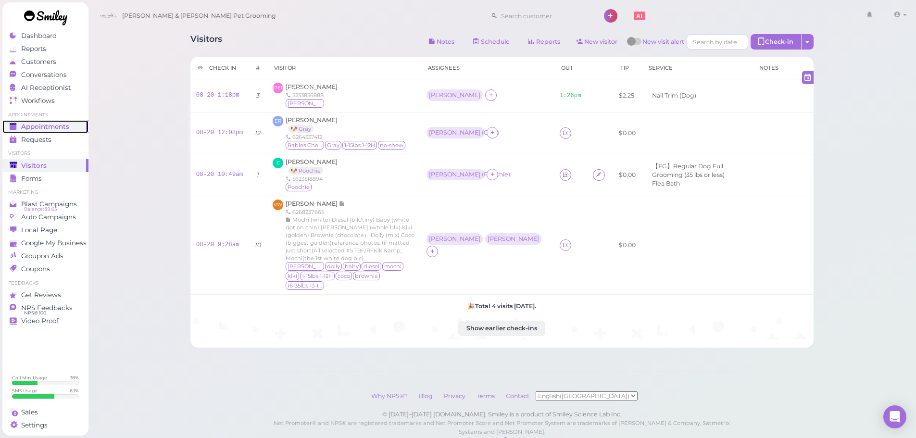
click at [36, 120] on link "Appointments" at bounding box center [45, 126] width 86 height 13
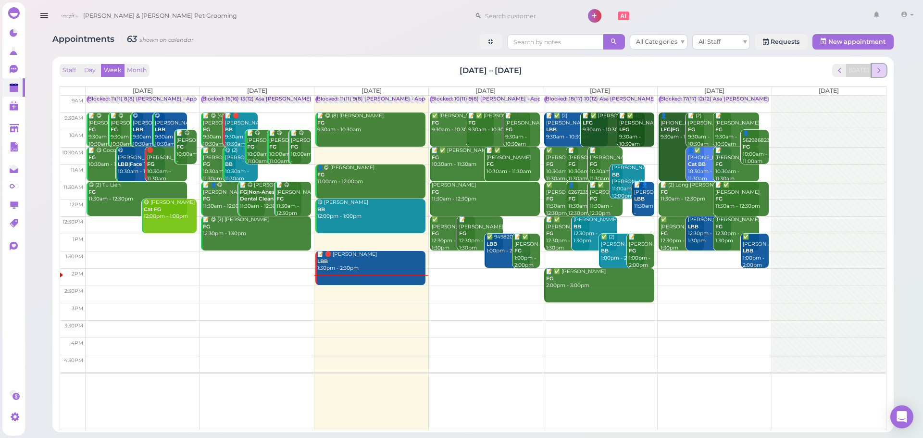
click at [879, 66] on span "next" at bounding box center [879, 70] width 9 height 9
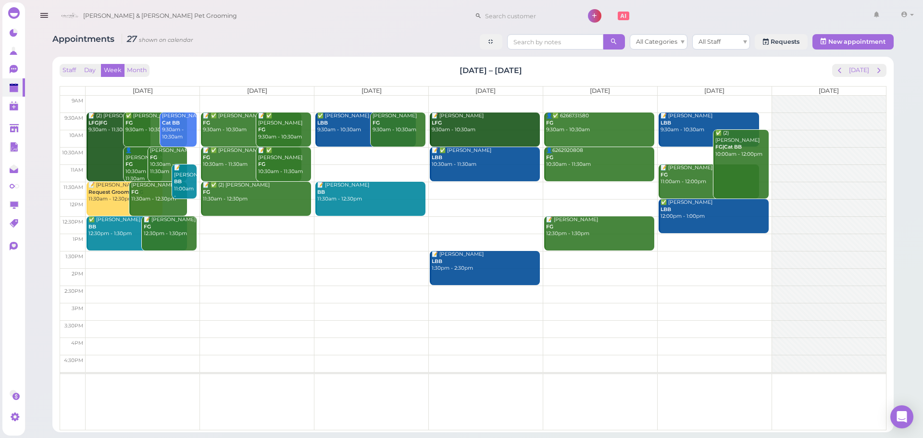
click at [248, 255] on td at bounding box center [486, 259] width 801 height 17
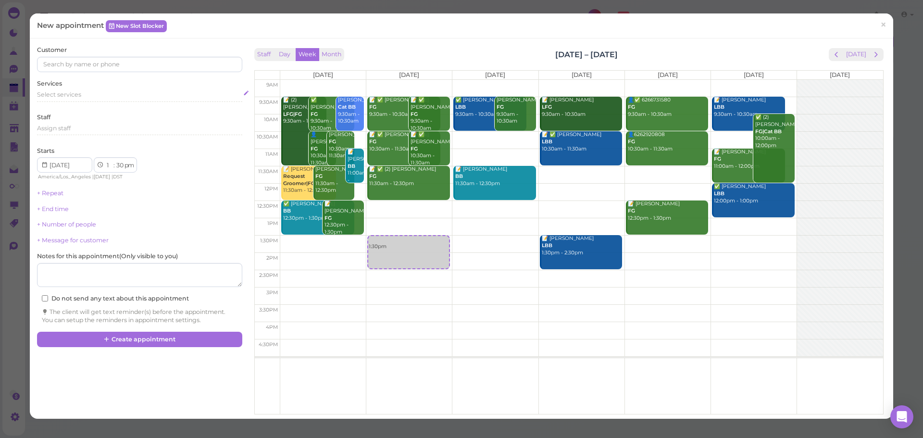
click at [112, 98] on div "Select services" at bounding box center [139, 94] width 205 height 9
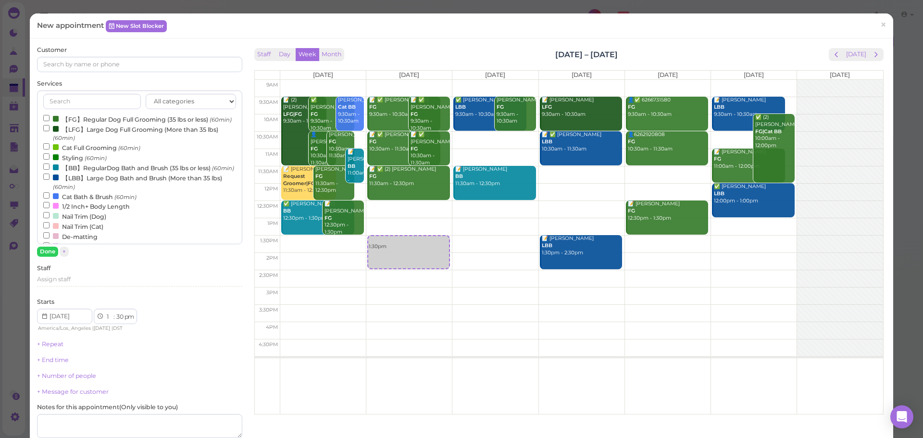
click at [104, 111] on div "All categories Full Grooming Bath & Brush Add-ons Dental Work Special Request I…" at bounding box center [139, 167] width 205 height 154
click at [104, 115] on label "【FG】Regular Dog Full Grooming (35 lbs or less) (60min)" at bounding box center [137, 119] width 189 height 10
click at [50, 115] on input "【FG】Regular Dog Full Grooming (35 lbs or less) (60min)" at bounding box center [46, 118] width 6 height 6
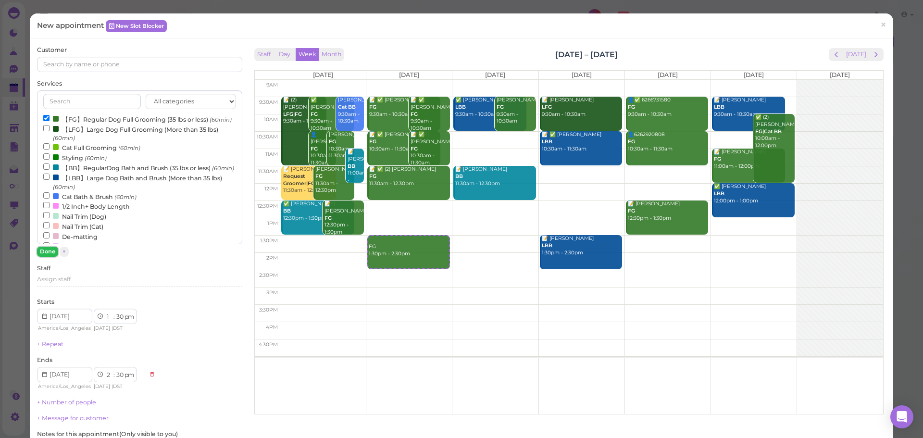
click at [45, 251] on button "Done" at bounding box center [47, 252] width 21 height 10
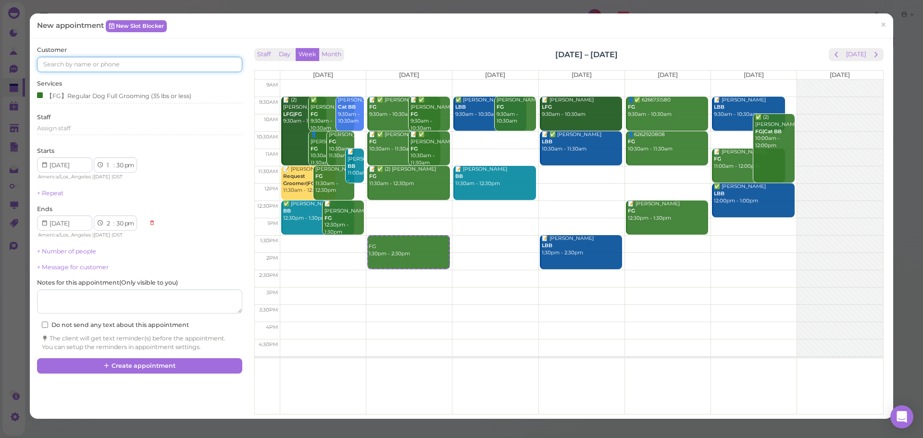
click at [128, 68] on input at bounding box center [139, 64] width 205 height 15
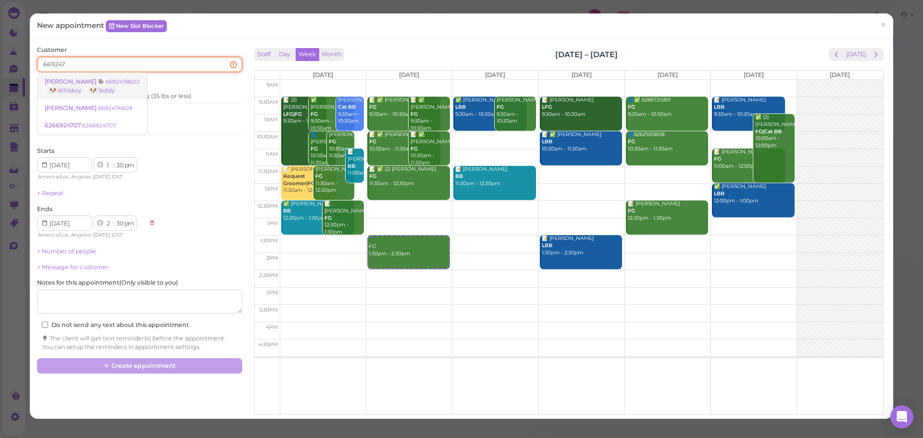
type input "669247"
click at [98, 80] on span at bounding box center [102, 81] width 8 height 7
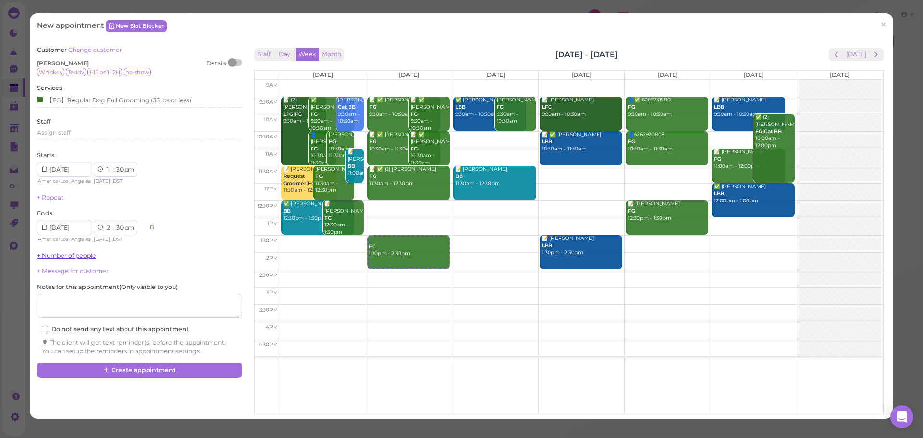
click at [67, 256] on link "+ Number of people" at bounding box center [66, 255] width 59 height 7
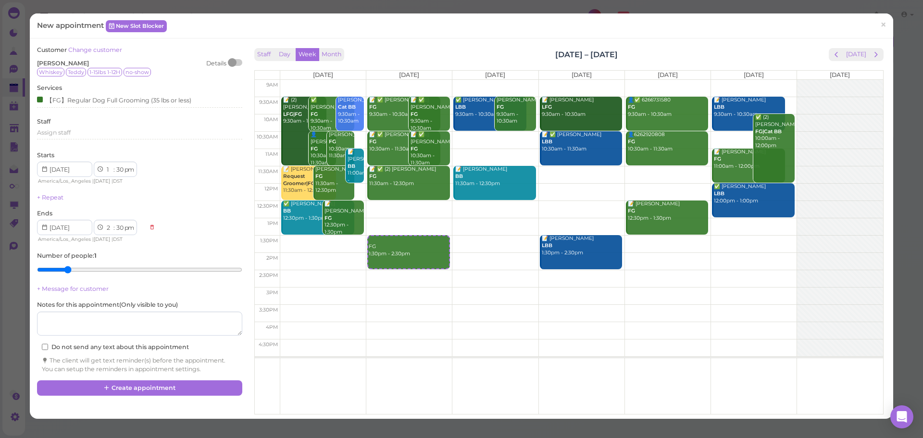
type input "2"
click at [61, 269] on input "range" at bounding box center [139, 269] width 205 height 15
click at [128, 393] on button "Create appointment" at bounding box center [139, 387] width 205 height 15
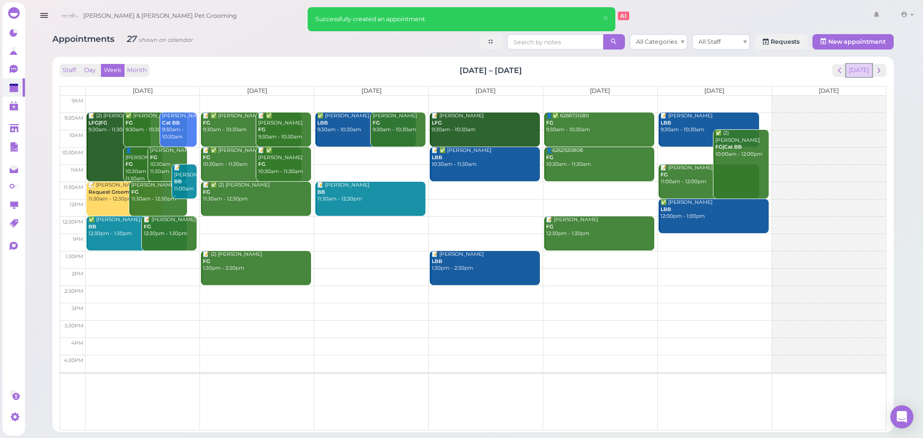
click at [852, 74] on button "[DATE]" at bounding box center [860, 70] width 26 height 13
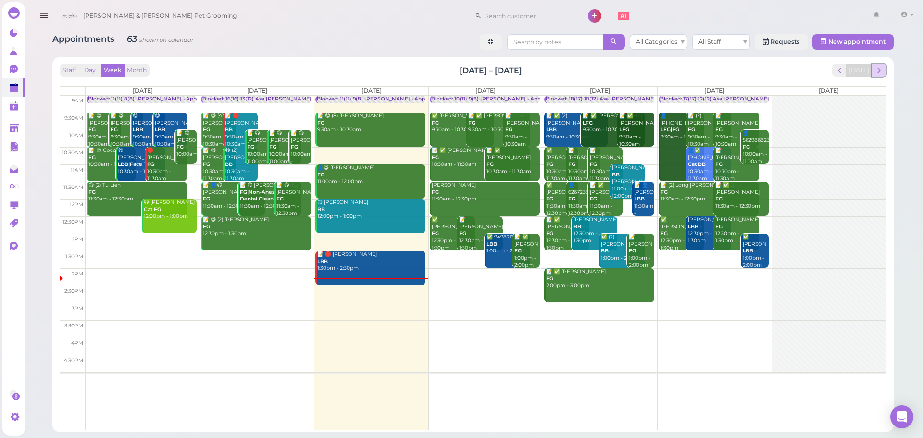
click at [877, 68] on span "next" at bounding box center [879, 70] width 9 height 9
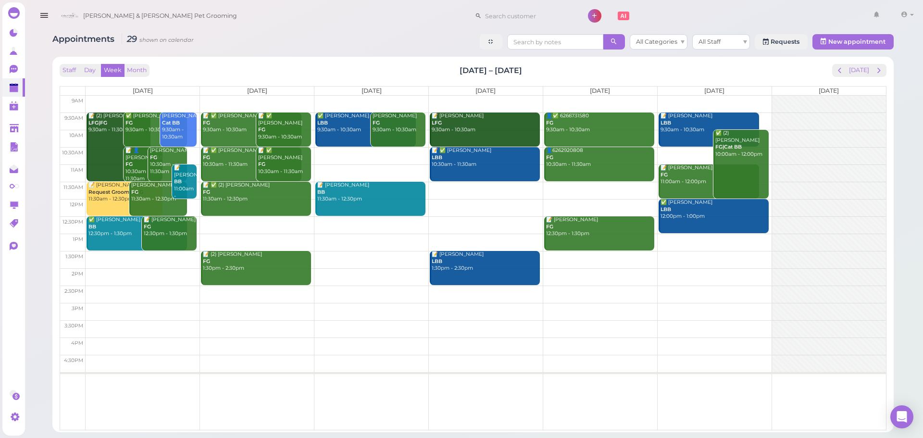
click at [384, 149] on td at bounding box center [486, 155] width 801 height 17
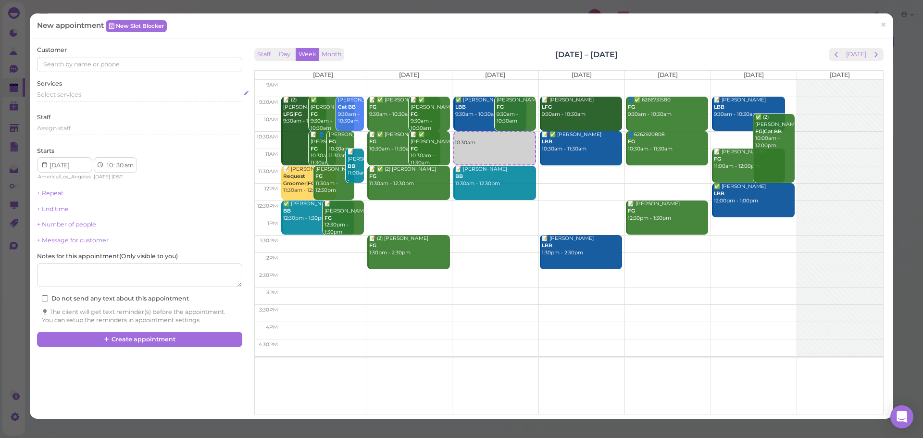
click at [112, 100] on div "Select services" at bounding box center [139, 96] width 205 height 12
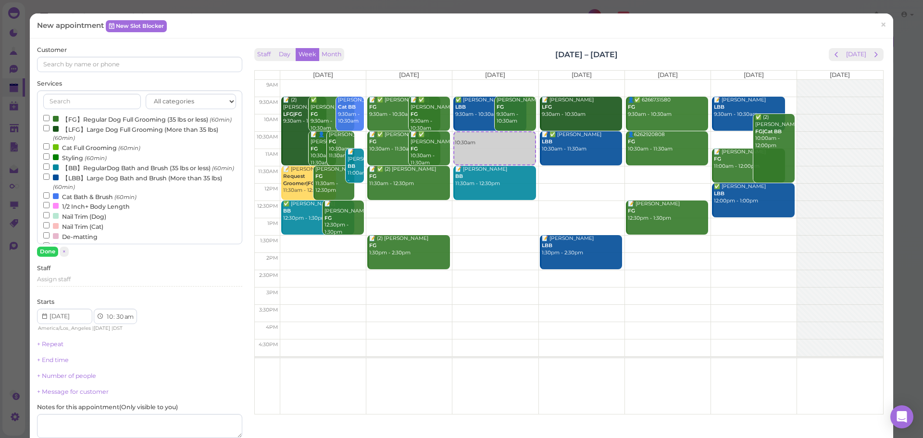
click at [97, 113] on div "All categories Full Grooming Bath & Brush Add-ons Dental Work Special Request I…" at bounding box center [139, 167] width 205 height 154
click at [93, 121] on label "【FG】Regular Dog Full Grooming (35 lbs or less) (60min)" at bounding box center [137, 119] width 189 height 10
click at [50, 121] on input "【FG】Regular Dog Full Grooming (35 lbs or less) (60min)" at bounding box center [46, 118] width 6 height 6
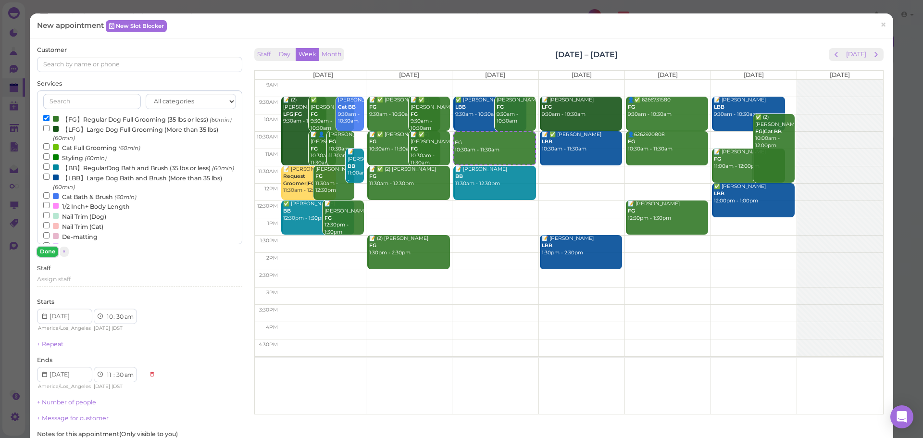
click at [48, 253] on button "Done" at bounding box center [47, 252] width 21 height 10
click at [48, 399] on link "+ Number of people" at bounding box center [66, 402] width 59 height 7
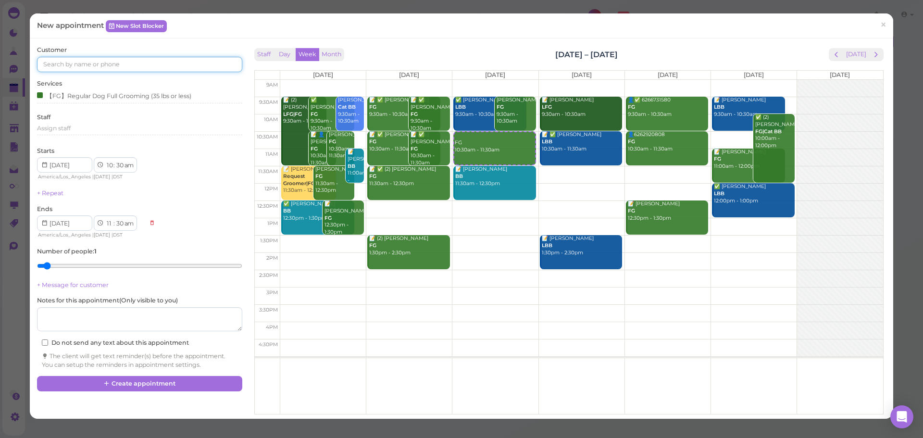
click at [84, 68] on input at bounding box center [139, 64] width 205 height 15
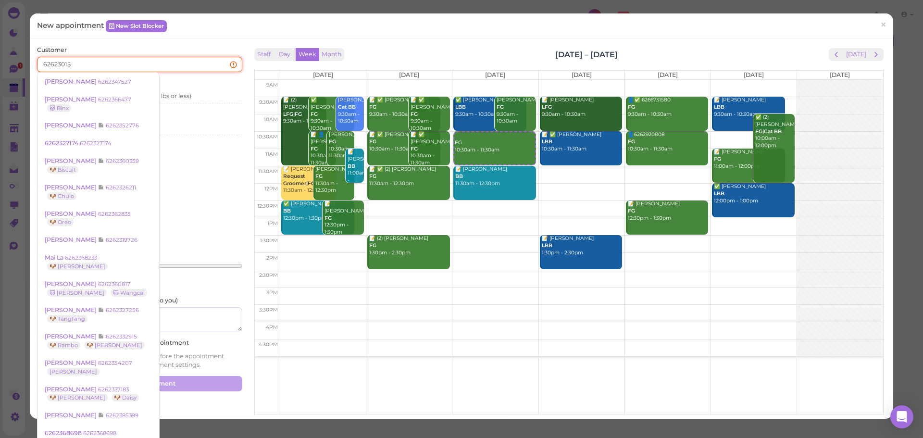
type input "626230158"
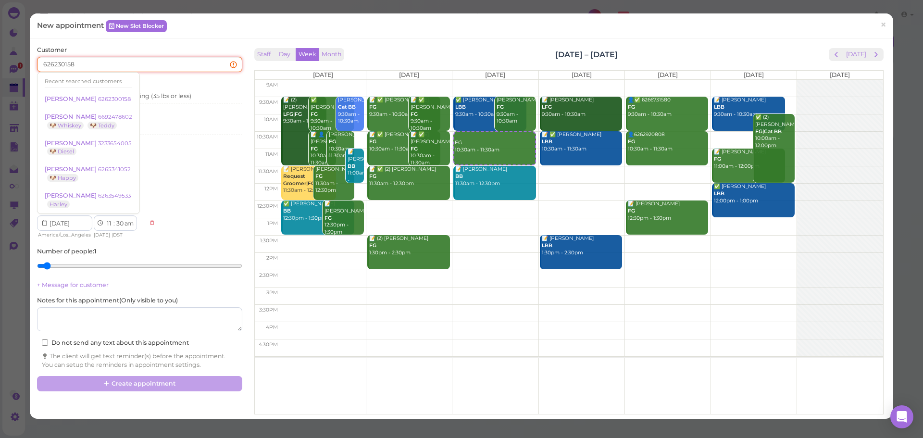
drag, startPoint x: 144, startPoint y: 67, endPoint x: 0, endPoint y: 76, distance: 144.6
click at [0, 70] on div "New appointment New Slot Blocker × Customer 626230158 Recent searched customers…" at bounding box center [461, 219] width 923 height 438
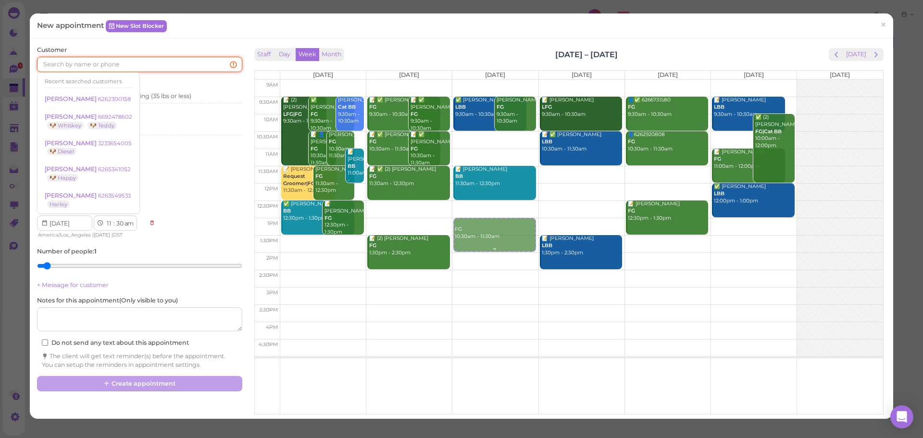
drag, startPoint x: 490, startPoint y: 147, endPoint x: 484, endPoint y: 233, distance: 86.8
click at [484, 80] on div "FG 10:30am - 11:30am ✅ Diana Moreno LBB 9:30am - 10:30am Chelsea Lin FG 9:30am …" at bounding box center [496, 80] width 86 height 0
select select "1"
select select "00"
select select "pm"
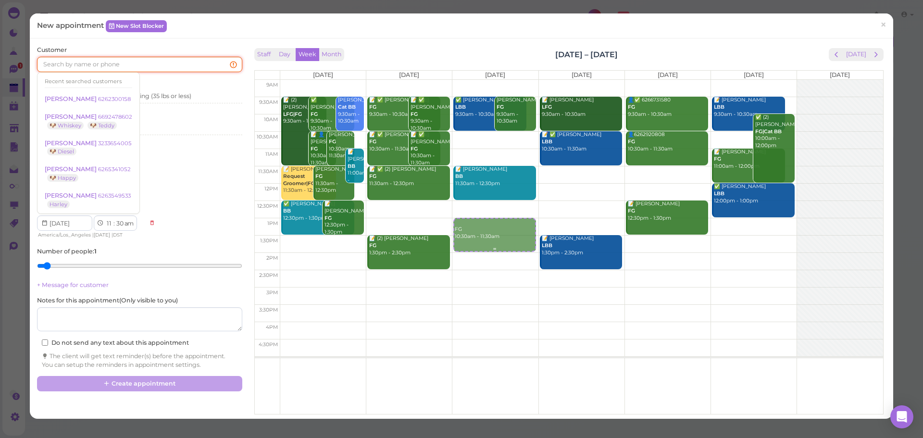
select select "2"
select select "00"
select select "pm"
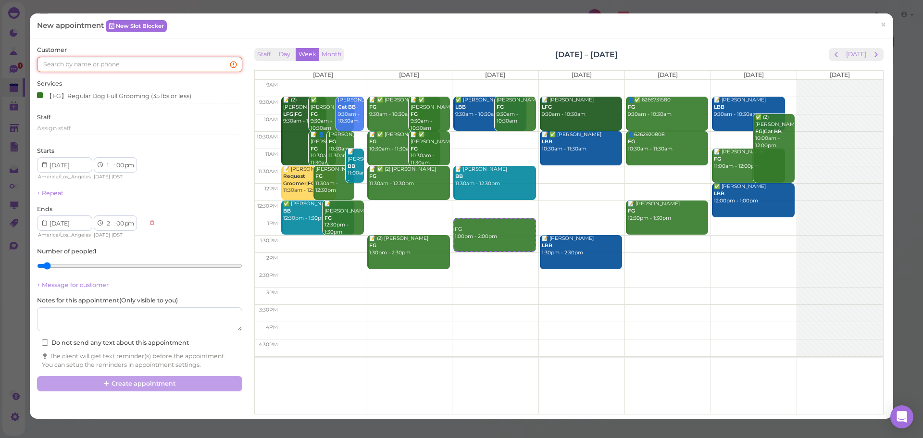
click at [113, 67] on input at bounding box center [139, 64] width 205 height 15
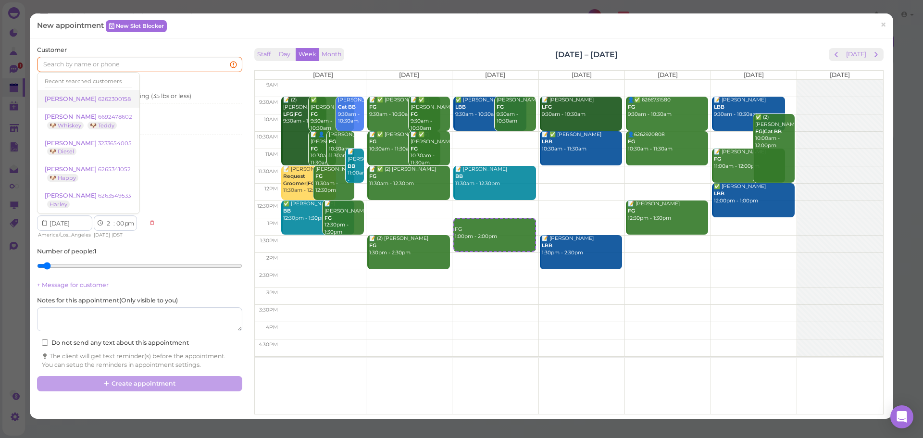
click at [103, 94] on link "Sirza Landazuri 6262300158" at bounding box center [89, 99] width 102 height 18
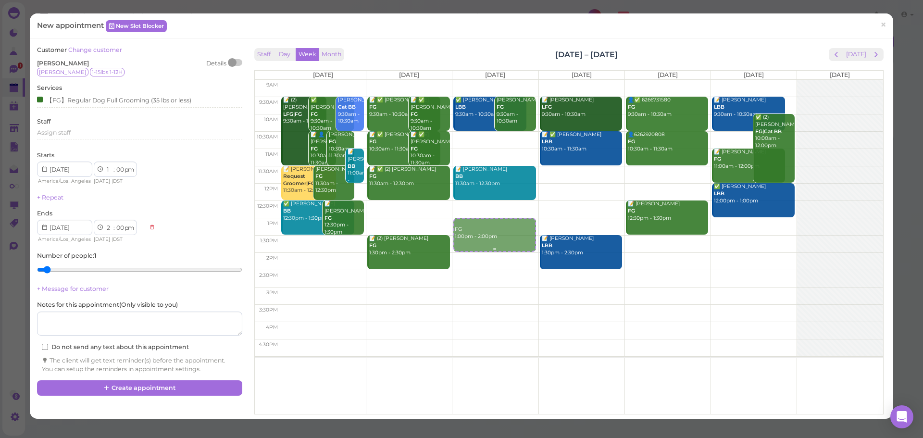
drag, startPoint x: 465, startPoint y: 234, endPoint x: 504, endPoint y: 238, distance: 39.1
click at [486, 80] on div "FG 1:00pm - 2:00pm ✅ Diana Moreno LBB 9:30am - 10:30am Chelsea Lin FG 9:30am - …" at bounding box center [496, 80] width 86 height 0
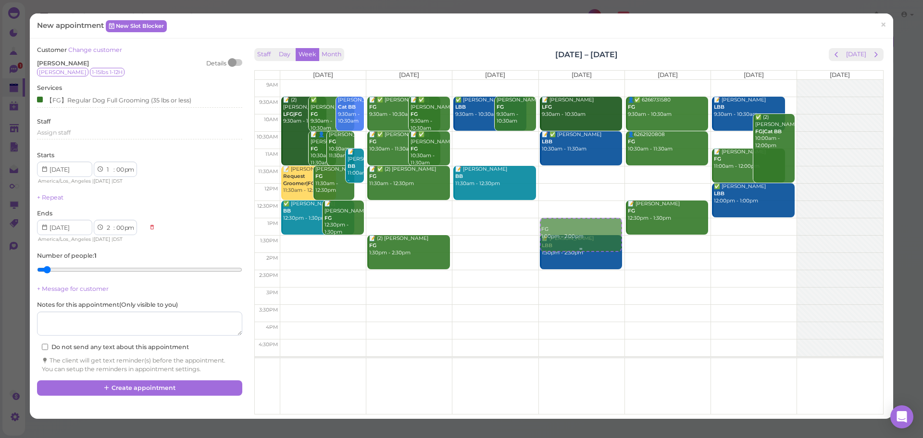
drag, startPoint x: 486, startPoint y: 238, endPoint x: 593, endPoint y: 235, distance: 106.8
click at [593, 80] on tr "📝 (2) Nancy Landaverde LFG|FG 9:30am - 11:30am ✅ De Gonzalez FG 9:30am - 10:30a…" at bounding box center [569, 80] width 629 height 0
type input "2025-08-28"
click at [745, 224] on td at bounding box center [581, 226] width 603 height 17
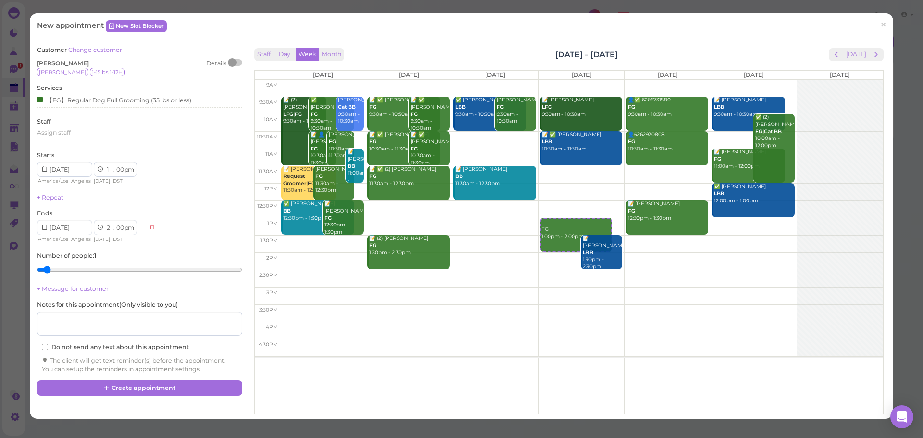
type input "[DATE]"
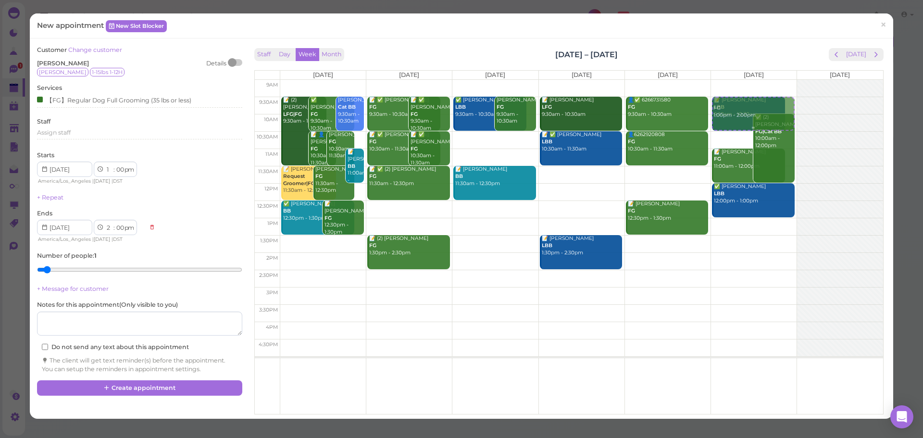
drag, startPoint x: 768, startPoint y: 235, endPoint x: 759, endPoint y: 122, distance: 113.3
click at [759, 80] on div "FG 1:00pm - 2:00pm 📝 Ari Bezjian LBB 9:30am - 10:30am ✅ (2) Denise Lujan FG|Cat…" at bounding box center [754, 80] width 86 height 0
select select "9"
select select "30"
select select "am"
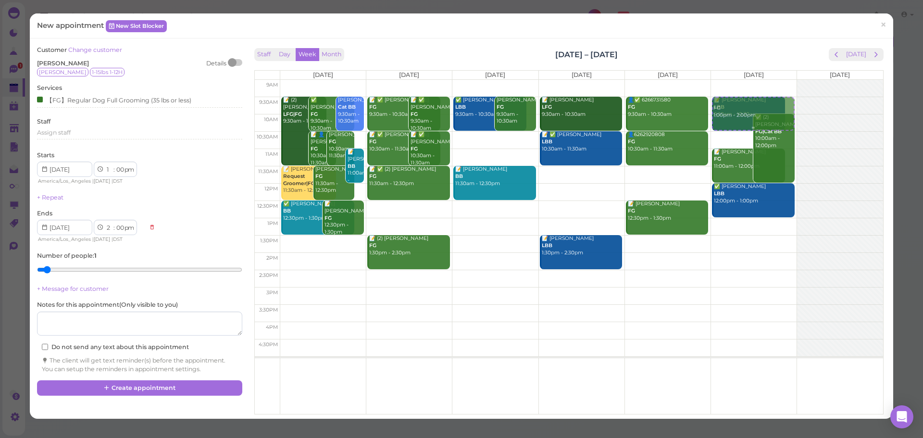
select select "10"
select select "30"
select select "am"
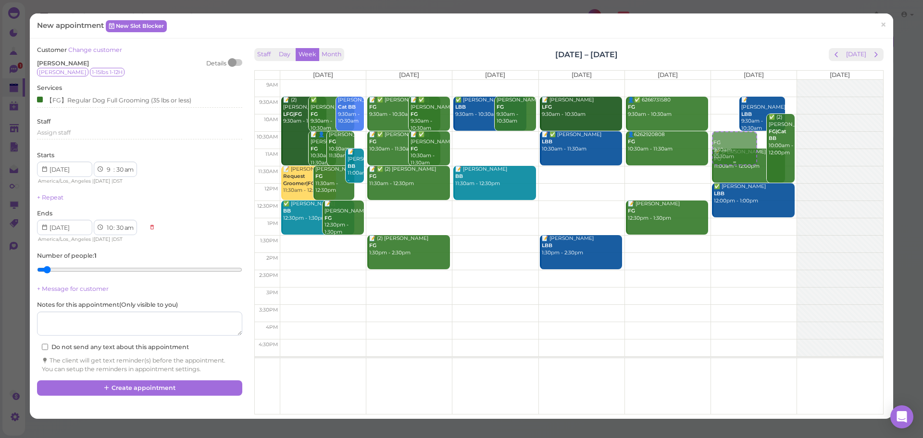
drag, startPoint x: 723, startPoint y: 119, endPoint x: 730, endPoint y: 150, distance: 31.0
click at [730, 80] on div "FG 9:30am - 10:30am FG 9:30am - 10:30am 📝 Ari Bezjian LBB 9:30am - 10:30am ✅ (2…" at bounding box center [754, 80] width 86 height 0
select select "10"
select select "11"
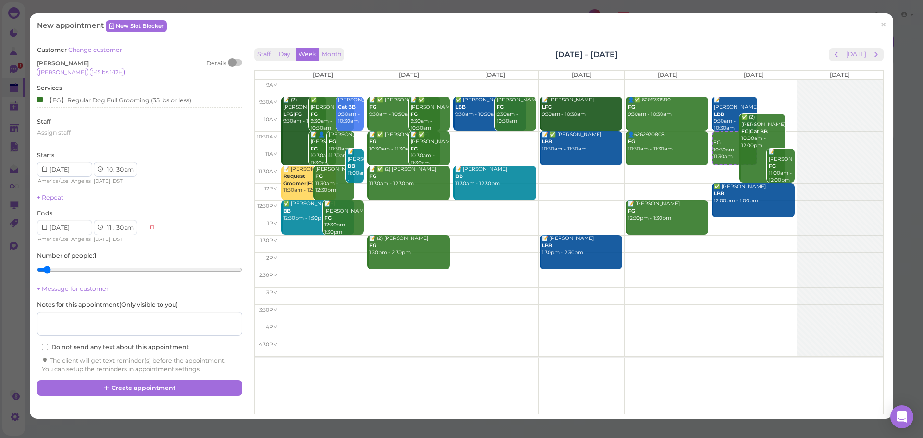
click at [102, 48] on link "Change customer" at bounding box center [95, 49] width 54 height 7
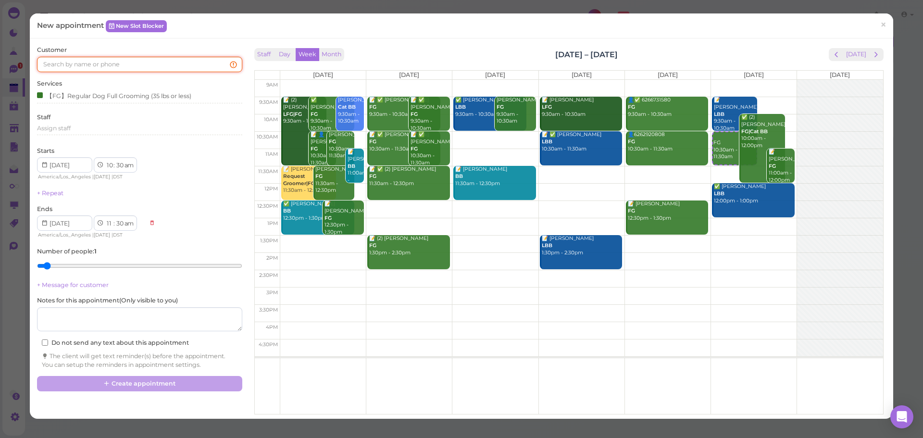
click at [120, 64] on input at bounding box center [139, 64] width 205 height 15
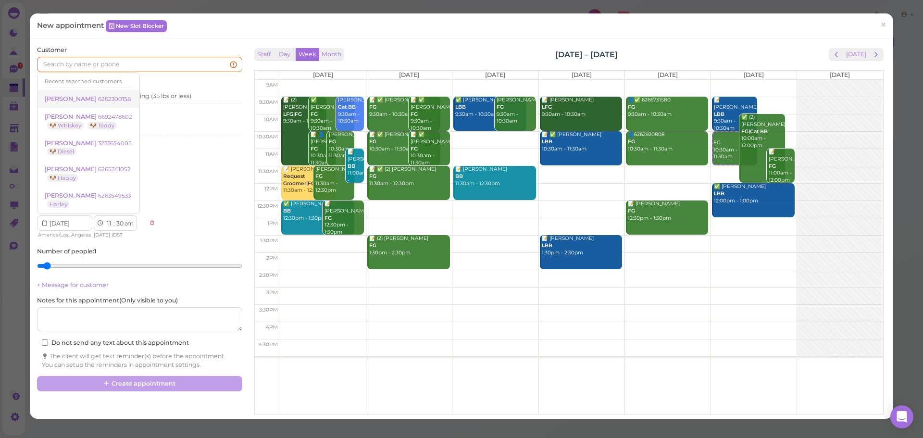
click at [103, 100] on small "6262300158" at bounding box center [114, 99] width 33 height 7
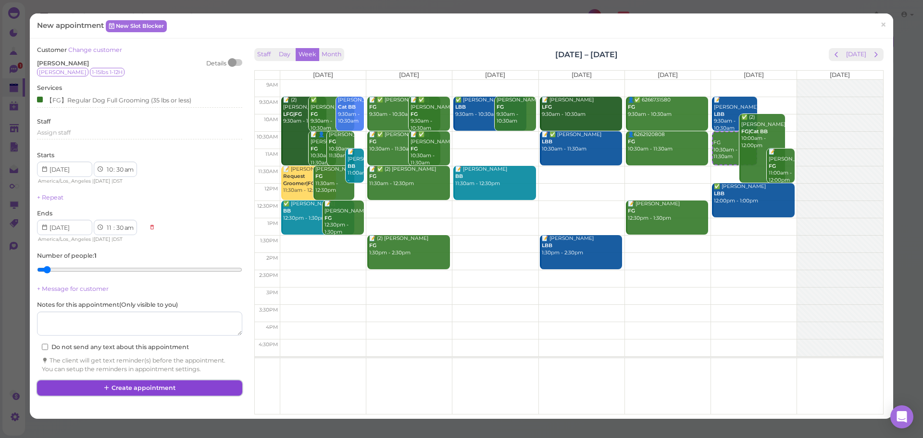
click at [135, 382] on button "Create appointment" at bounding box center [139, 387] width 205 height 15
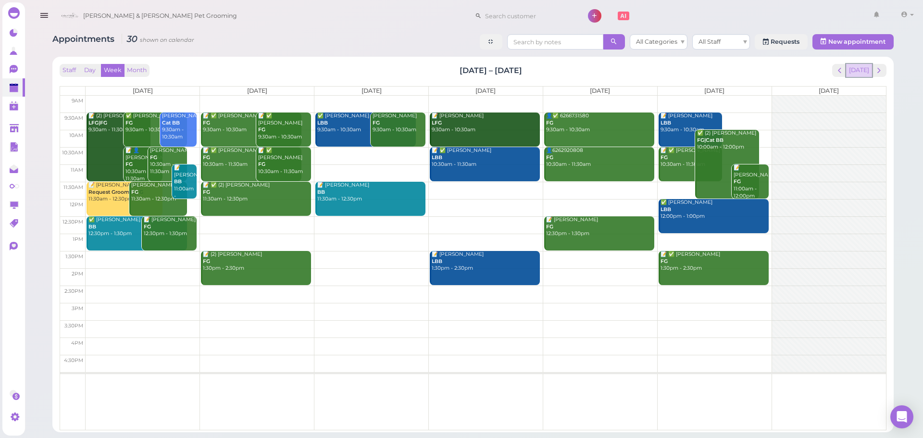
click at [859, 65] on button "[DATE]" at bounding box center [860, 70] width 26 height 13
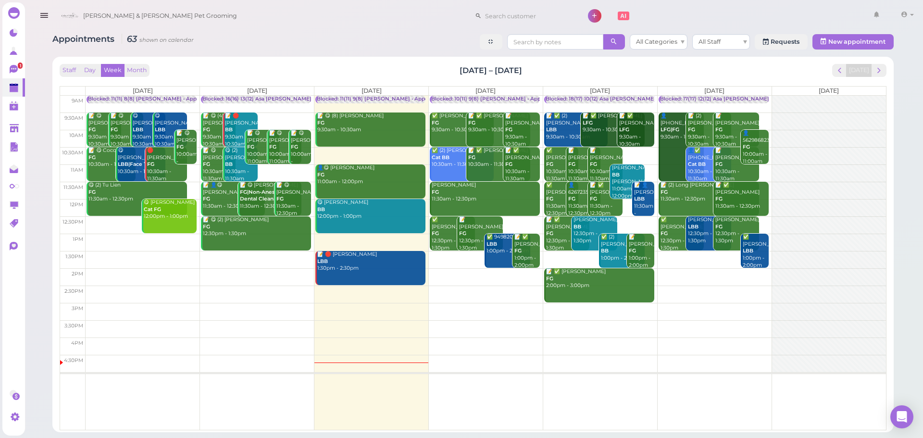
drag, startPoint x: 465, startPoint y: 67, endPoint x: 586, endPoint y: 75, distance: 121.0
click at [586, 75] on div "Staff Day Week Month Aug 18 – 24, 2025 Today" at bounding box center [473, 70] width 827 height 13
click at [582, 75] on div "Staff Day Week Month Aug 18 – 24, 2025 Today" at bounding box center [473, 70] width 827 height 13
drag, startPoint x: 570, startPoint y: 73, endPoint x: 464, endPoint y: 69, distance: 105.9
click at [464, 69] on div "Staff Day Week Month Aug 18 – 24, 2025 Today" at bounding box center [473, 70] width 827 height 13
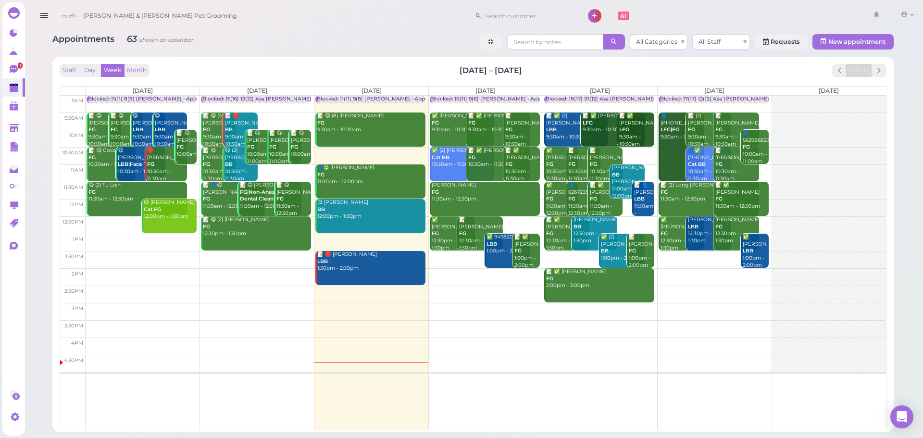
click at [455, 69] on div "Staff Day Week Month Aug 18 – 24, 2025 Today" at bounding box center [473, 70] width 827 height 13
click at [431, 63] on div "Staff Day Week Month Aug 18 – 24, 2025 Today Mon 8/18 Tue 8/19 Wed 8/20 Thu 8/2…" at bounding box center [473, 245] width 832 height 366
drag, startPoint x: 431, startPoint y: 63, endPoint x: 545, endPoint y: 65, distance: 113.5
click at [545, 65] on div "Staff Day Week Month Aug 18 – 24, 2025 Today Mon 8/18 Tue 8/19 Wed 8/20 Thu 8/2…" at bounding box center [473, 245] width 832 height 366
drag, startPoint x: 545, startPoint y: 65, endPoint x: 433, endPoint y: 10, distance: 124.8
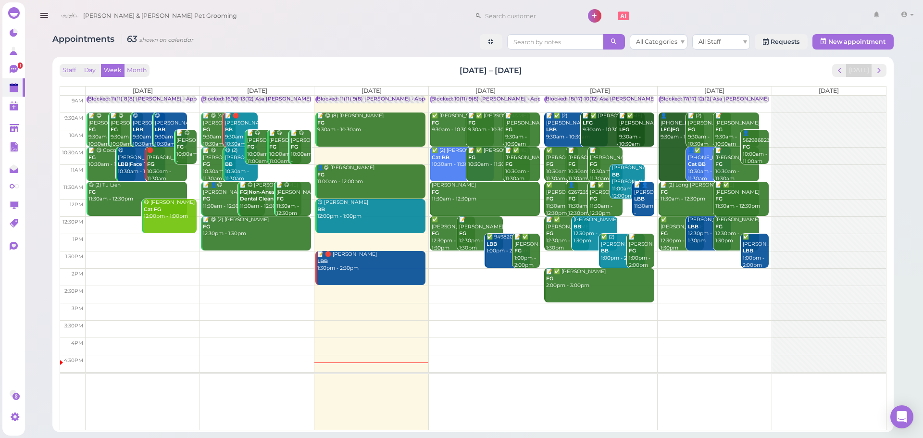
click at [544, 65] on div "Staff Day Week Month Aug 18 – 24, 2025 Today" at bounding box center [473, 70] width 827 height 13
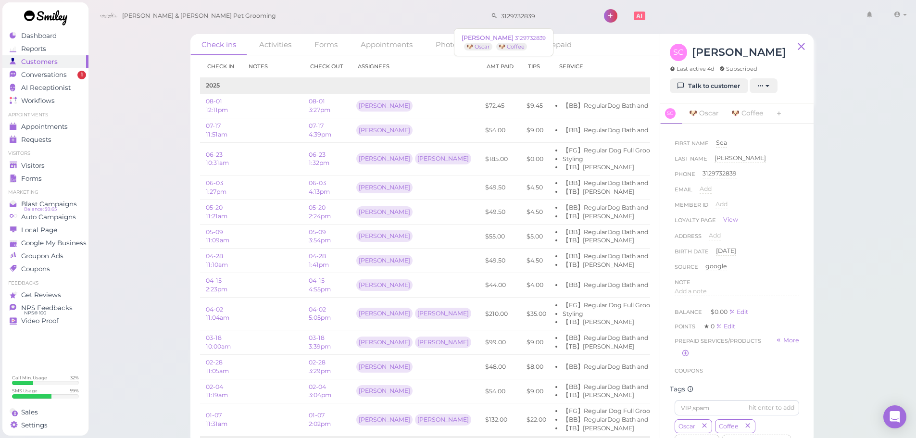
scroll to position [6, 0]
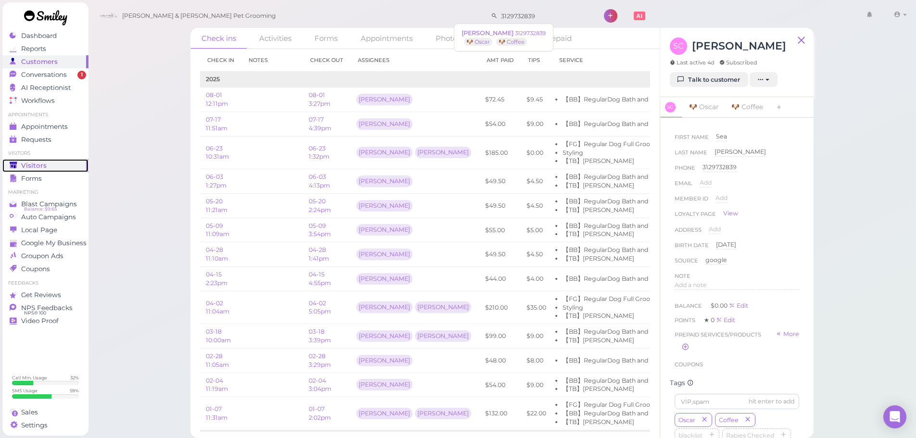
click at [37, 160] on link "Visitors" at bounding box center [45, 165] width 86 height 13
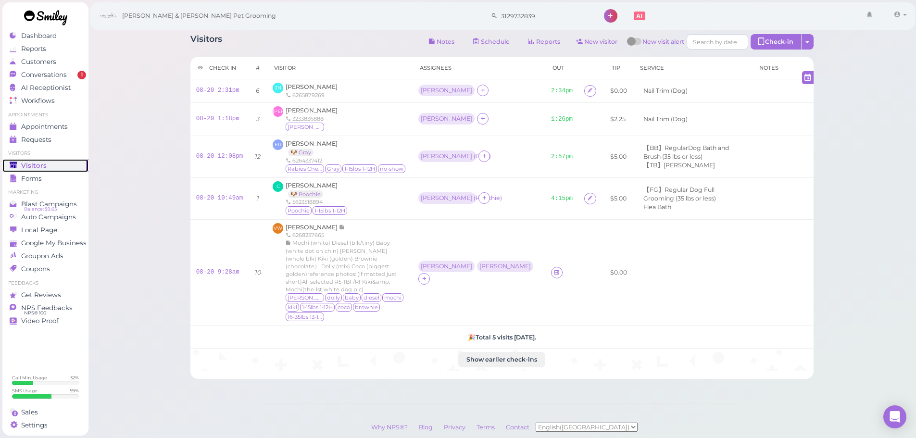
scroll to position [47, 0]
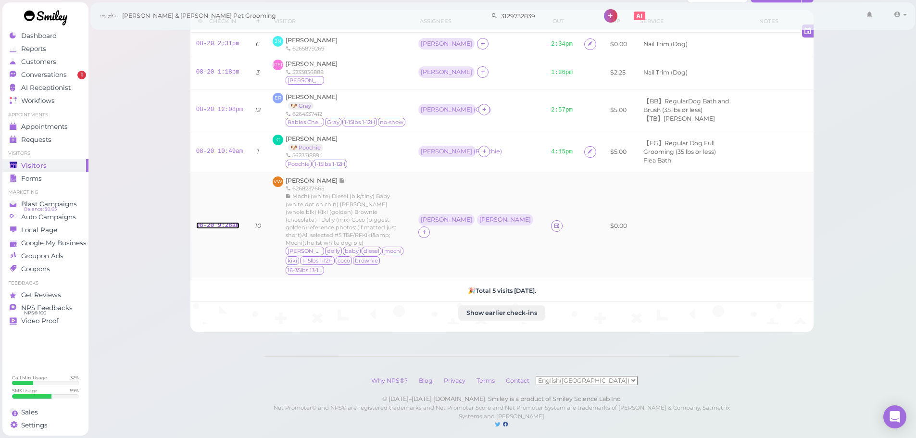
click at [227, 222] on link "08-20 9:28am" at bounding box center [217, 225] width 43 height 7
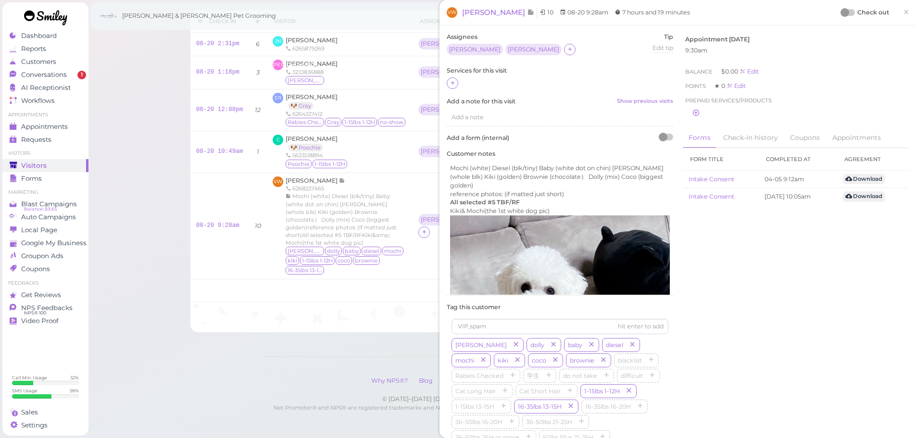
click at [460, 84] on div at bounding box center [560, 83] width 227 height 13
click at [457, 84] on div at bounding box center [453, 83] width 12 height 12
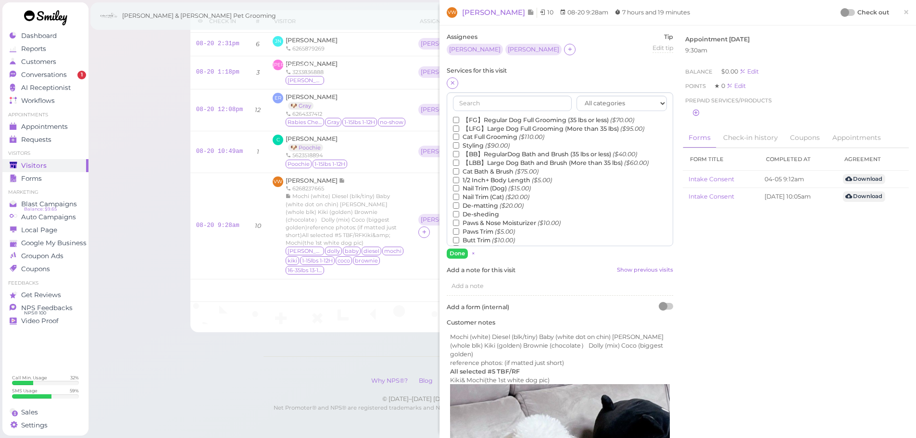
click at [465, 119] on label "【FG】Regular Dog Full Grooming (35 lbs or less) ($70.00)" at bounding box center [543, 120] width 181 height 9
click at [459, 119] on input "【FG】Regular Dog Full Grooming (35 lbs or less) ($70.00)" at bounding box center [456, 120] width 6 height 6
click at [457, 256] on button "Done" at bounding box center [457, 254] width 21 height 10
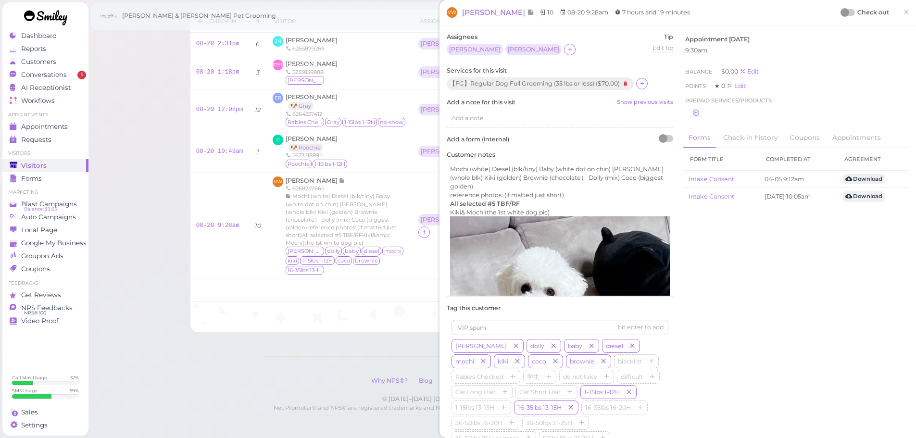
click at [841, 11] on div at bounding box center [845, 12] width 9 height 9
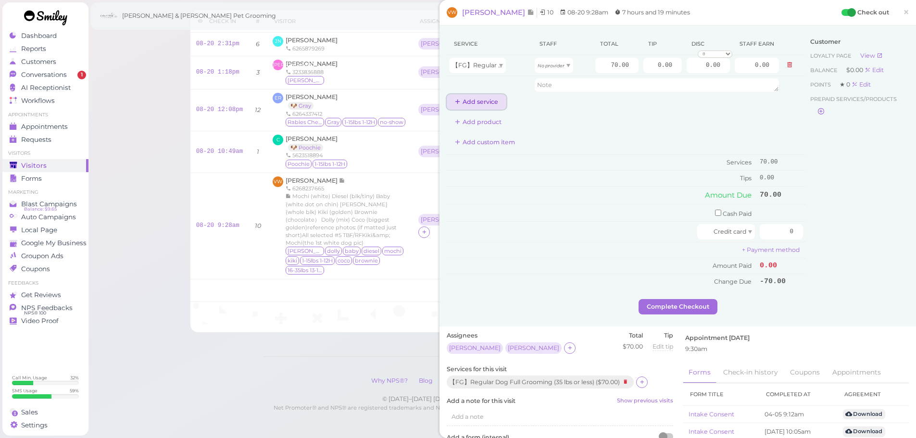
click at [491, 94] on button "Add service" at bounding box center [477, 101] width 60 height 15
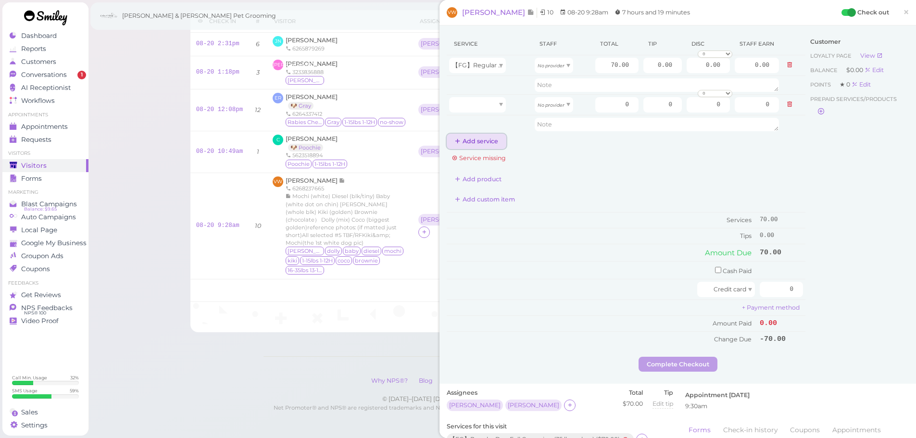
click at [484, 144] on button "Add service" at bounding box center [477, 141] width 60 height 15
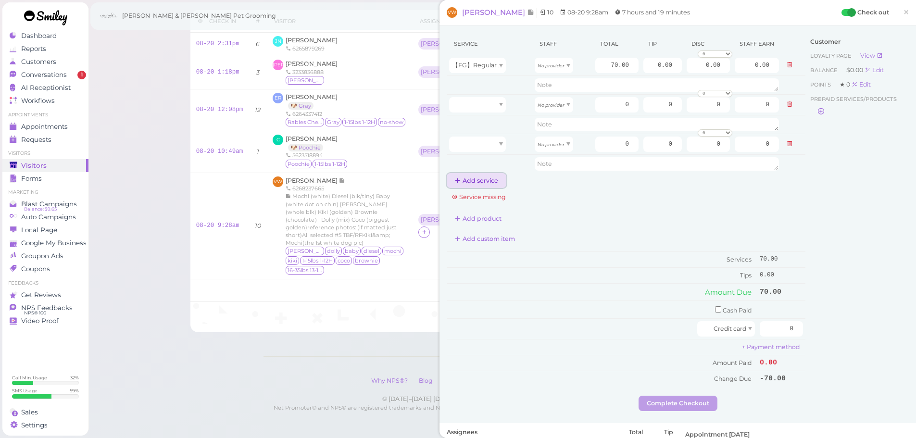
click at [480, 177] on button "Add service" at bounding box center [477, 180] width 60 height 15
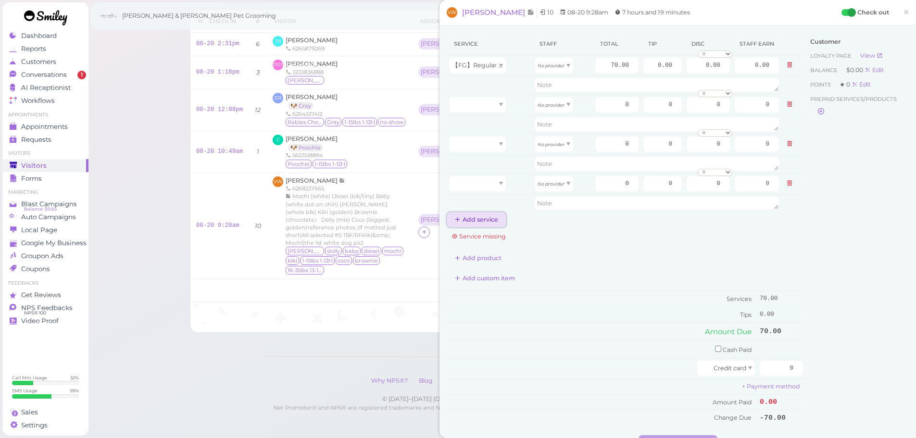
click at [473, 219] on button "Add service" at bounding box center [477, 219] width 60 height 15
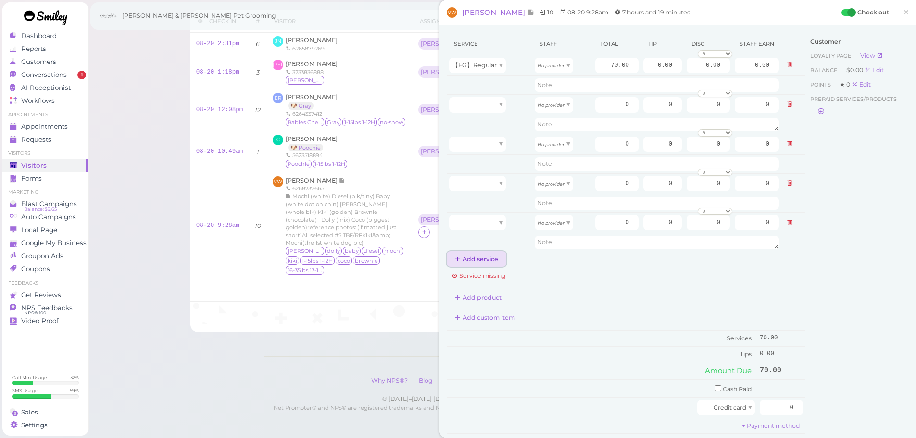
click at [472, 264] on button "Add service" at bounding box center [477, 259] width 60 height 15
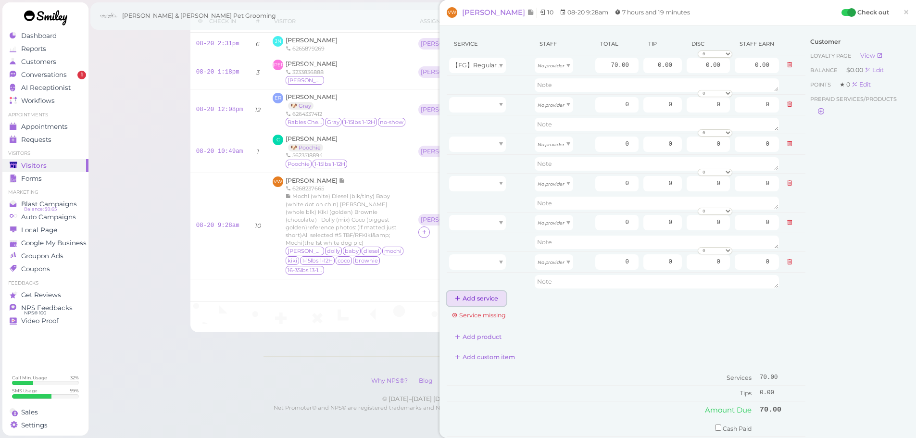
click at [475, 292] on button "Add service" at bounding box center [477, 298] width 60 height 15
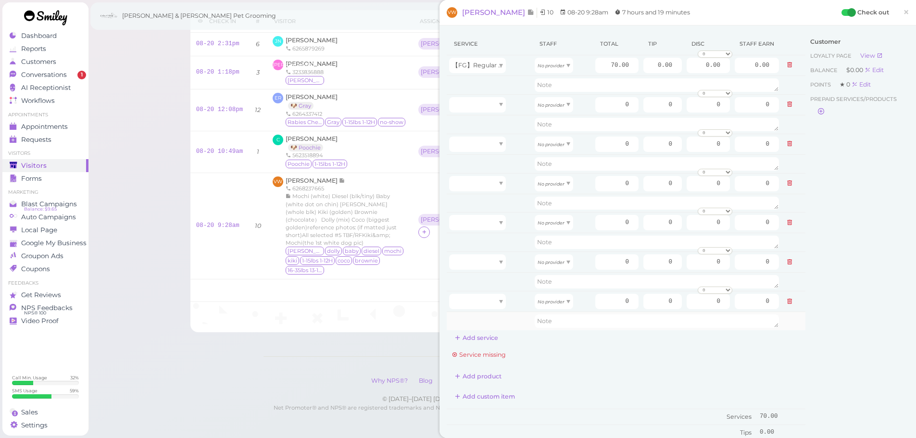
click at [478, 329] on td at bounding box center [490, 321] width 86 height 18
click at [478, 331] on button "Add service" at bounding box center [477, 337] width 60 height 15
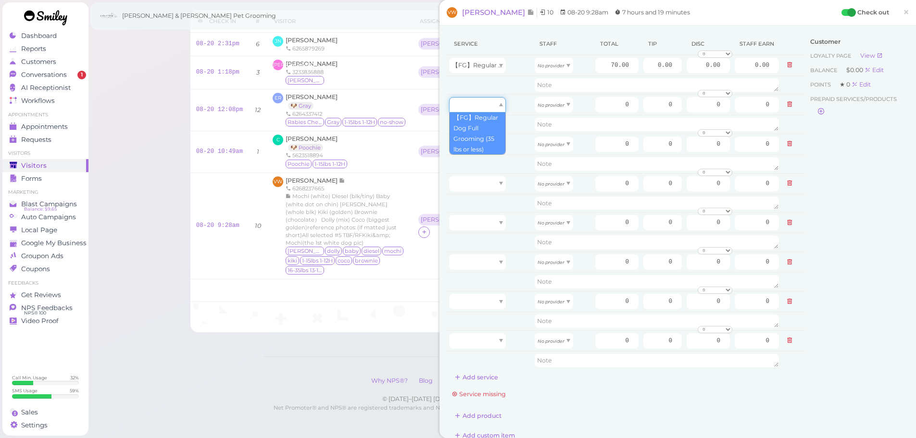
drag, startPoint x: 479, startPoint y: 107, endPoint x: 479, endPoint y: 131, distance: 24.5
type input "70.00"
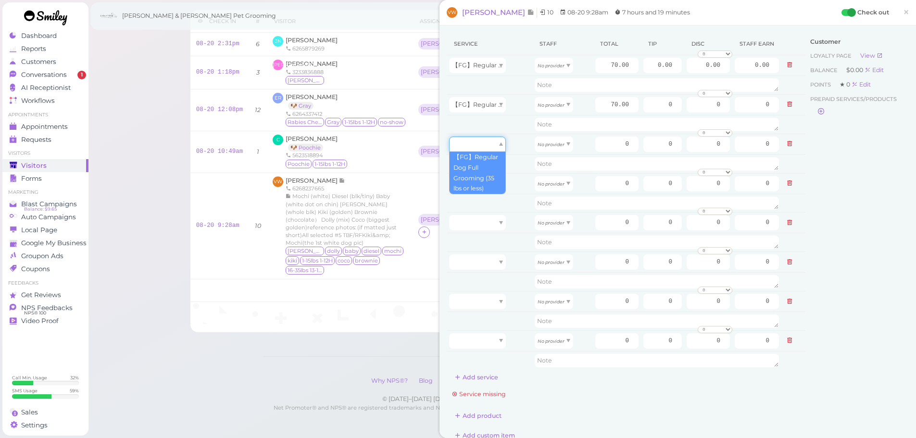
drag, startPoint x: 472, startPoint y: 151, endPoint x: 470, endPoint y: 180, distance: 29.4
type input "70.00"
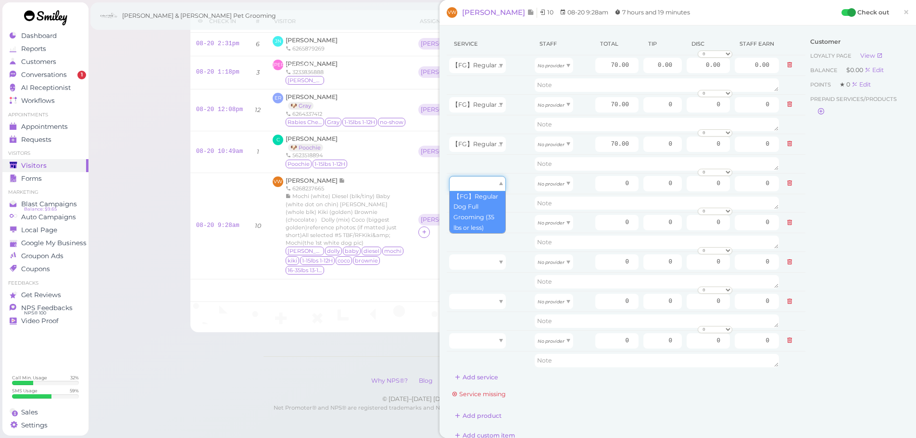
drag, startPoint x: 467, startPoint y: 186, endPoint x: 468, endPoint y: 219, distance: 33.2
type input "70.00"
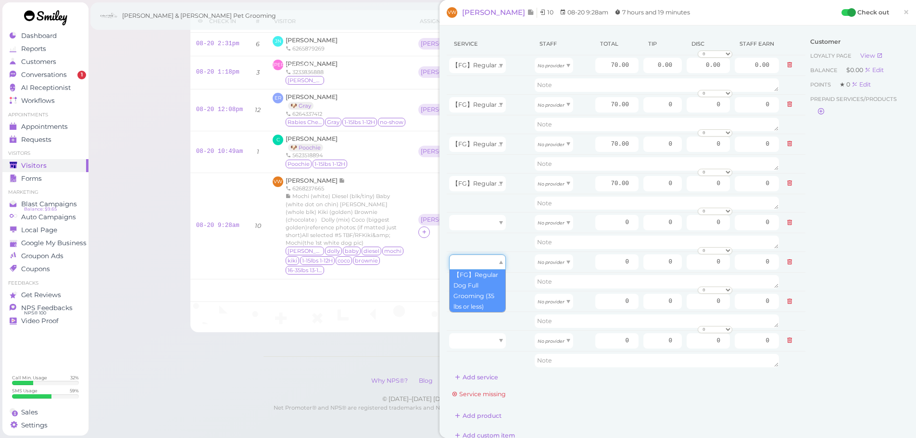
drag, startPoint x: 475, startPoint y: 264, endPoint x: 474, endPoint y: 286, distance: 22.2
type input "70.00"
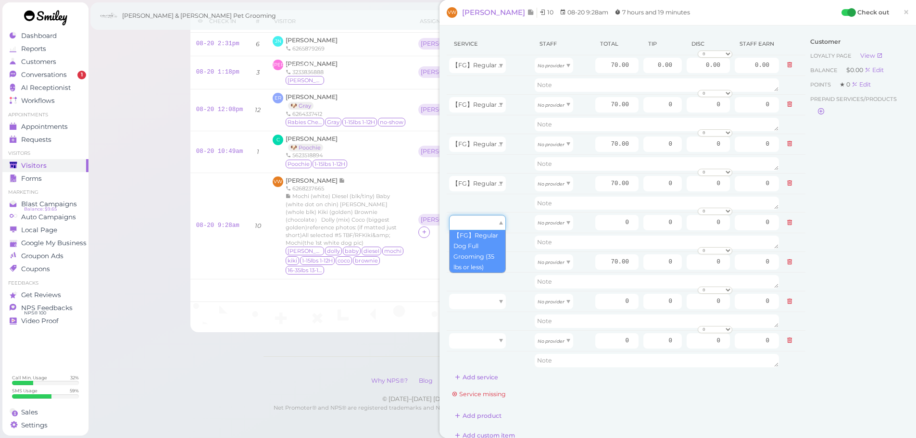
drag, startPoint x: 472, startPoint y: 228, endPoint x: 473, endPoint y: 253, distance: 24.5
type input "70.00"
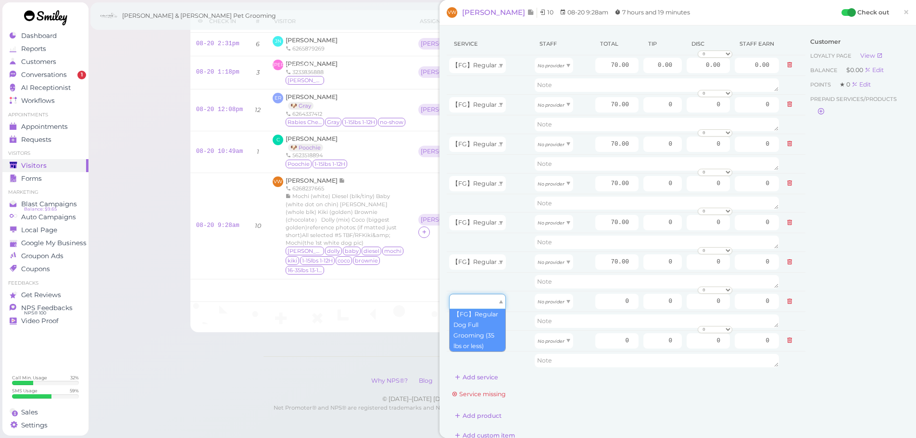
drag, startPoint x: 469, startPoint y: 305, endPoint x: 469, endPoint y: 335, distance: 29.8
type input "70.00"
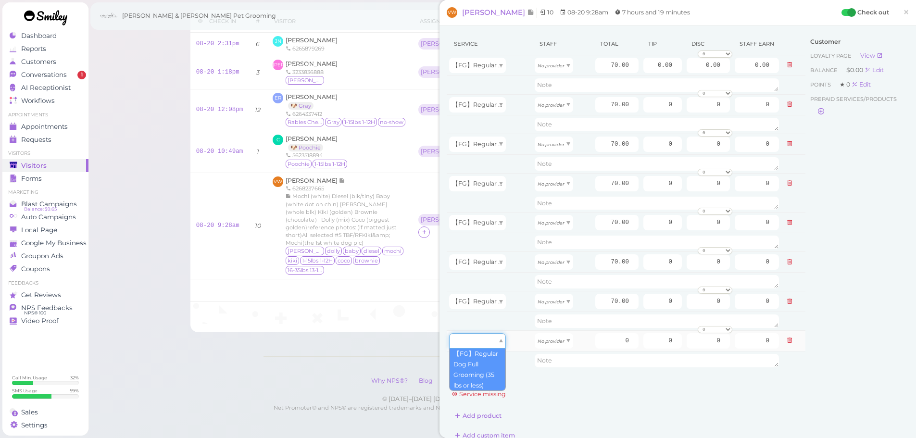
type input "70.00"
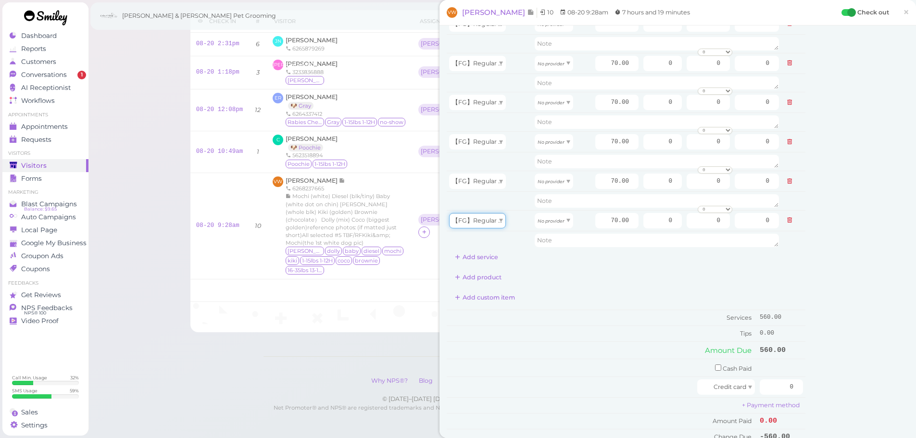
scroll to position [192, 0]
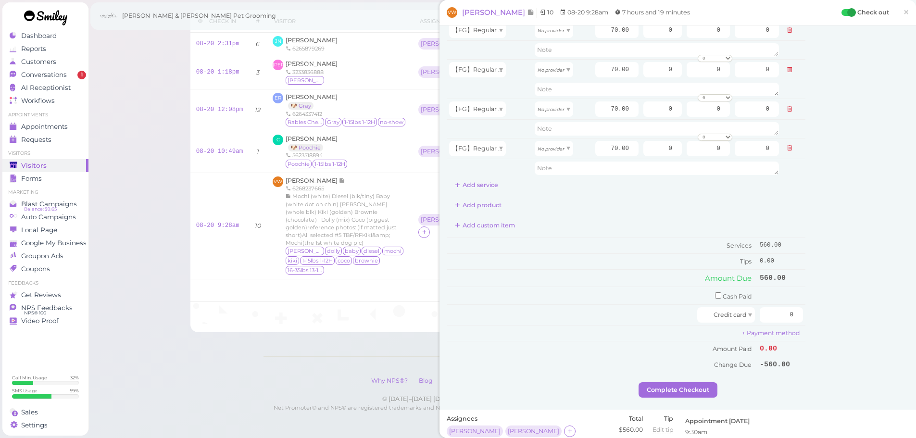
click at [861, 315] on div "Customer Loyalty page View Balance $0.00 Edit Points ★ 0 Edit Prepaid services/…" at bounding box center [857, 111] width 103 height 542
drag, startPoint x: 764, startPoint y: 315, endPoint x: 875, endPoint y: 327, distance: 112.2
click at [872, 326] on div "Service Staff Total Tip Disc Staff earn 【FG】Regular Dog Full Grooming (35 lbs o…" at bounding box center [678, 111] width 462 height 542
type input "649"
click at [857, 328] on div "Customer Loyalty page View Balance $0.00 Edit Points ★ 0 Edit Prepaid services/…" at bounding box center [857, 111] width 103 height 542
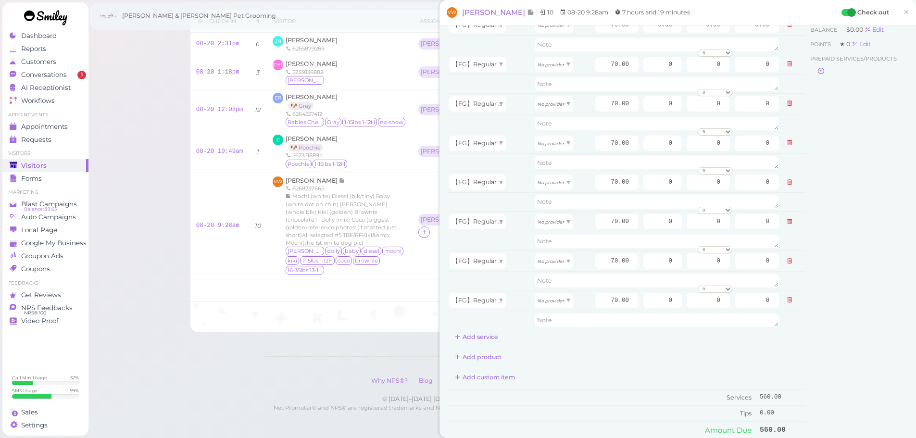
scroll to position [0, 0]
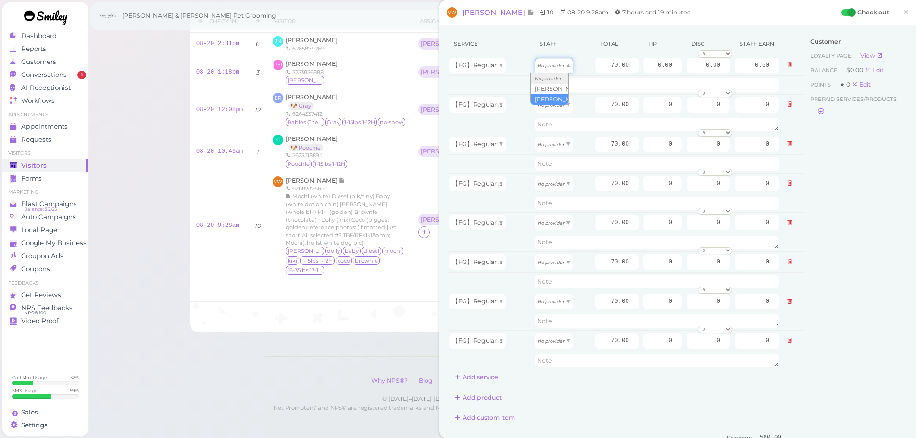
drag, startPoint x: 549, startPoint y: 72, endPoint x: 546, endPoint y: 91, distance: 19.5
type input "36.40"
drag, startPoint x: 544, startPoint y: 108, endPoint x: 541, endPoint y: 132, distance: 24.3
type input "36.40"
drag, startPoint x: 541, startPoint y: 142, endPoint x: 542, endPoint y: 169, distance: 27.0
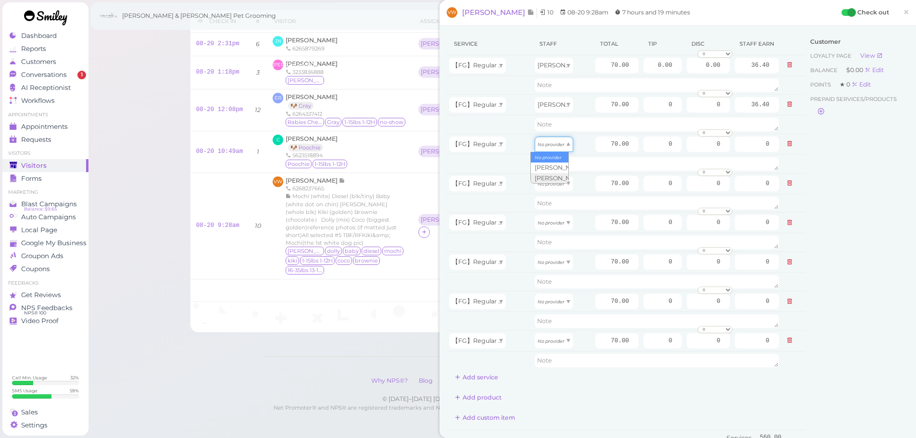
type input "36.40"
drag, startPoint x: 542, startPoint y: 188, endPoint x: 543, endPoint y: 211, distance: 23.1
type input "36.40"
drag, startPoint x: 544, startPoint y: 225, endPoint x: 543, endPoint y: 246, distance: 21.2
type input "36.40"
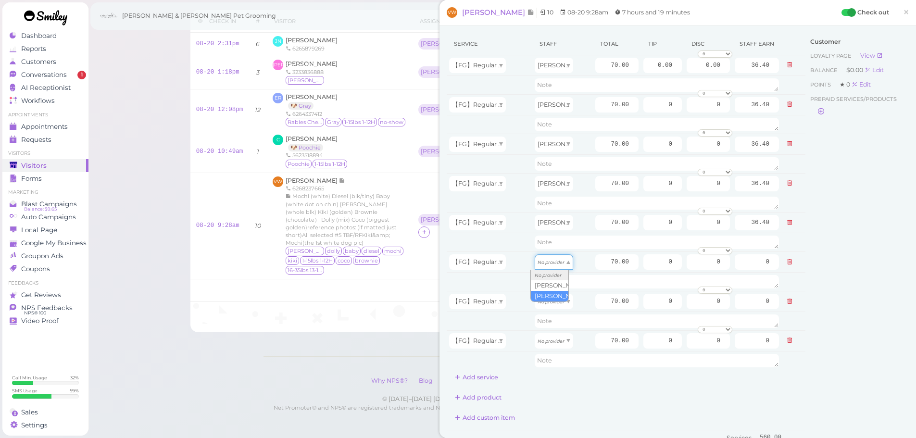
drag, startPoint x: 544, startPoint y: 267, endPoint x: 542, endPoint y: 295, distance: 28.0
type input "30.10"
drag, startPoint x: 541, startPoint y: 300, endPoint x: 539, endPoint y: 335, distance: 35.6
type input "30.10"
drag, startPoint x: 543, startPoint y: 338, endPoint x: 549, endPoint y: 373, distance: 36.1
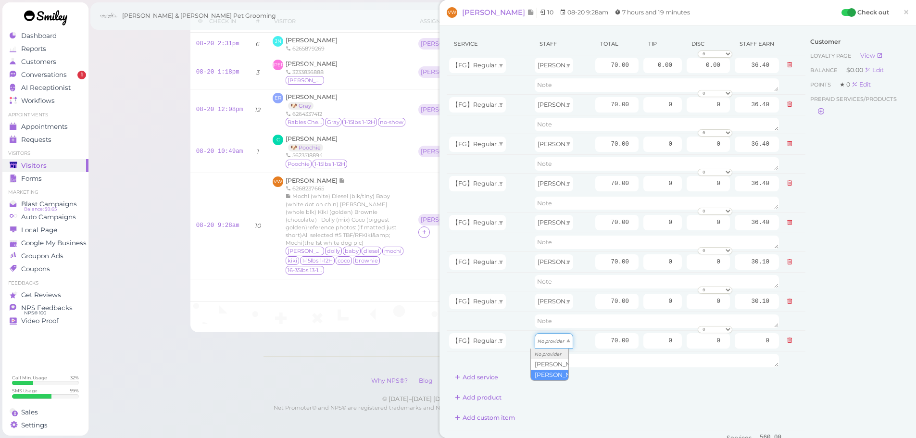
type input "30.10"
click at [595, 58] on input "70.00" at bounding box center [616, 65] width 43 height 15
type input "80.00"
type input "41.60"
drag, startPoint x: 597, startPoint y: 109, endPoint x: 599, endPoint y: 118, distance: 8.9
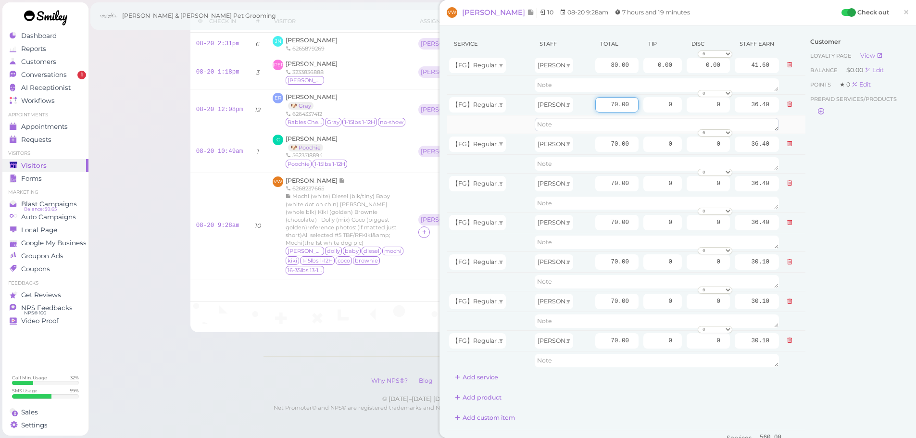
click at [600, 115] on tbody "【FG】Regular Dog Full Grooming (35 lbs or less) Asa 80.00 0.00 0.00 0 10% off 15…" at bounding box center [626, 212] width 359 height 315
type input "80.00"
type input "41.60"
click at [598, 140] on input "70.00" at bounding box center [616, 144] width 43 height 15
type input "80.00"
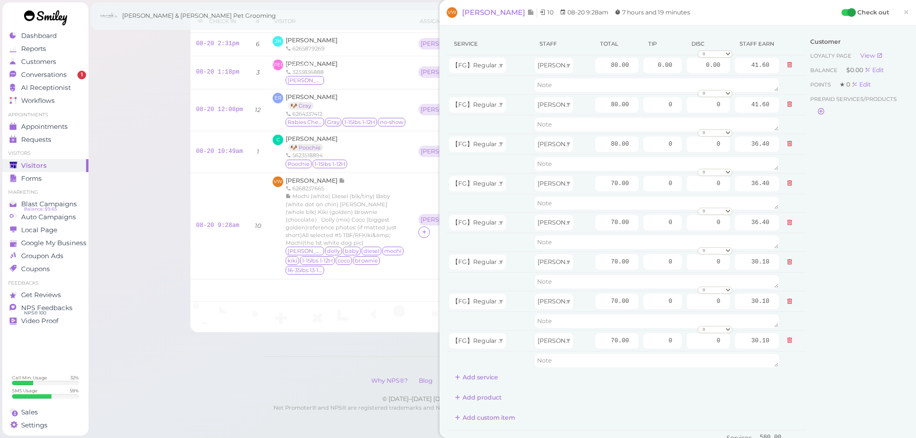
type input "41.60"
click at [822, 245] on div "Customer Loyalty page View Balance $0.00 Edit Points ★ 0 Edit Prepaid services/…" at bounding box center [857, 304] width 103 height 542
drag, startPoint x: 674, startPoint y: 65, endPoint x: 708, endPoint y: 76, distance: 35.9
click at [716, 70] on tr "【FG】Regular Dog Full Grooming (35 lbs or less) Asa 80.00 0.00 0.00 0 10% off 15…" at bounding box center [626, 65] width 359 height 21
type input "8"
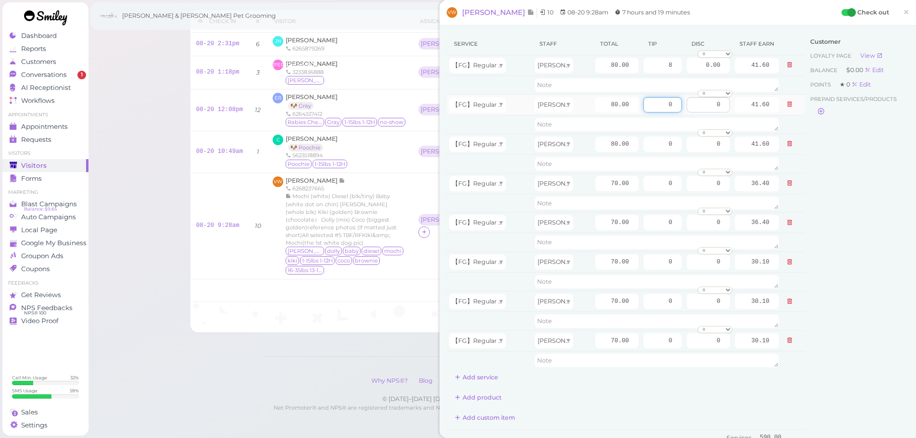
drag, startPoint x: 659, startPoint y: 104, endPoint x: 698, endPoint y: 107, distance: 39.1
click at [699, 106] on tr "【FG】Regular Dog Full Grooming (35 lbs or less) Asa 80.00 0 0 0 10% off 15% off …" at bounding box center [626, 104] width 359 height 21
type input "8"
drag, startPoint x: 645, startPoint y: 144, endPoint x: 696, endPoint y: 153, distance: 51.3
click at [699, 152] on tr "【FG】Regular Dog Full Grooming (35 lbs or less) Asa 80.00 0 0 0 10% off 15% off …" at bounding box center [626, 144] width 359 height 21
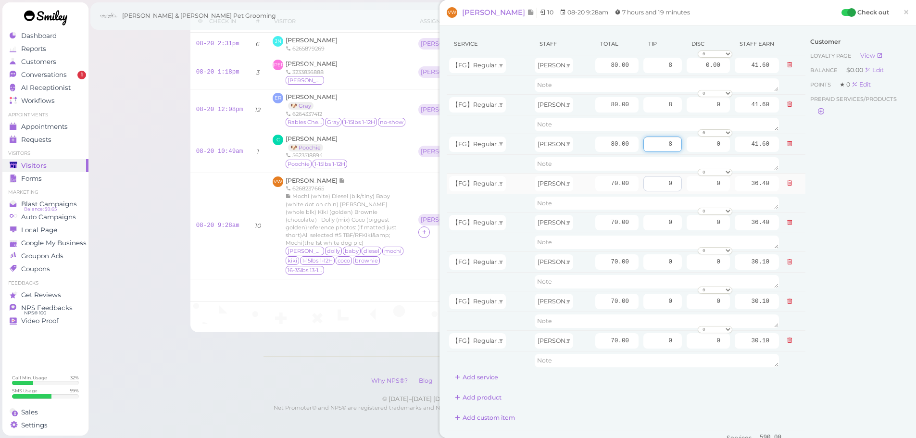
type input "8"
drag, startPoint x: 658, startPoint y: 185, endPoint x: 747, endPoint y: 210, distance: 92.4
click at [808, 199] on div "Service Staff Total Tip Disc Staff earn 【FG】Regular Dog Full Grooming (35 lbs o…" at bounding box center [678, 304] width 462 height 542
type input "7"
drag, startPoint x: 651, startPoint y: 224, endPoint x: 788, endPoint y: 241, distance: 138.1
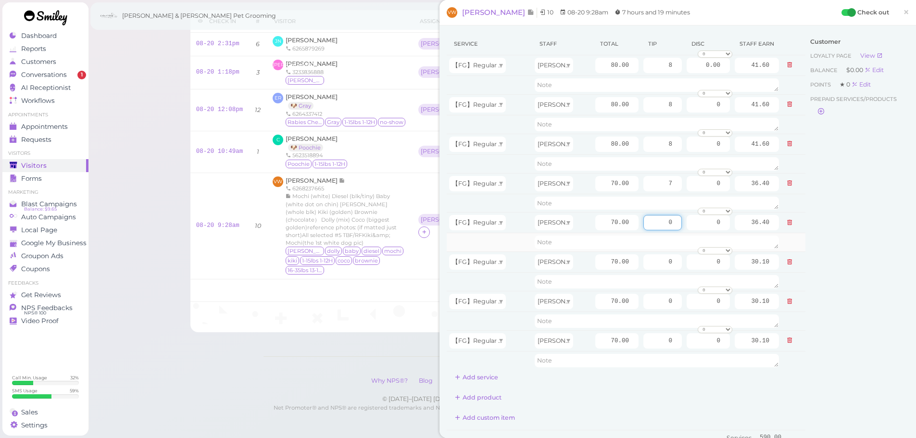
click at [785, 240] on tbody "【FG】Regular Dog Full Grooming (35 lbs or less) Asa 80.00 8 0.00 0 10% off 15% o…" at bounding box center [626, 212] width 359 height 315
type input "7"
drag, startPoint x: 654, startPoint y: 267, endPoint x: 752, endPoint y: 276, distance: 98.5
click at [761, 272] on tr "【FG】Regular Dog Full Grooming (35 lbs or less) Helen 70.00 0 0 0 10% off 15% of…" at bounding box center [626, 262] width 359 height 21
type input "7"
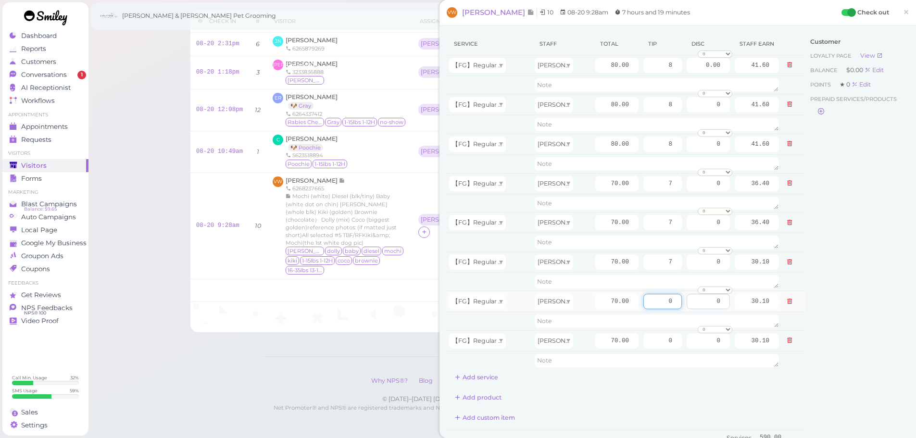
drag, startPoint x: 653, startPoint y: 299, endPoint x: 702, endPoint y: 308, distance: 50.4
click at [712, 298] on tr "【FG】Regular Dog Full Grooming (35 lbs or less) Helen 70.00 0 0 0 10% off 15% of…" at bounding box center [626, 301] width 359 height 21
type input "7"
drag, startPoint x: 656, startPoint y: 339, endPoint x: 720, endPoint y: 346, distance: 64.8
click at [707, 346] on tr "【FG】Regular Dog Full Grooming (35 lbs or less) Helen 70.00 0 0 0 10% off 15% of…" at bounding box center [626, 340] width 359 height 21
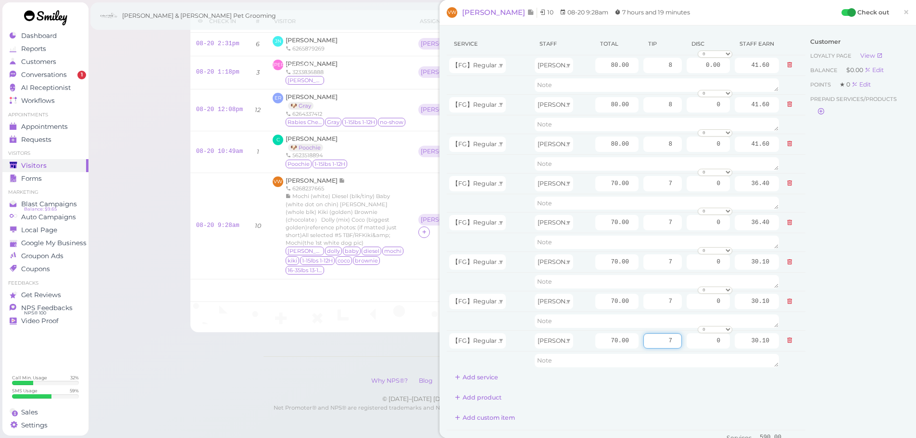
type input "7"
click at [847, 316] on div "Customer Loyalty page View Balance $0.00 Edit Points ★ 0 Edit Prepaid services/…" at bounding box center [857, 304] width 103 height 542
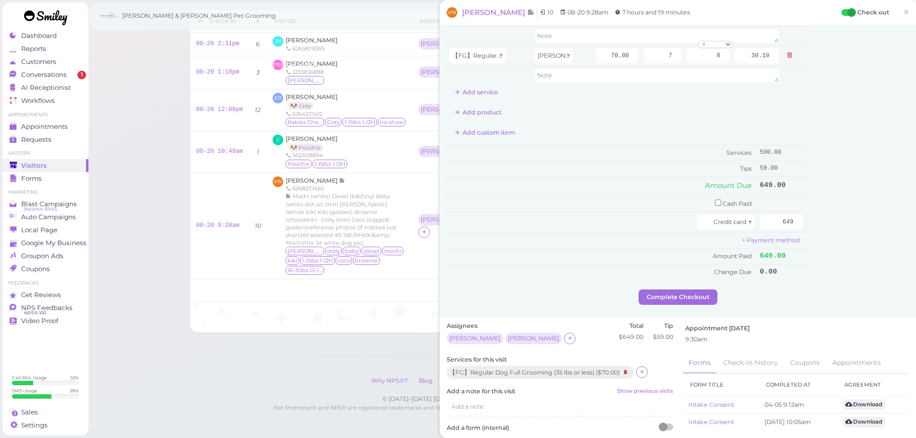
scroll to position [289, 0]
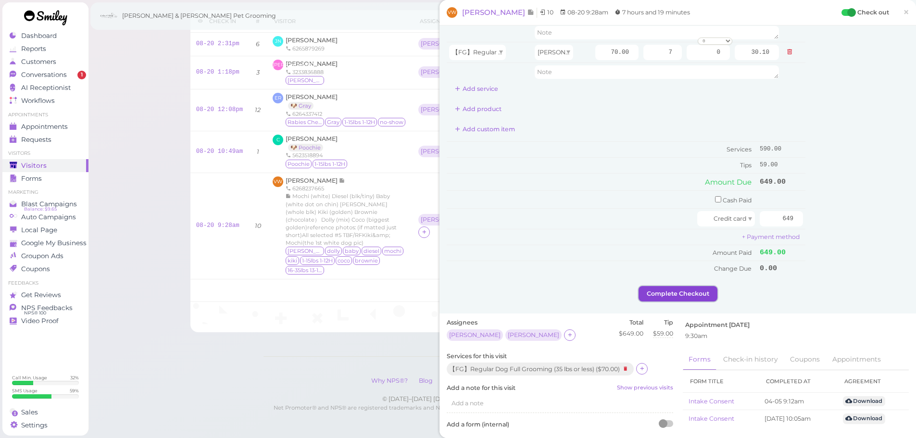
click at [670, 290] on button "Complete Checkout" at bounding box center [678, 293] width 79 height 15
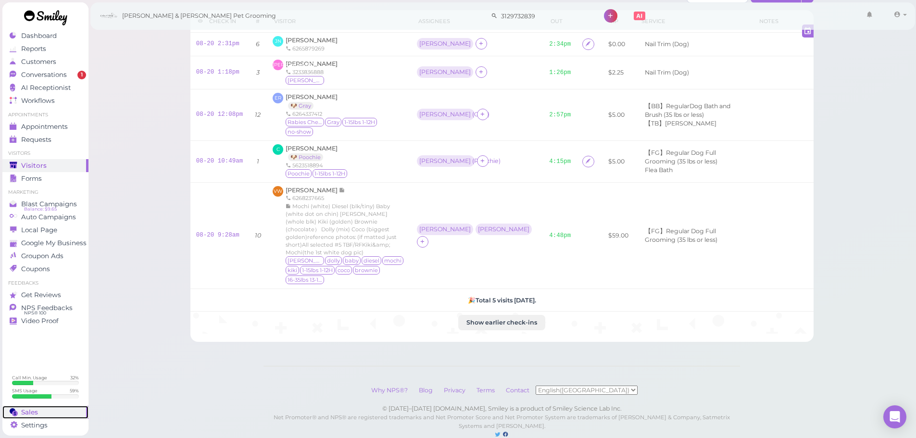
click at [38, 408] on div "Sales" at bounding box center [44, 412] width 69 height 8
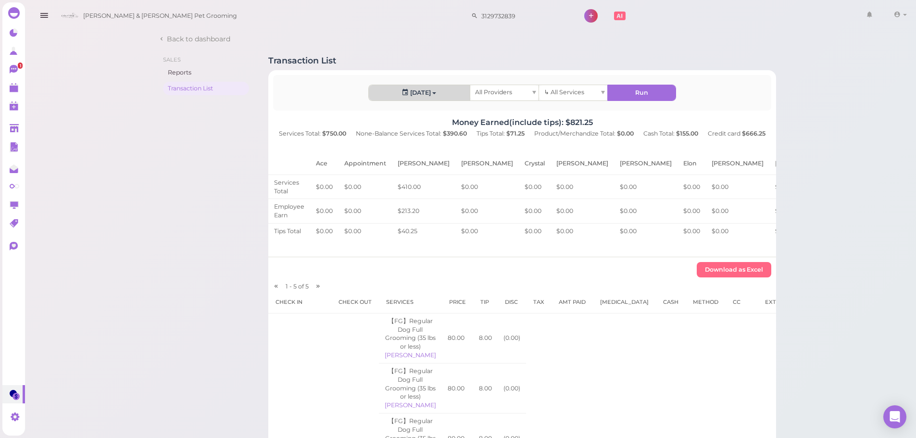
drag, startPoint x: 427, startPoint y: 95, endPoint x: 428, endPoint y: 105, distance: 9.7
click at [427, 95] on button "[DATE]" at bounding box center [419, 92] width 101 height 15
click at [395, 204] on link "Custom" at bounding box center [393, 205] width 49 height 19
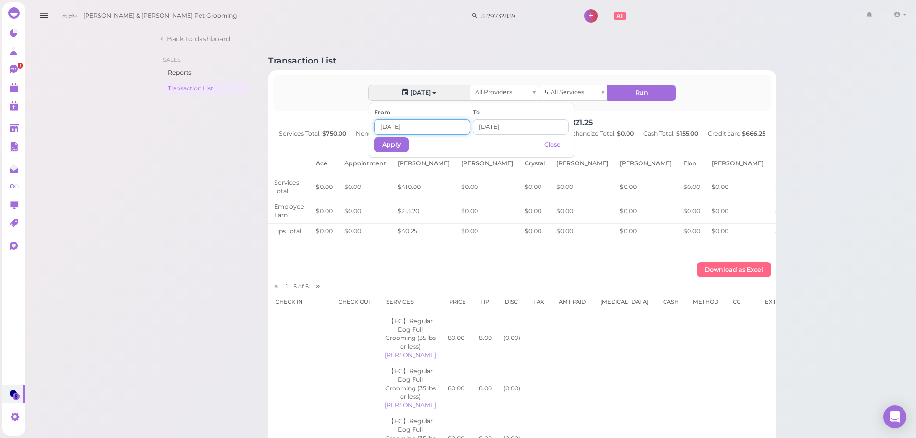
click at [431, 126] on input at bounding box center [422, 126] width 96 height 15
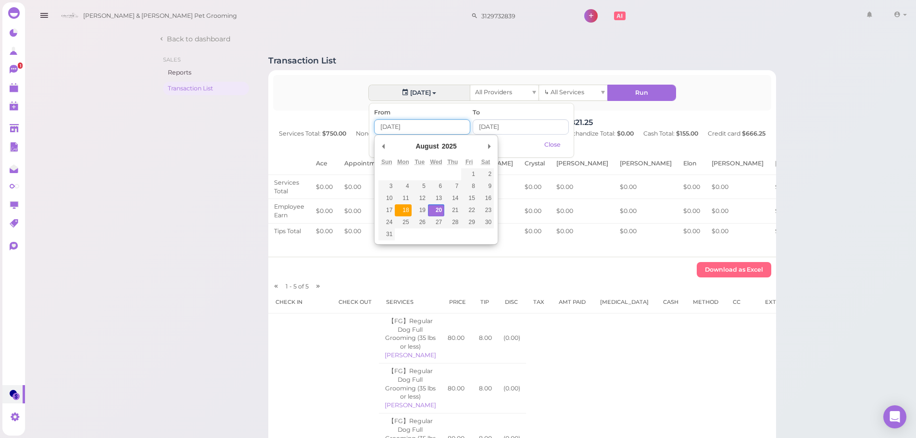
type input "2025-08-18"
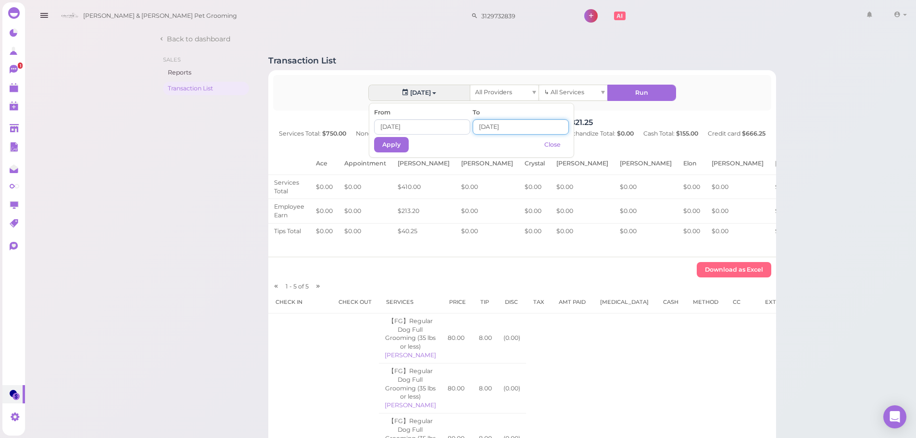
click at [502, 124] on input at bounding box center [521, 126] width 96 height 15
type input "2025-08-18"
click at [396, 148] on button "Apply" at bounding box center [391, 144] width 35 height 15
